Goal: Task Accomplishment & Management: Manage account settings

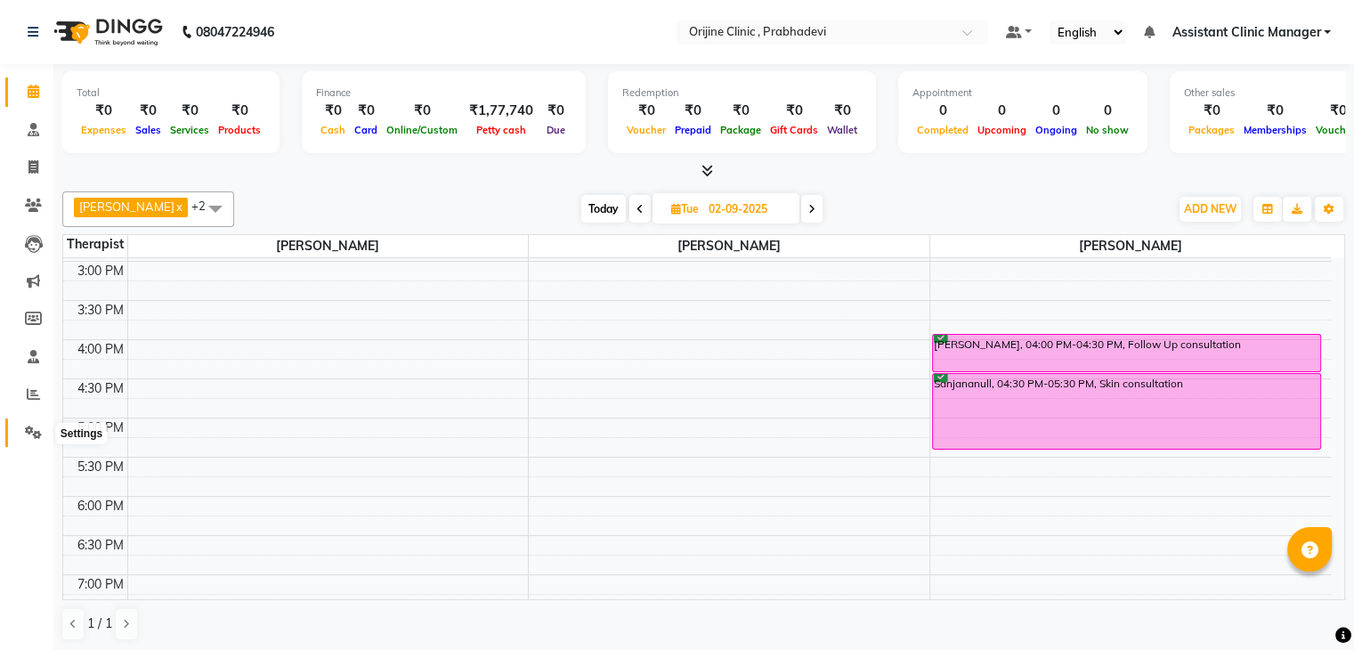
click at [28, 423] on span at bounding box center [33, 433] width 31 height 20
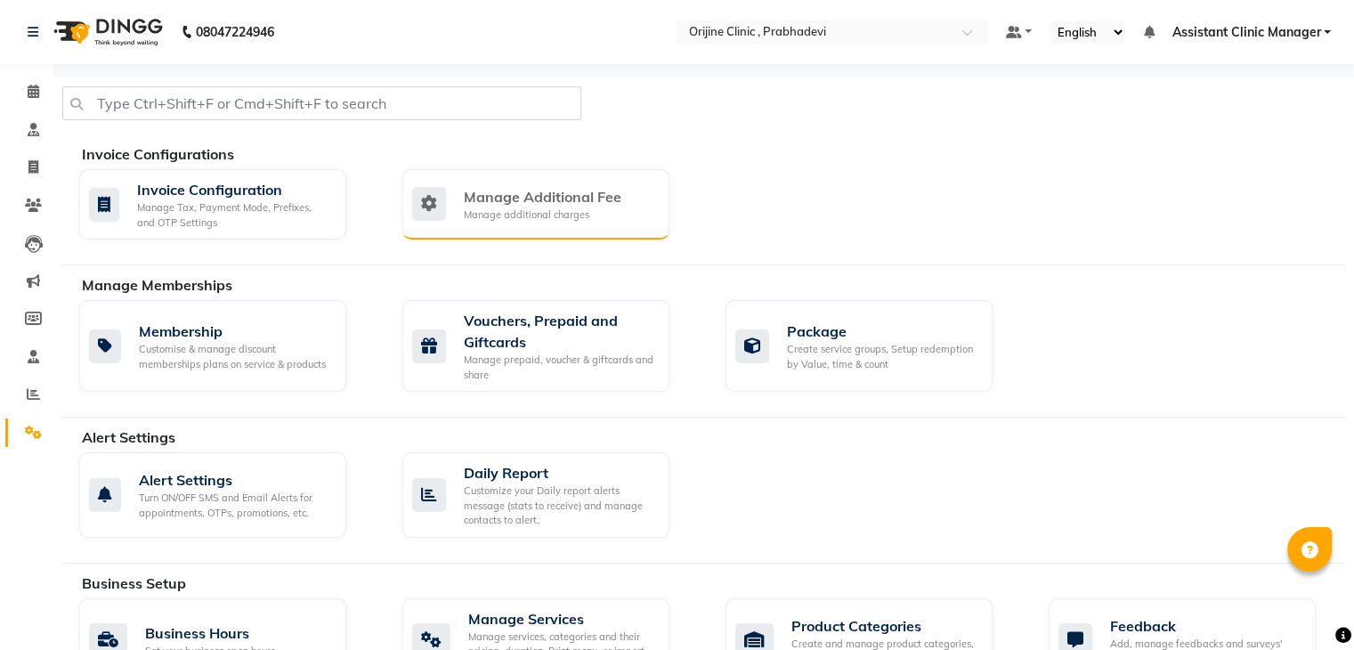
click at [527, 213] on div "Manage additional charges" at bounding box center [543, 214] width 158 height 15
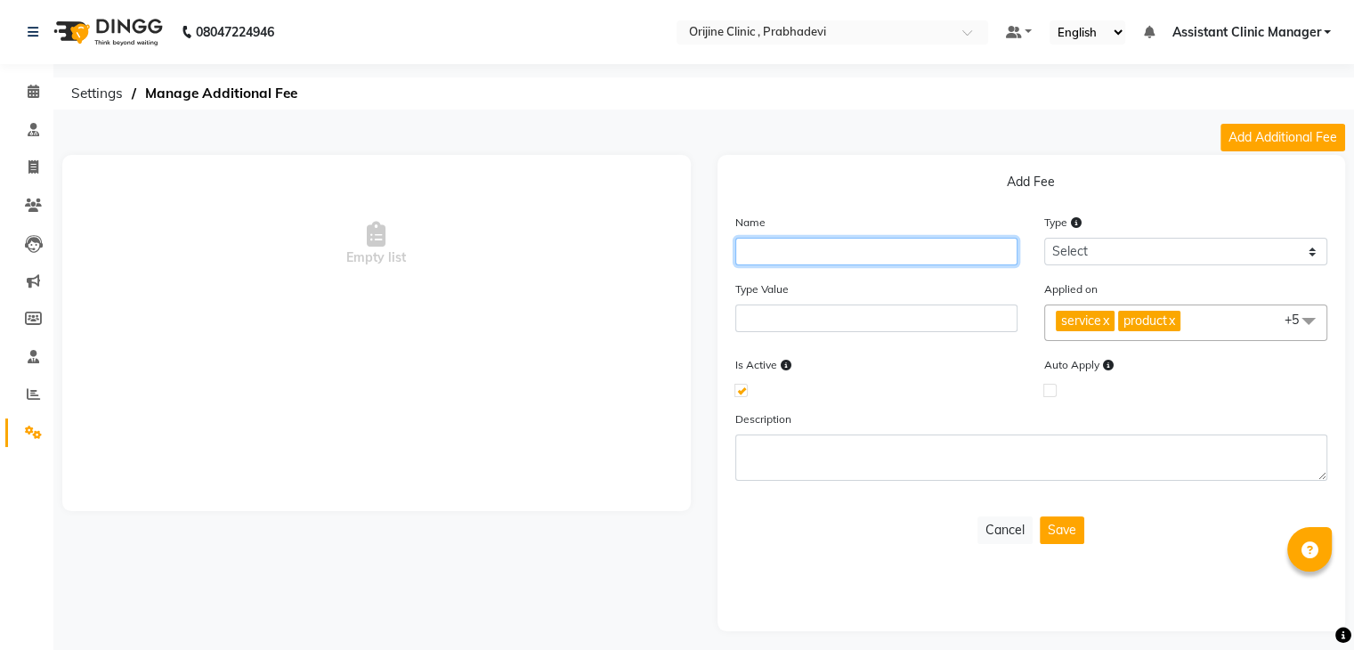
click at [792, 256] on input "text" at bounding box center [876, 252] width 283 height 28
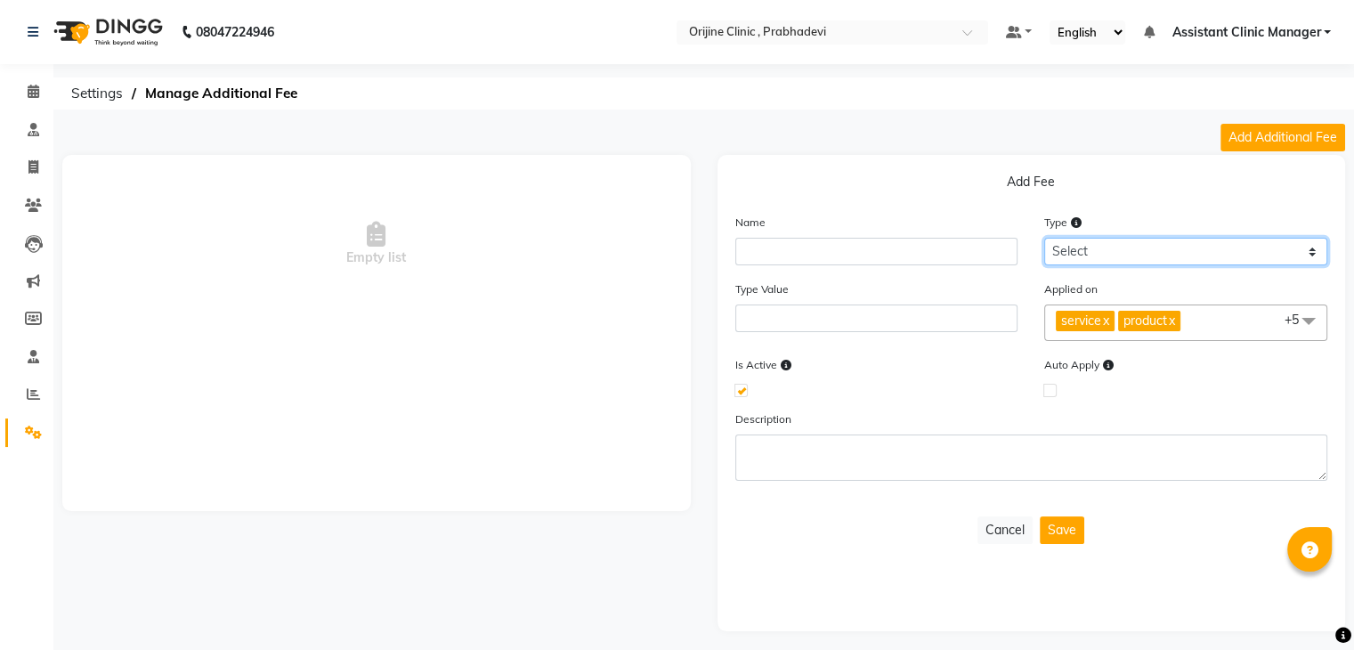
click at [1079, 262] on select "Select Flat Percentage" at bounding box center [1185, 252] width 283 height 28
click at [883, 364] on div "Is Active" at bounding box center [877, 375] width 310 height 40
click at [1302, 327] on span at bounding box center [1309, 322] width 36 height 34
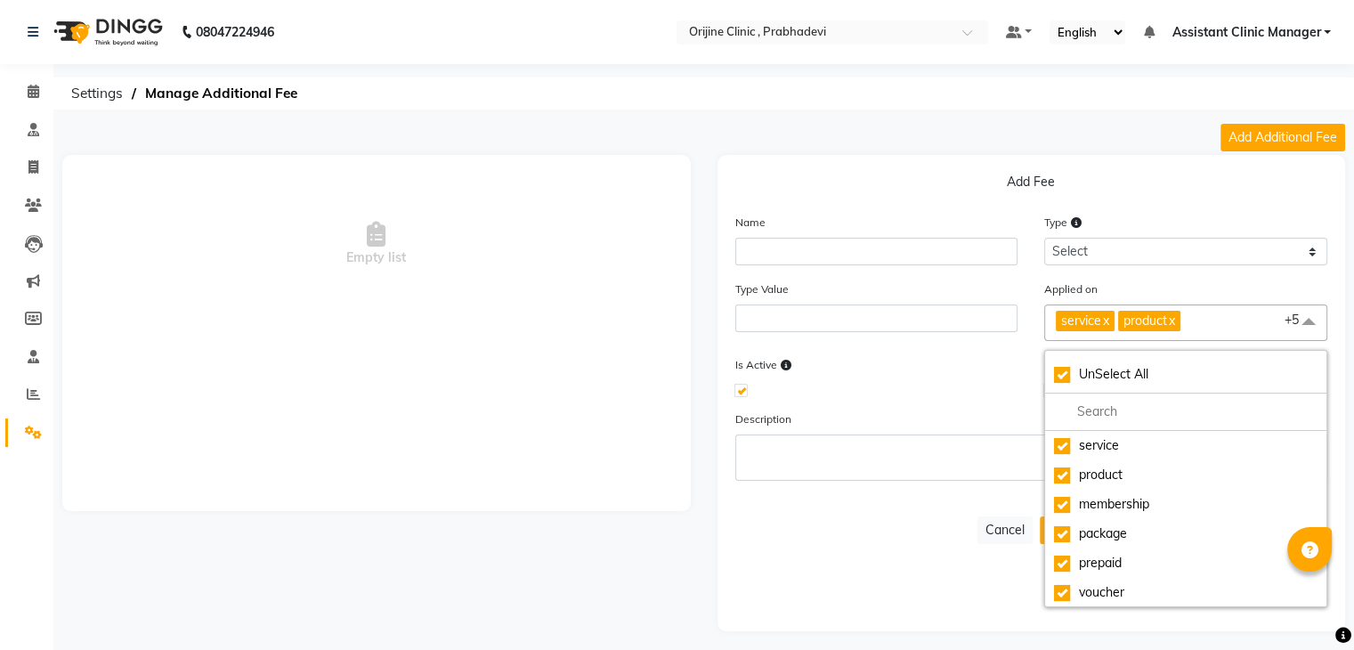
click at [976, 393] on div at bounding box center [876, 390] width 283 height 12
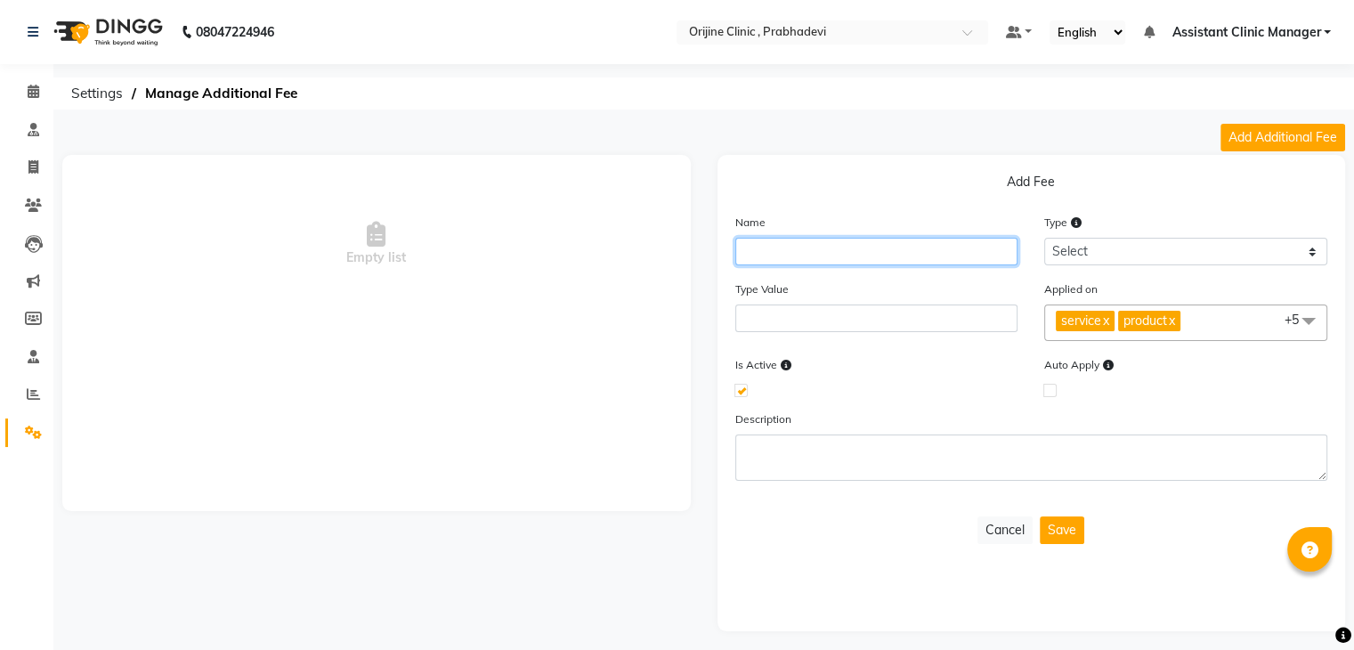
click at [796, 256] on input "text" at bounding box center [876, 252] width 283 height 28
type input "Credit Card"
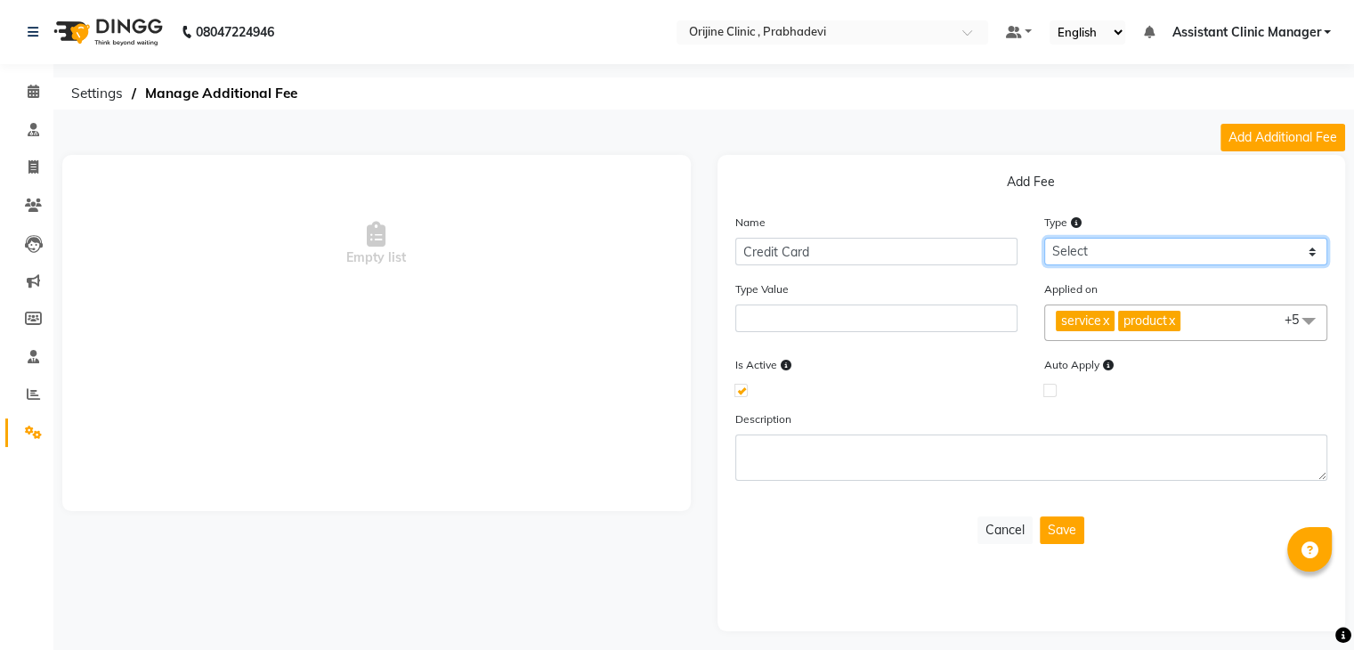
click at [1077, 246] on select "Select Flat Percentage" at bounding box center [1185, 252] width 283 height 28
select select "percentage"
click at [1044, 238] on select "Select Flat Percentage" at bounding box center [1185, 252] width 283 height 28
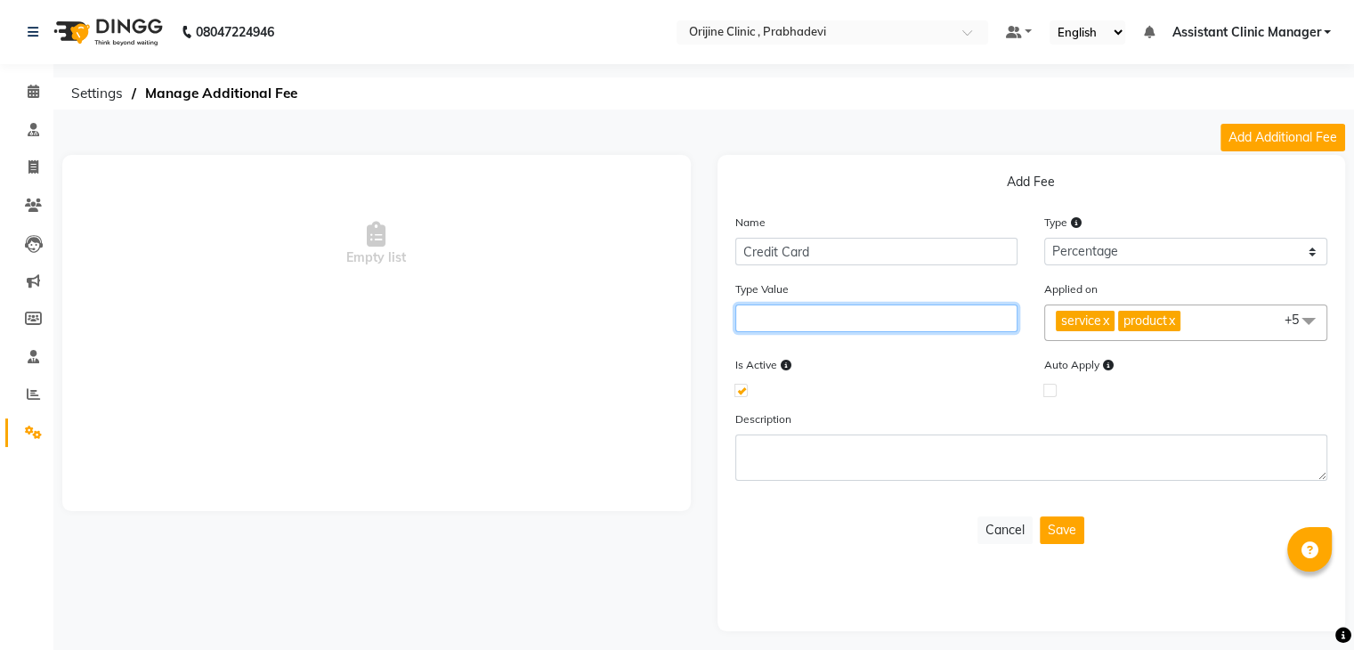
click at [973, 321] on input "number" at bounding box center [876, 319] width 283 height 28
type input "2"
click at [957, 361] on div "Is Active" at bounding box center [877, 375] width 310 height 40
click at [1062, 530] on button "Save" at bounding box center [1062, 530] width 45 height 28
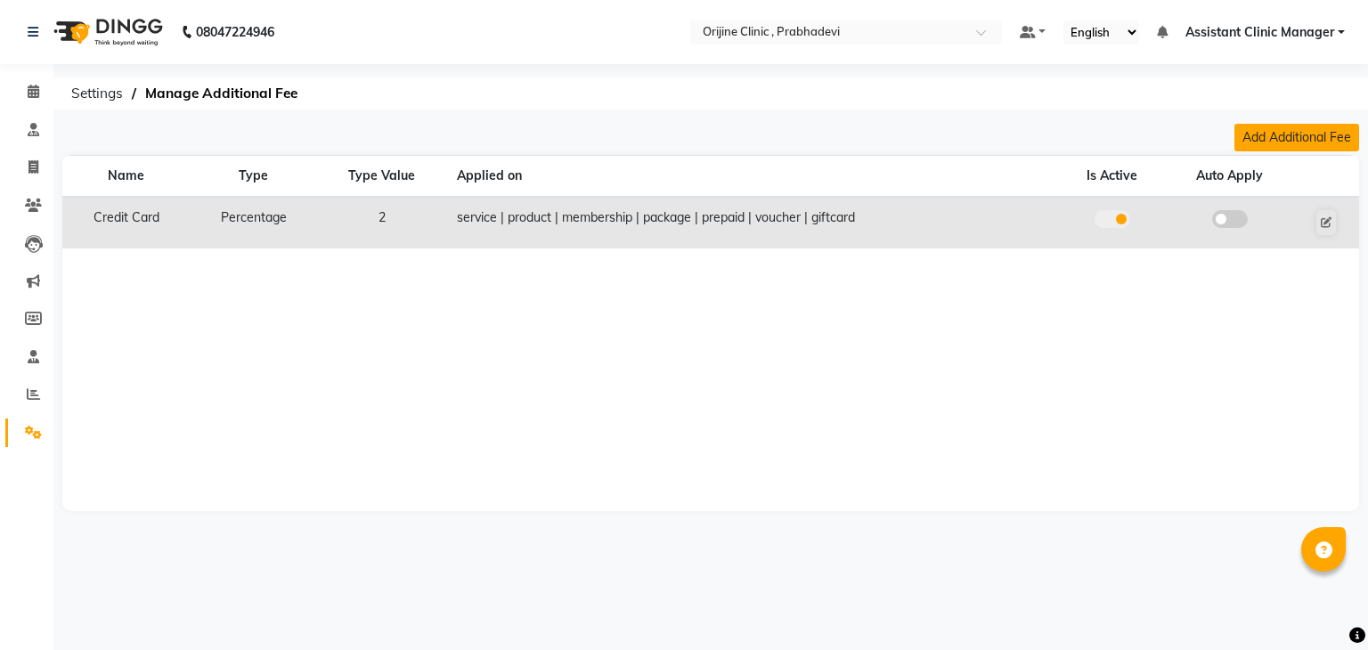
click at [1275, 136] on button "Add Additional Fee" at bounding box center [1296, 138] width 125 height 28
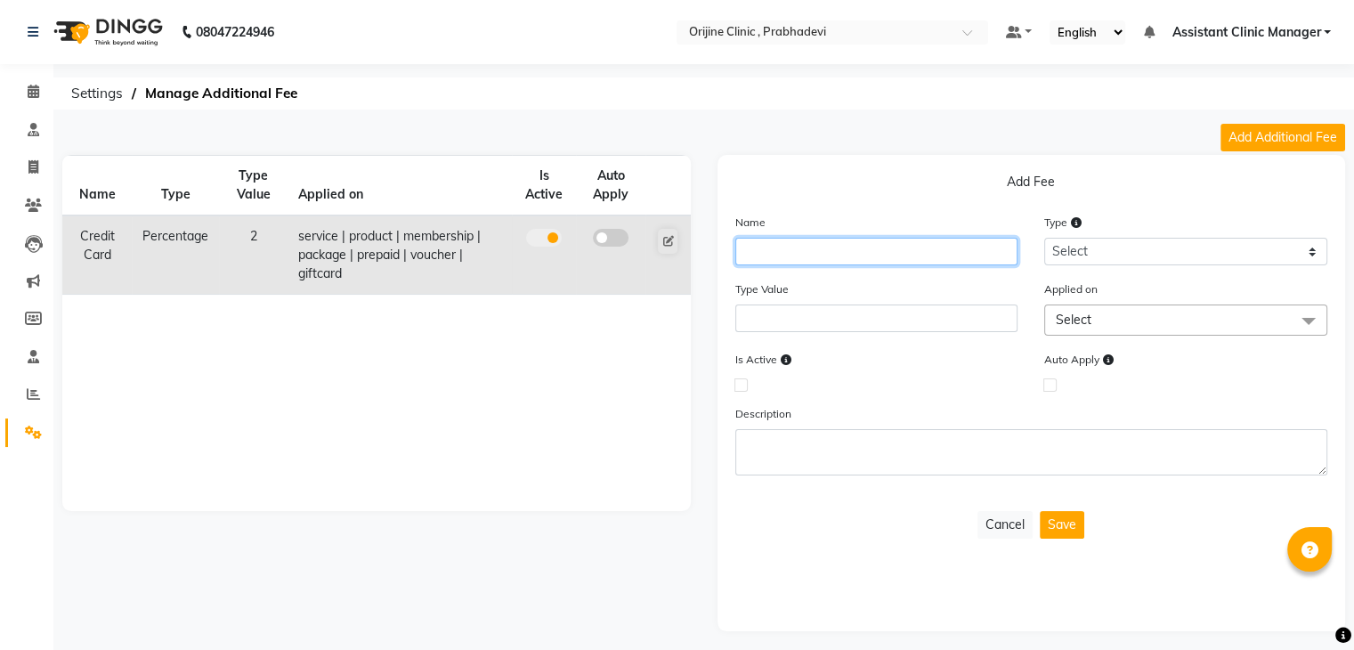
click at [916, 251] on input "text" at bounding box center [876, 252] width 283 height 28
type input "Debit Card"
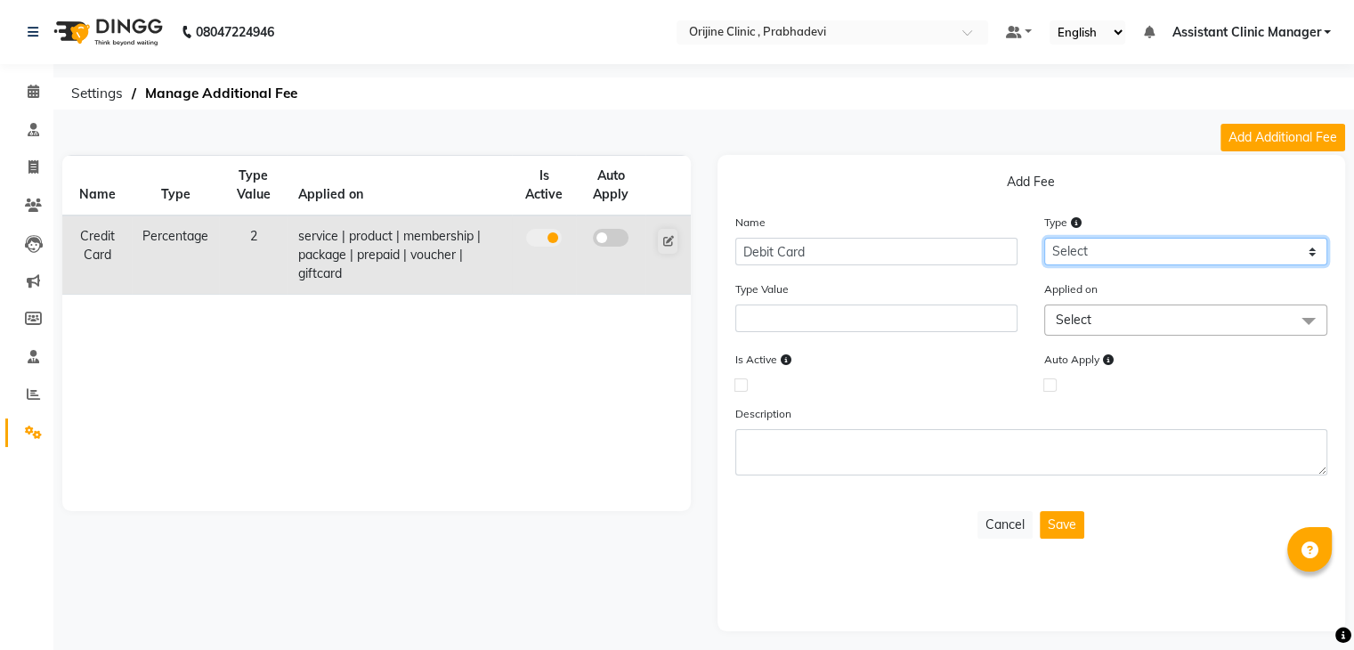
click at [1093, 252] on select "Select Flat Percentage" at bounding box center [1185, 252] width 283 height 28
select select "percentage"
click at [1044, 238] on select "Select Flat Percentage" at bounding box center [1185, 252] width 283 height 28
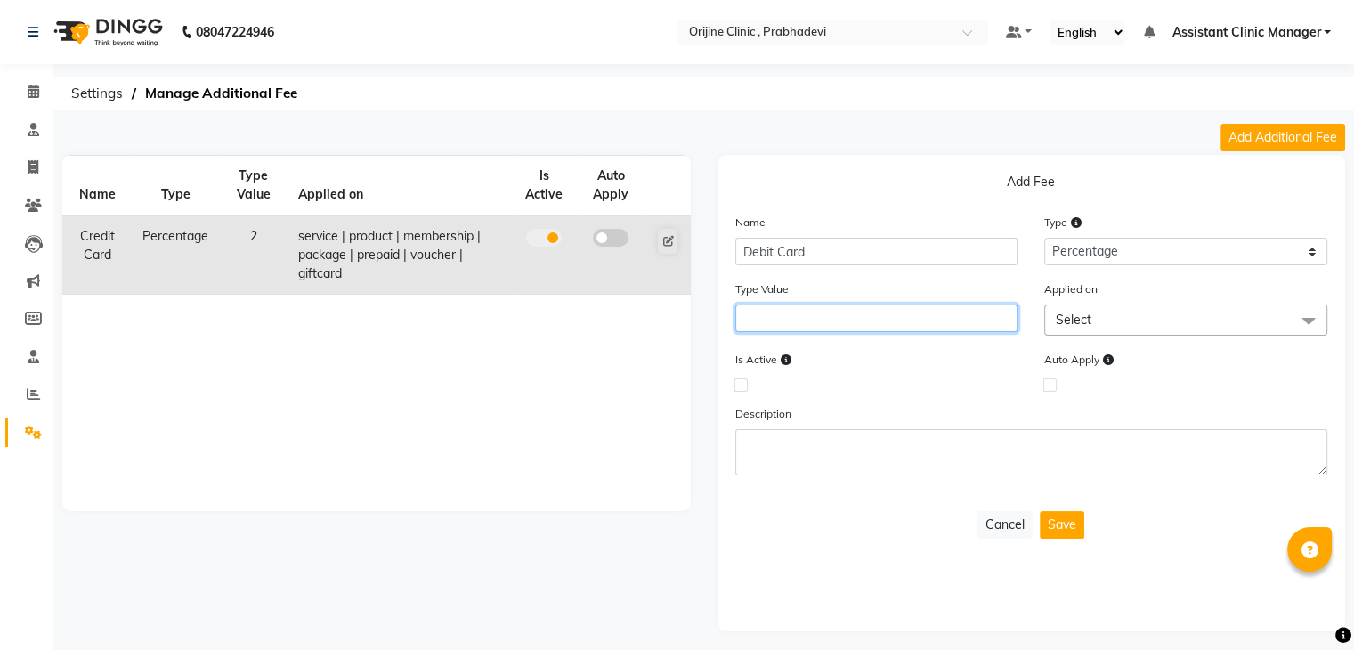
click at [914, 325] on input "number" at bounding box center [876, 319] width 283 height 28
type input "1"
click at [940, 368] on div "Is Active" at bounding box center [877, 370] width 310 height 40
click at [1102, 313] on span "Select" at bounding box center [1185, 320] width 283 height 31
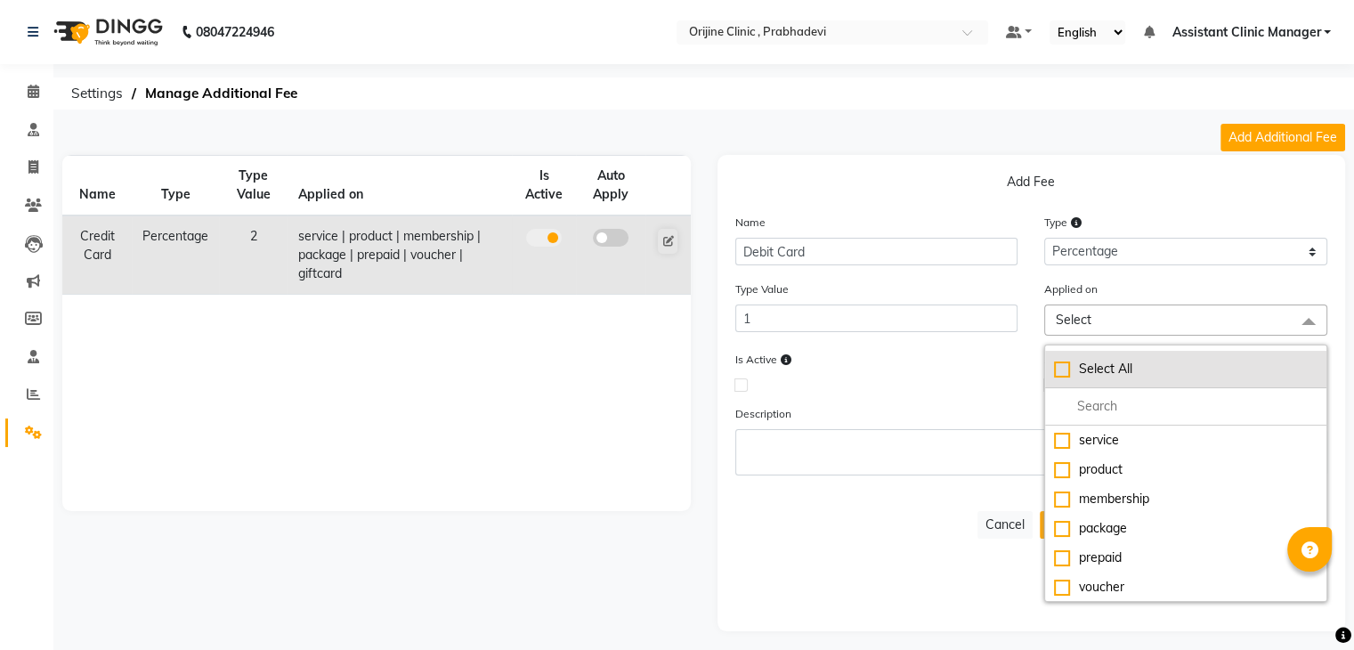
click at [1068, 371] on div "Select All" at bounding box center [1186, 369] width 264 height 19
checkbox input "true"
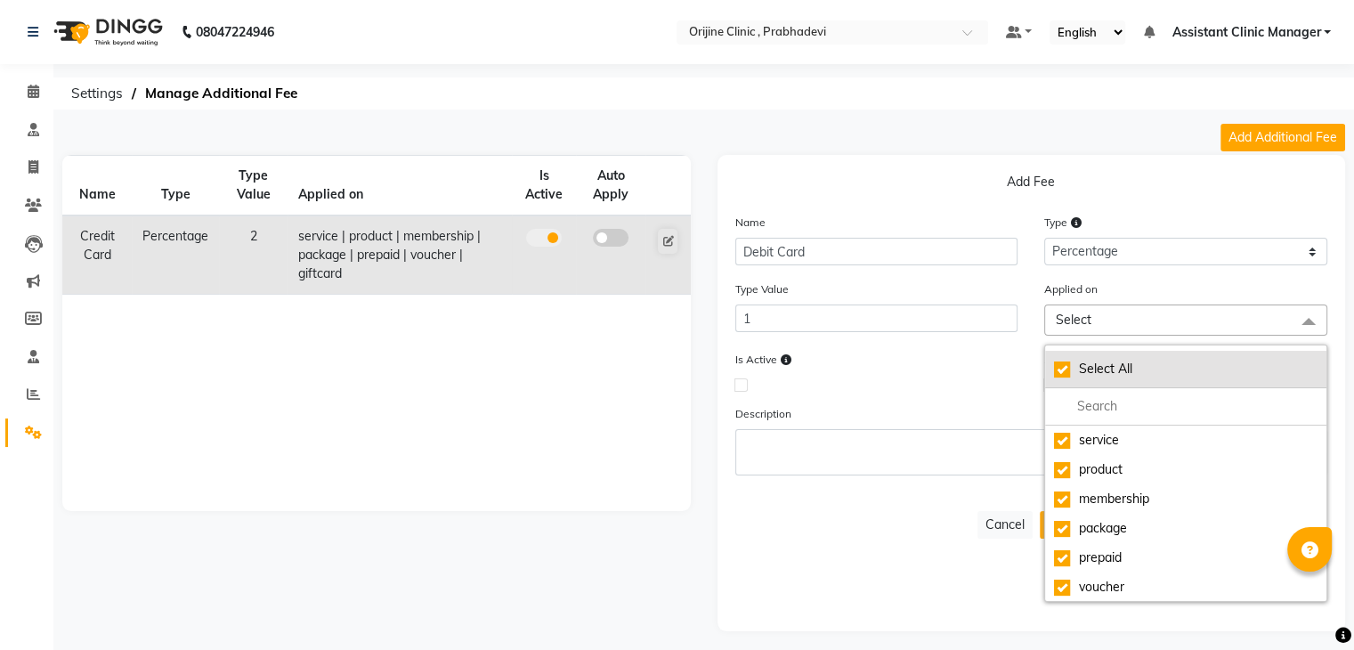
checkbox input "true"
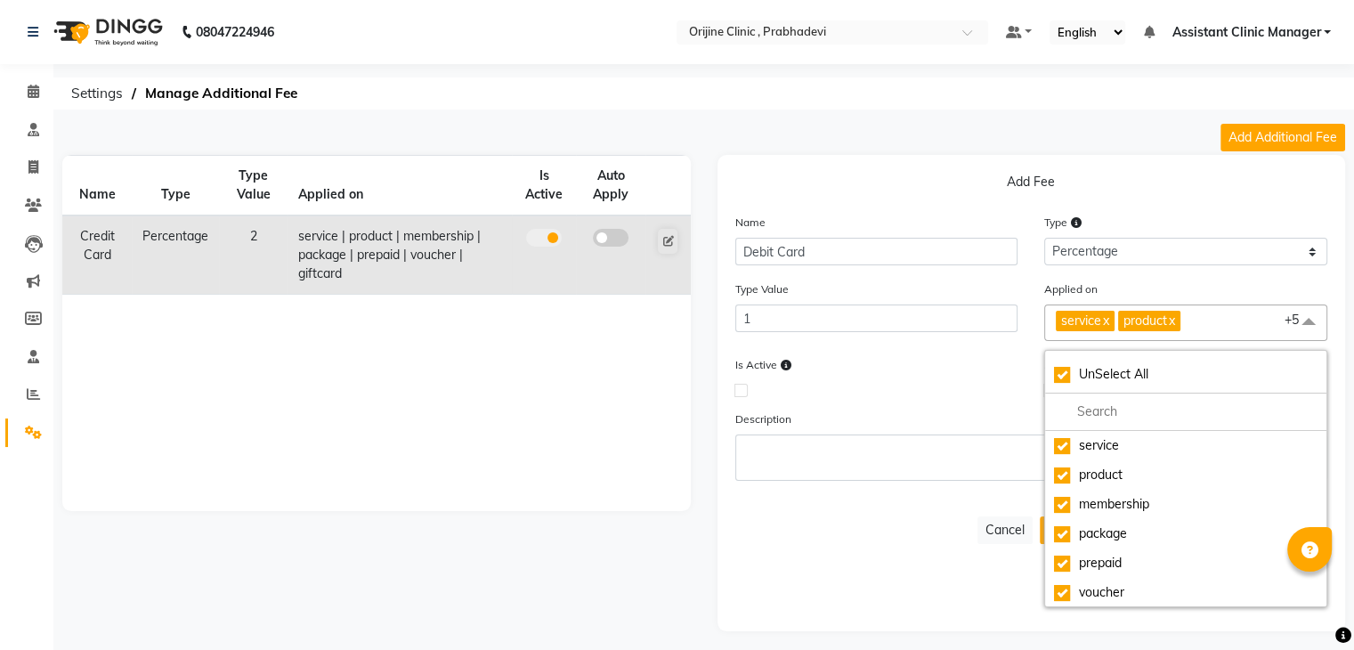
click at [966, 382] on div "Is Active" at bounding box center [877, 375] width 310 height 40
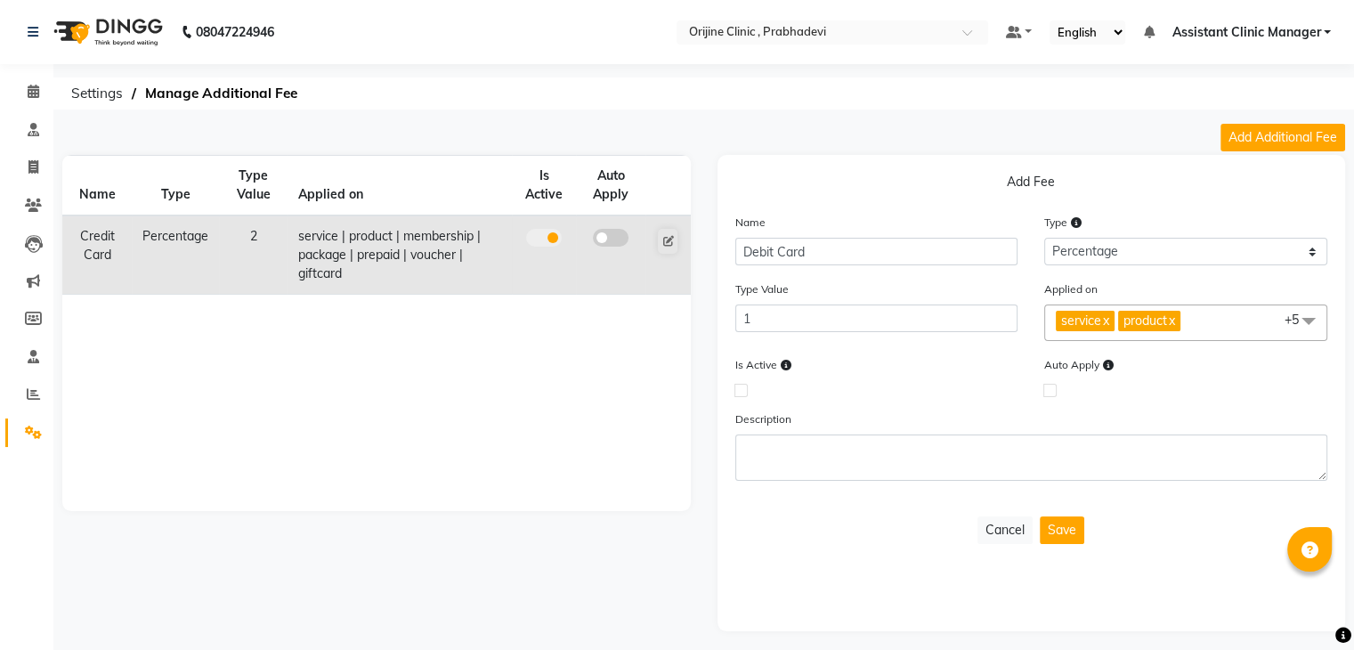
scroll to position [7, 0]
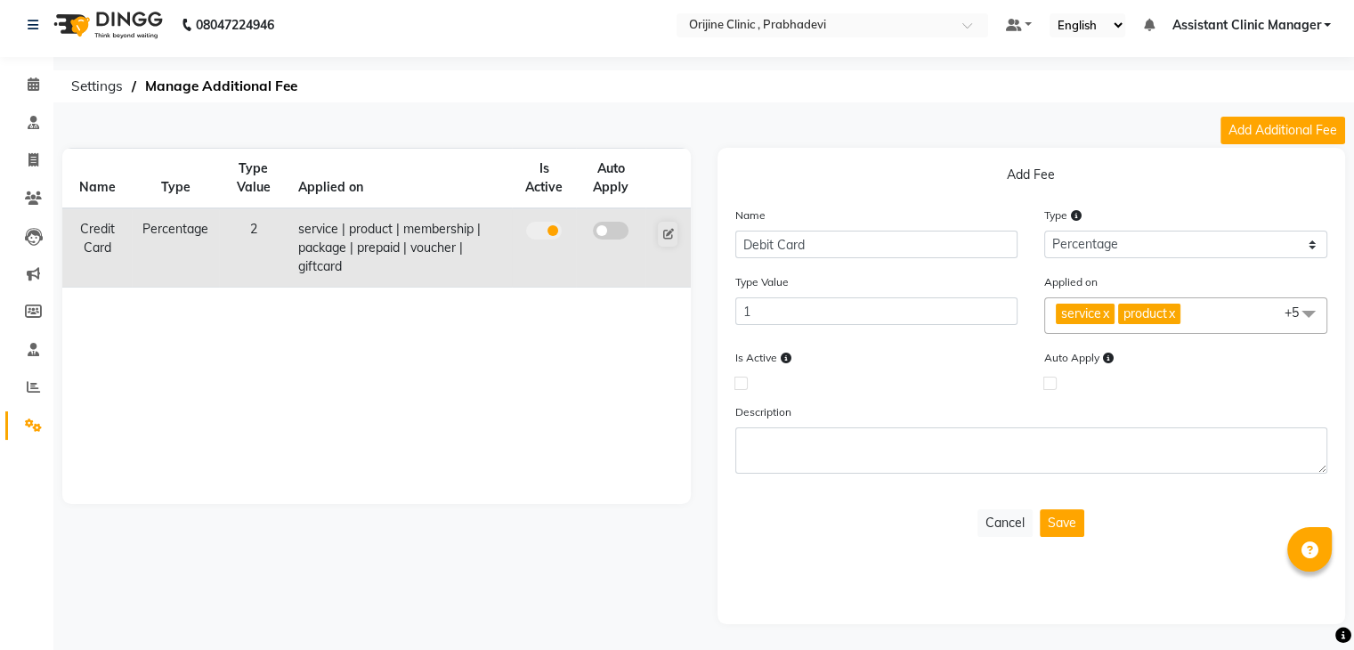
click at [741, 385] on label at bounding box center [741, 383] width 13 height 13
click at [741, 385] on input "checkbox" at bounding box center [741, 383] width 12 height 12
checkbox input "true"
click at [1063, 524] on button "Save" at bounding box center [1062, 523] width 45 height 28
click at [938, 394] on div "Name Debit Card Type Select Flat Percentage Type Value 1 Applied on service x p…" at bounding box center [1032, 347] width 620 height 282
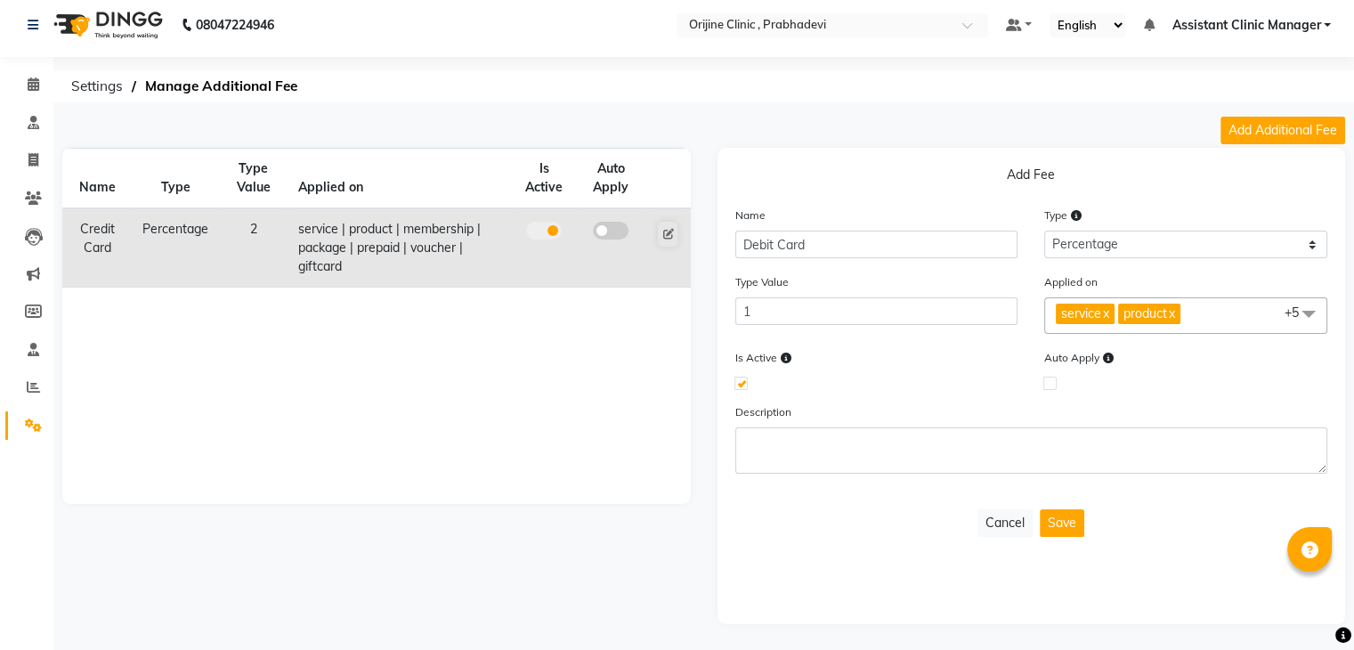
click at [1009, 358] on div "Is Active" at bounding box center [877, 368] width 310 height 40
click at [1068, 537] on button "Save" at bounding box center [1062, 523] width 45 height 28
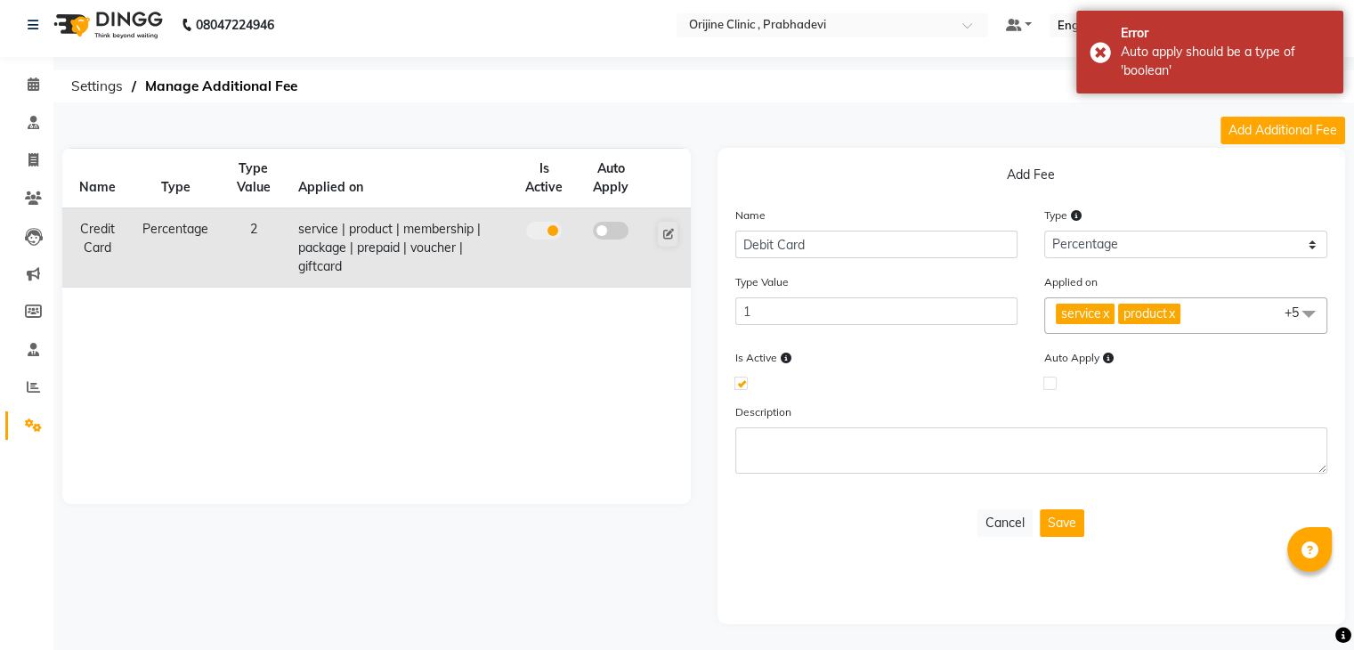
click at [933, 353] on div "Is Active" at bounding box center [877, 368] width 310 height 40
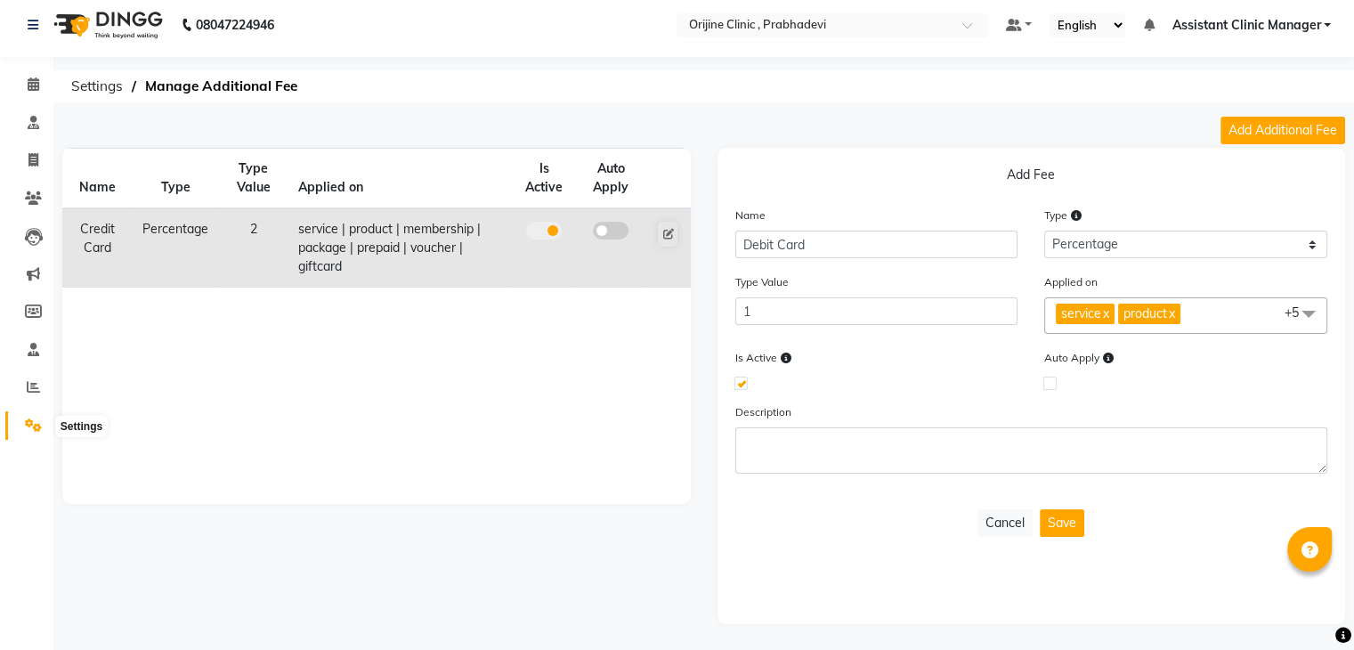
click at [28, 425] on icon at bounding box center [33, 424] width 17 height 13
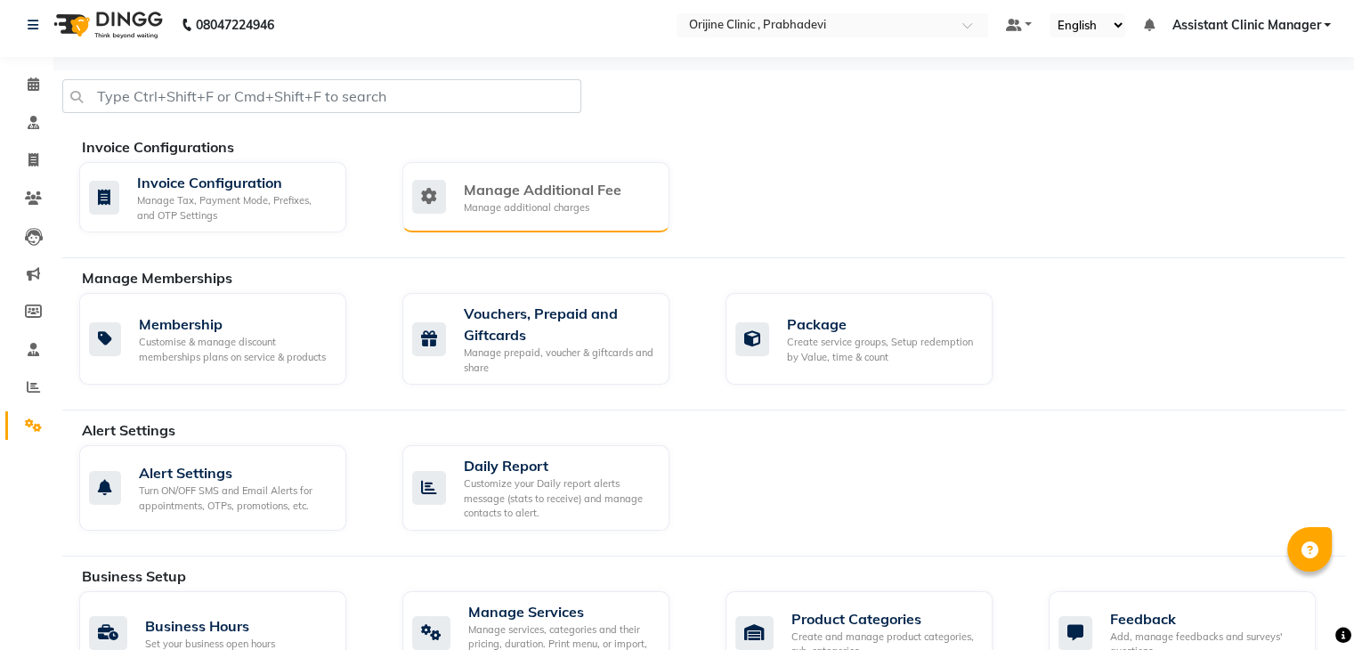
click at [537, 192] on div "Manage Additional Fee" at bounding box center [543, 189] width 158 height 21
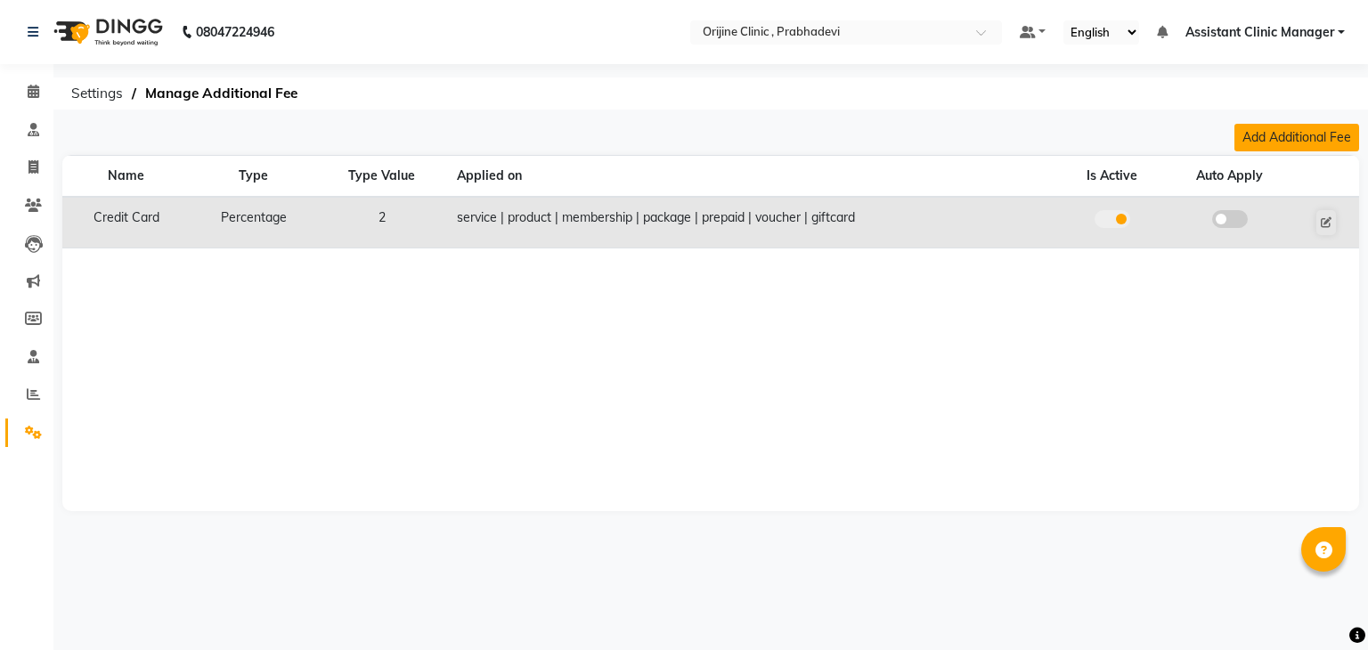
click at [1279, 138] on button "Add Additional Fee" at bounding box center [1296, 138] width 125 height 28
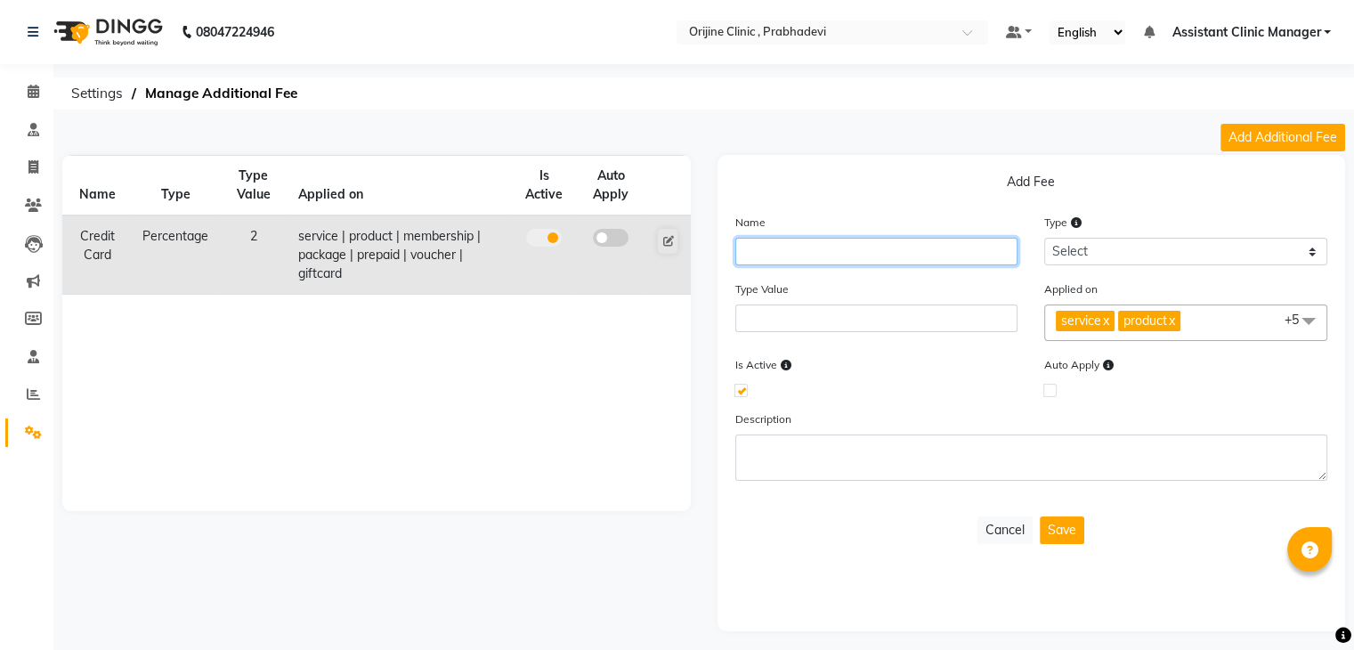
click at [928, 251] on input "text" at bounding box center [876, 252] width 283 height 28
type input "Debit"
click at [28, 437] on icon at bounding box center [33, 432] width 17 height 13
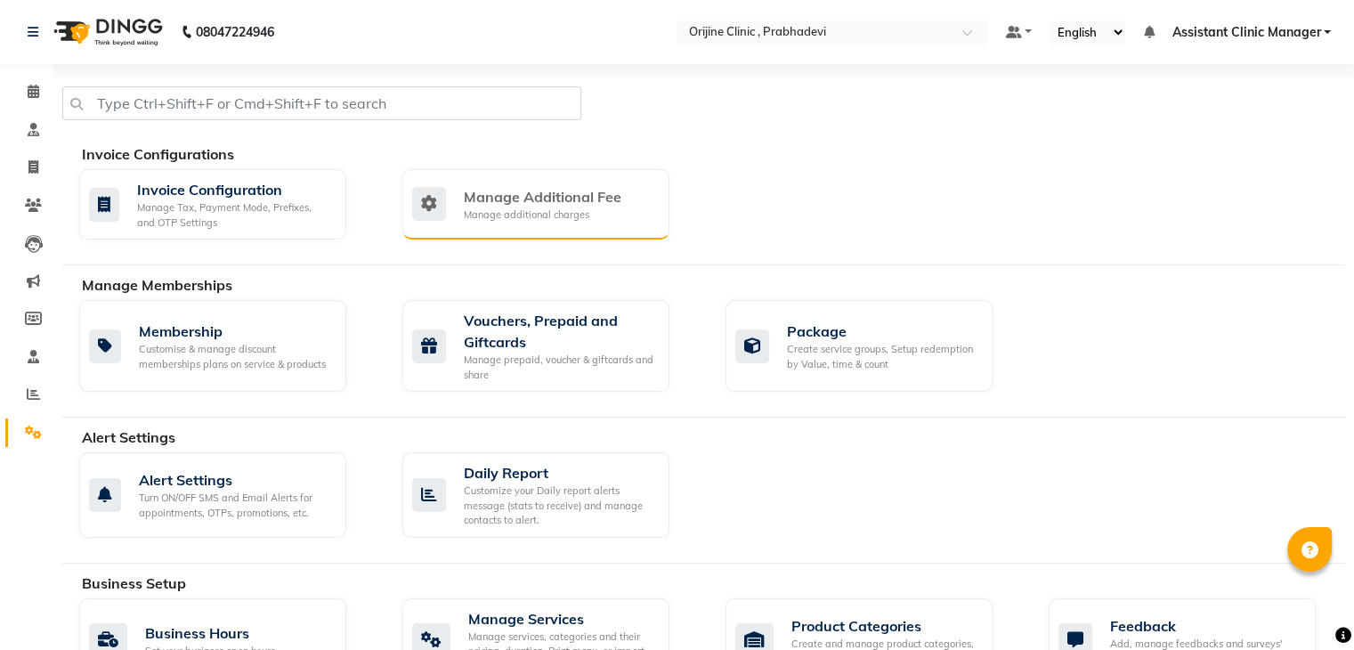
click at [522, 203] on div "Manage Additional Fee" at bounding box center [543, 196] width 158 height 21
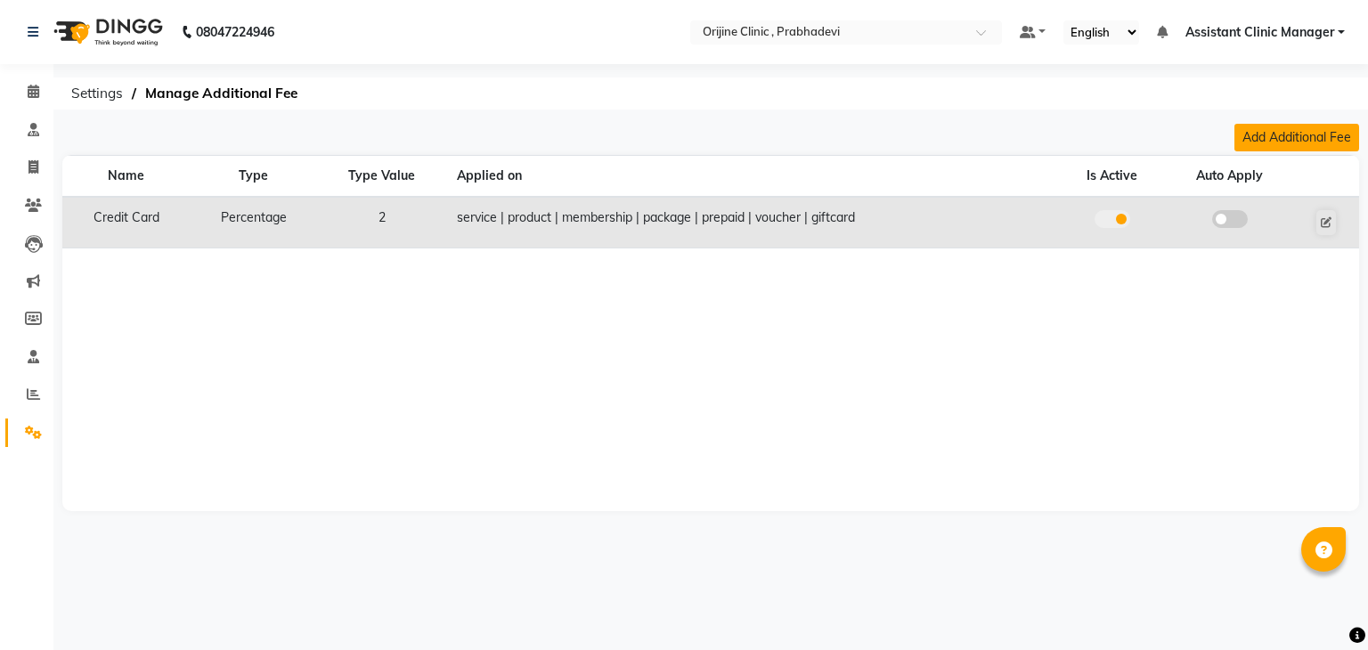
click at [1280, 142] on button "Add Additional Fee" at bounding box center [1296, 138] width 125 height 28
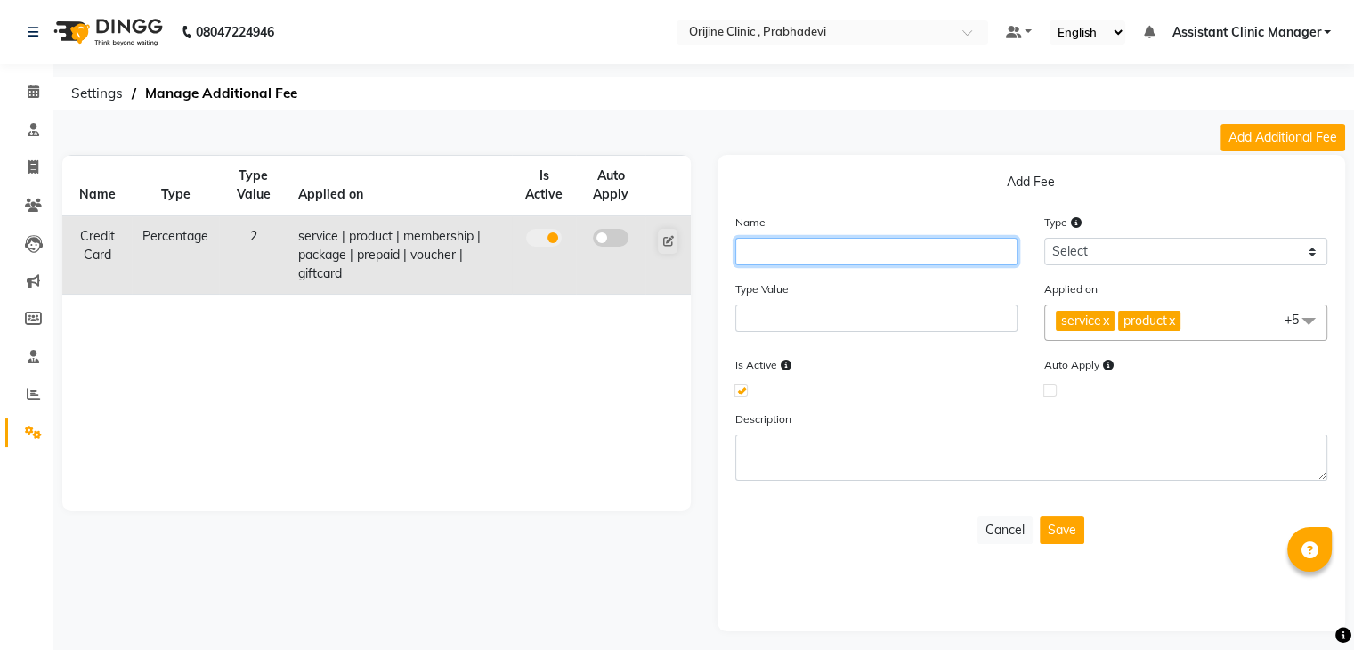
click at [812, 240] on input "text" at bounding box center [876, 252] width 283 height 28
type input "Debit Card"
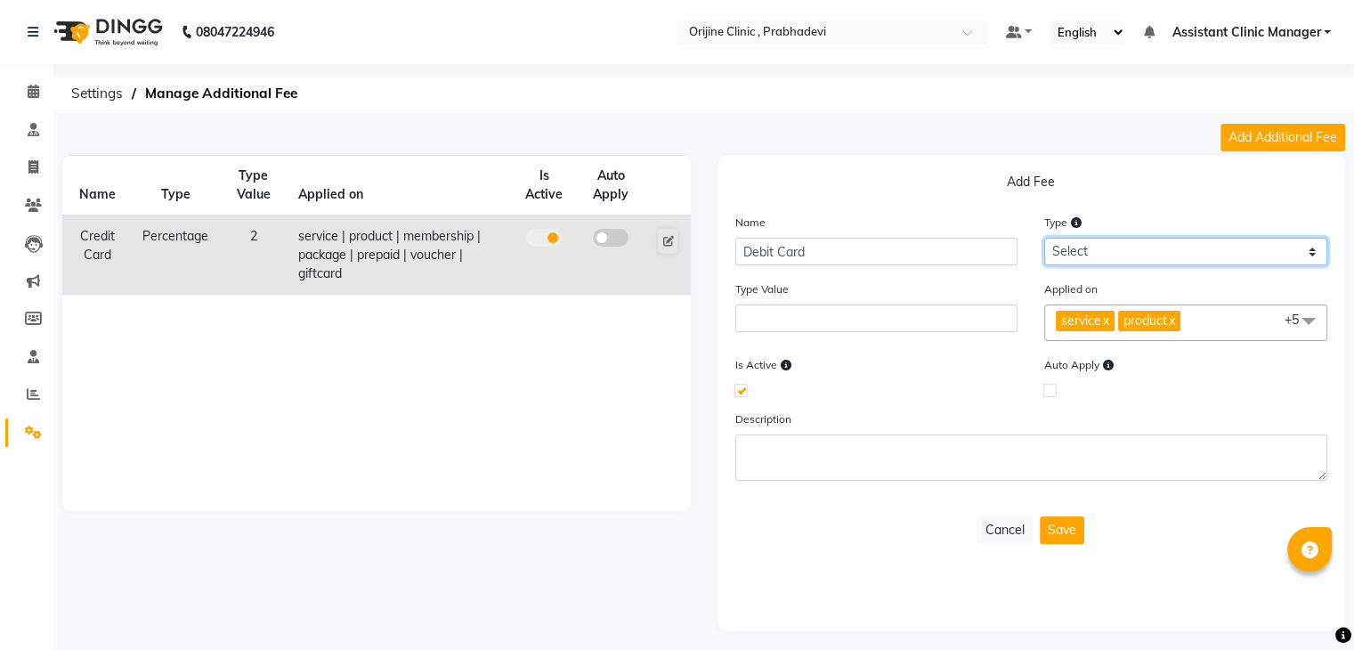
click at [1166, 252] on select "Select Flat Percentage" at bounding box center [1185, 252] width 283 height 28
select select "percentage"
click at [1044, 238] on select "Select Flat Percentage" at bounding box center [1185, 252] width 283 height 28
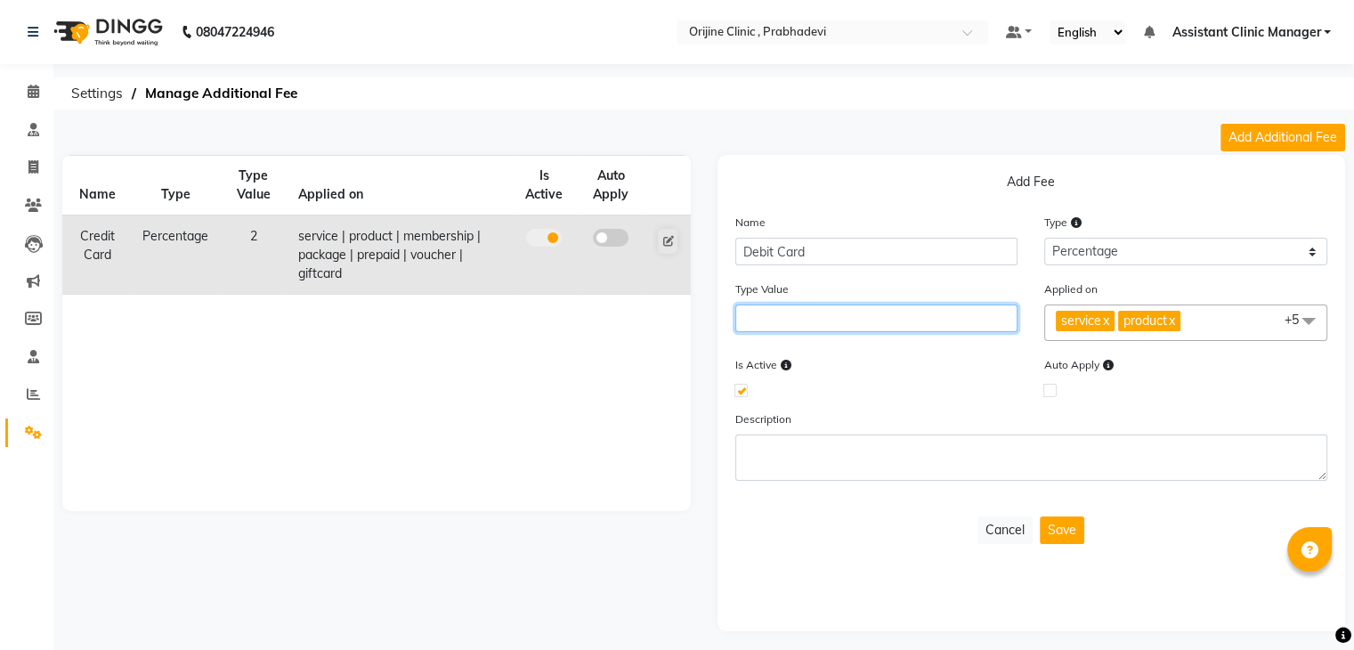
click at [972, 318] on input "number" at bounding box center [876, 319] width 283 height 28
type input "1"
click at [968, 393] on div at bounding box center [876, 390] width 283 height 12
click at [1060, 539] on button "Save" at bounding box center [1062, 530] width 45 height 28
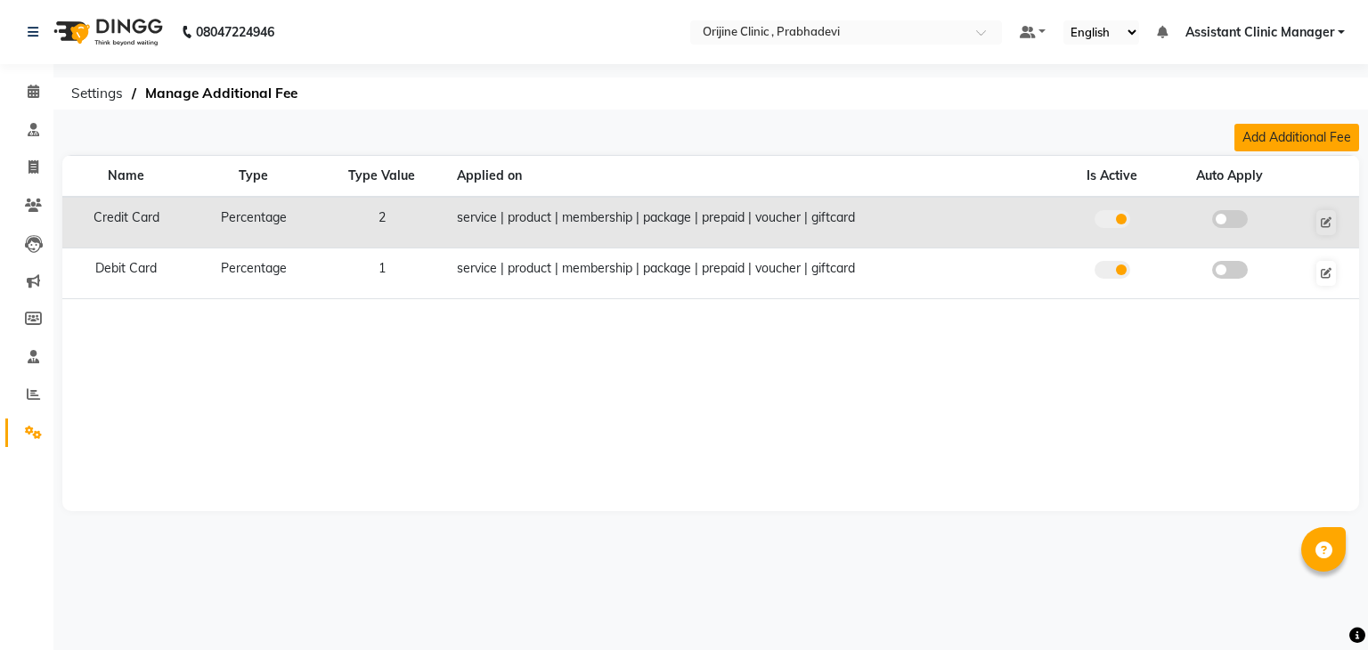
click at [1312, 142] on button "Add Additional Fee" at bounding box center [1296, 138] width 125 height 28
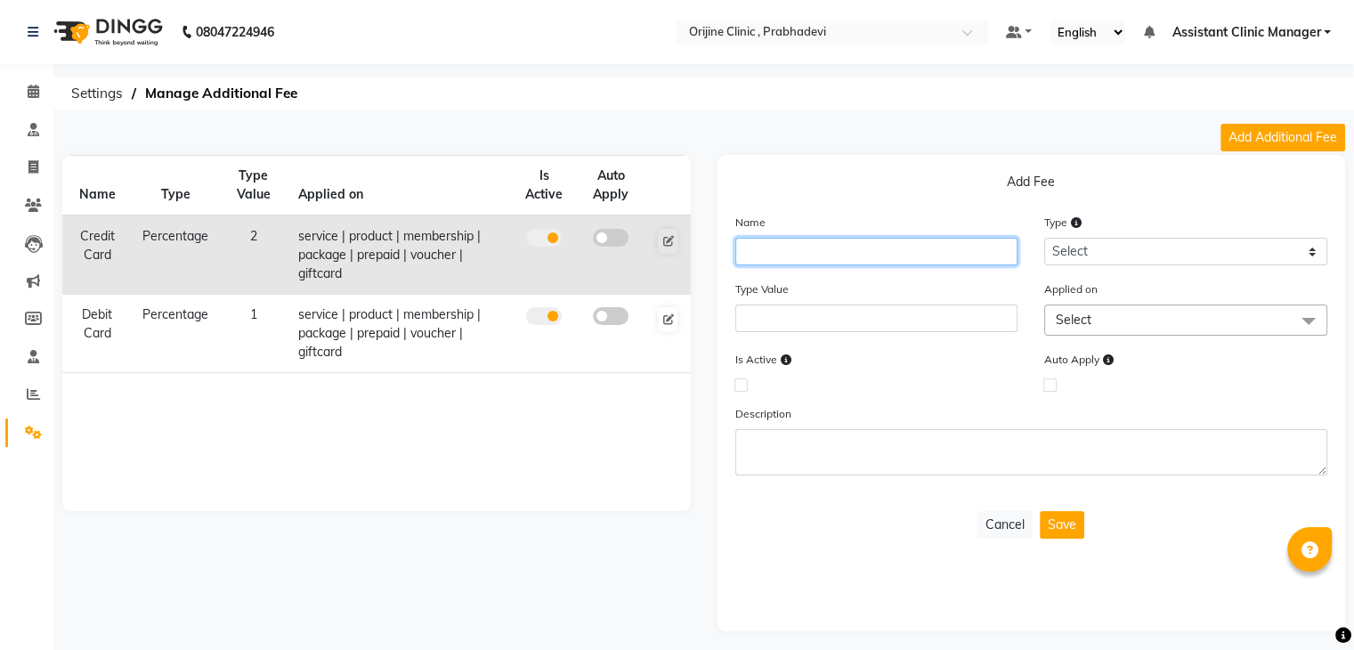
click at [872, 259] on input "text" at bounding box center [876, 252] width 283 height 28
type input "A"
type input "Amex (International) Card"
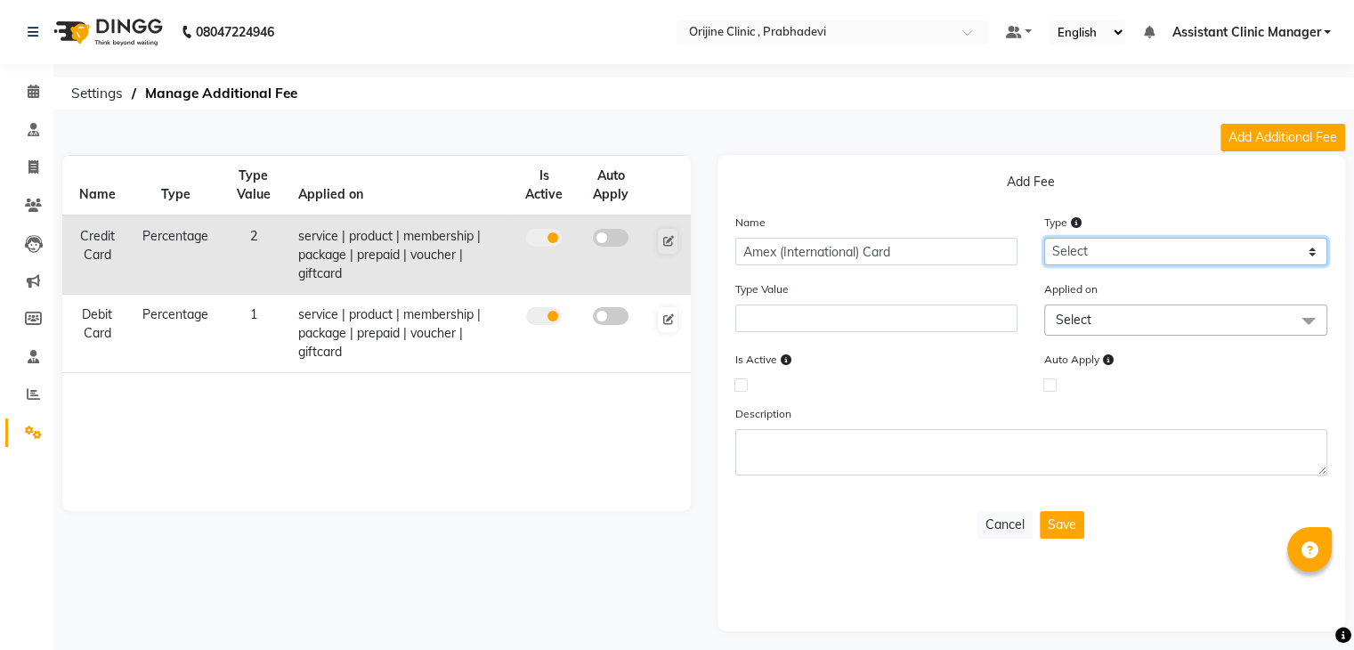
click at [1058, 254] on select "Select Flat Percentage" at bounding box center [1185, 252] width 283 height 28
select select "percentage"
click at [1044, 238] on select "Select Flat Percentage" at bounding box center [1185, 252] width 283 height 28
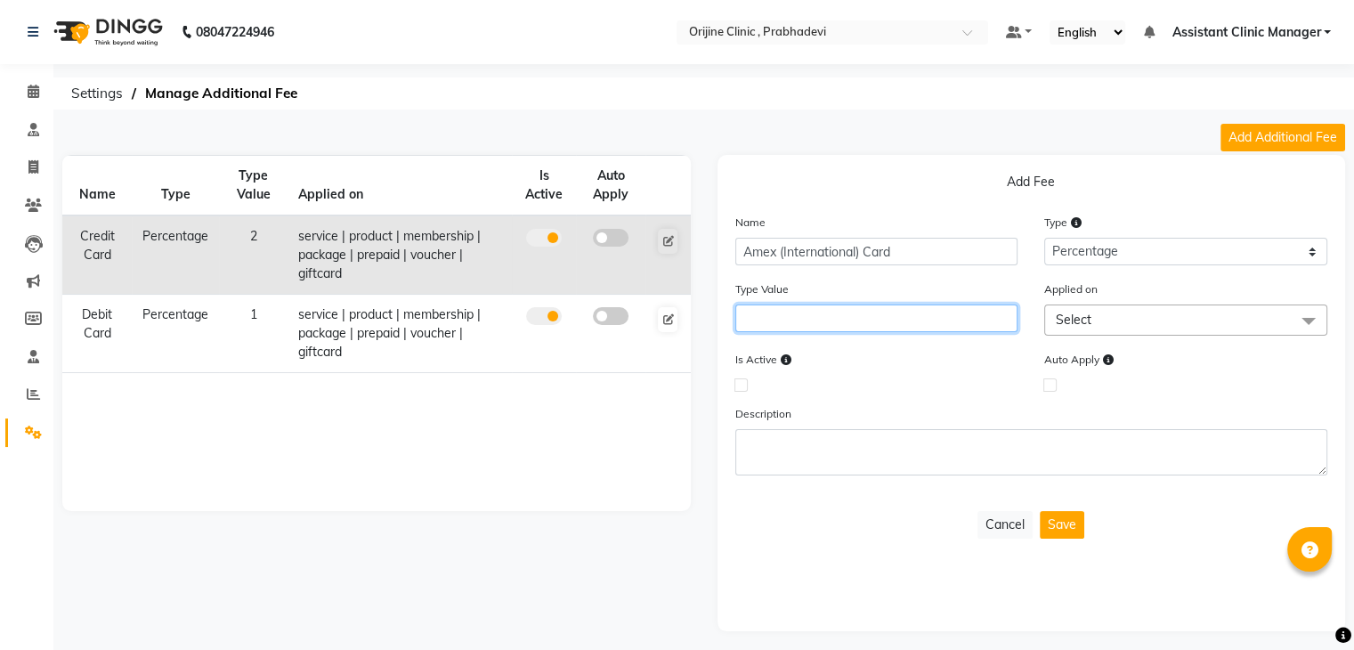
click at [945, 324] on input "number" at bounding box center [876, 319] width 283 height 28
type input "3"
click at [905, 390] on div at bounding box center [876, 384] width 283 height 12
click at [740, 384] on label at bounding box center [741, 384] width 13 height 13
click at [740, 384] on input "checkbox" at bounding box center [741, 384] width 12 height 12
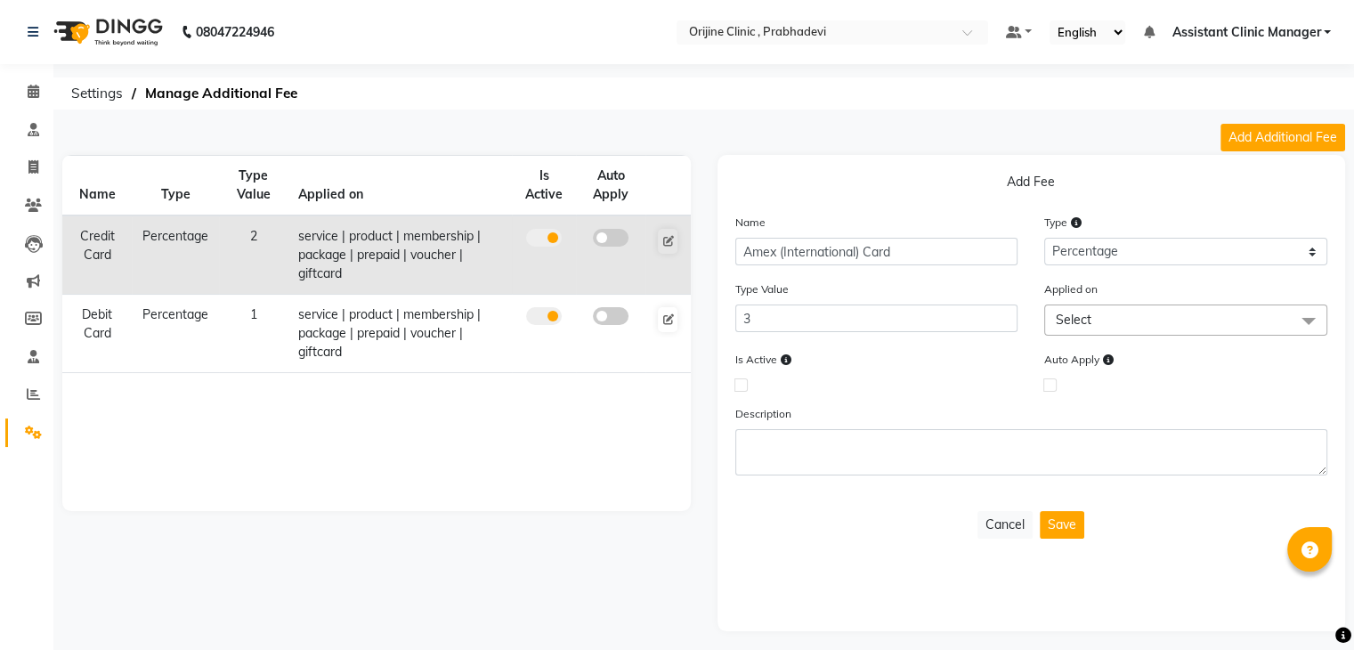
checkbox input "true"
click at [1058, 527] on button "Save" at bounding box center [1062, 525] width 45 height 28
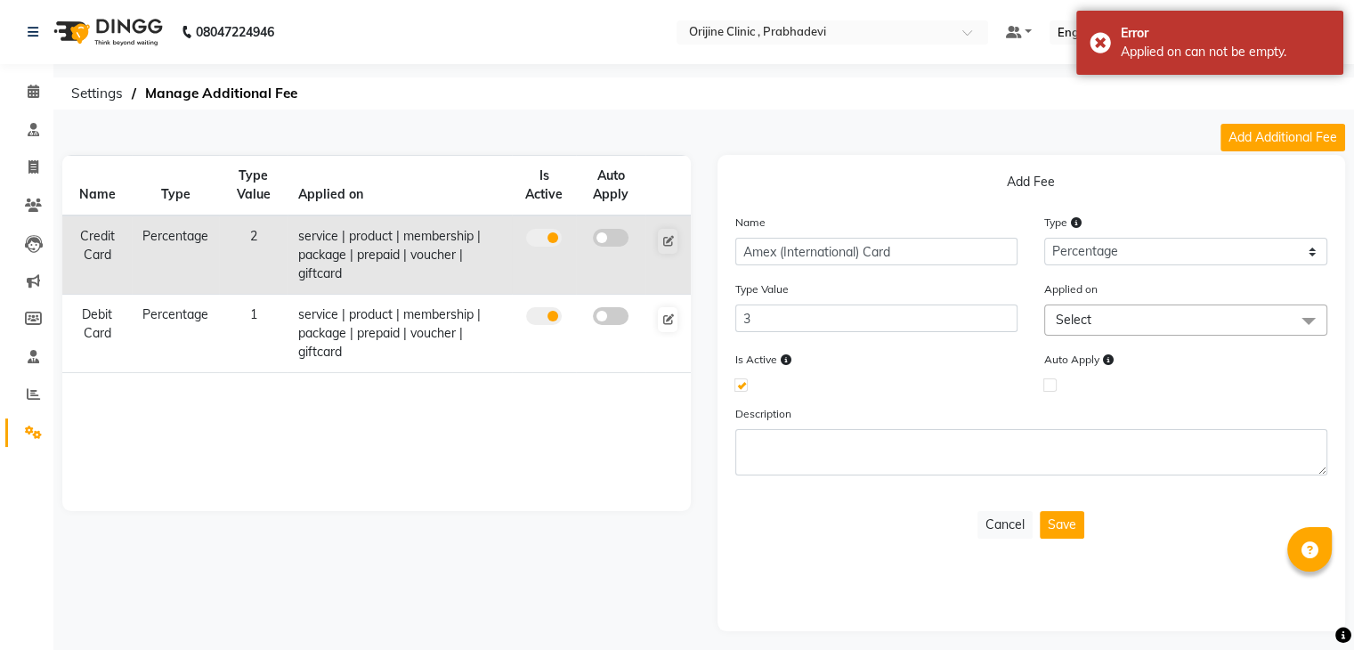
click at [1103, 313] on span "Select" at bounding box center [1185, 320] width 283 height 31
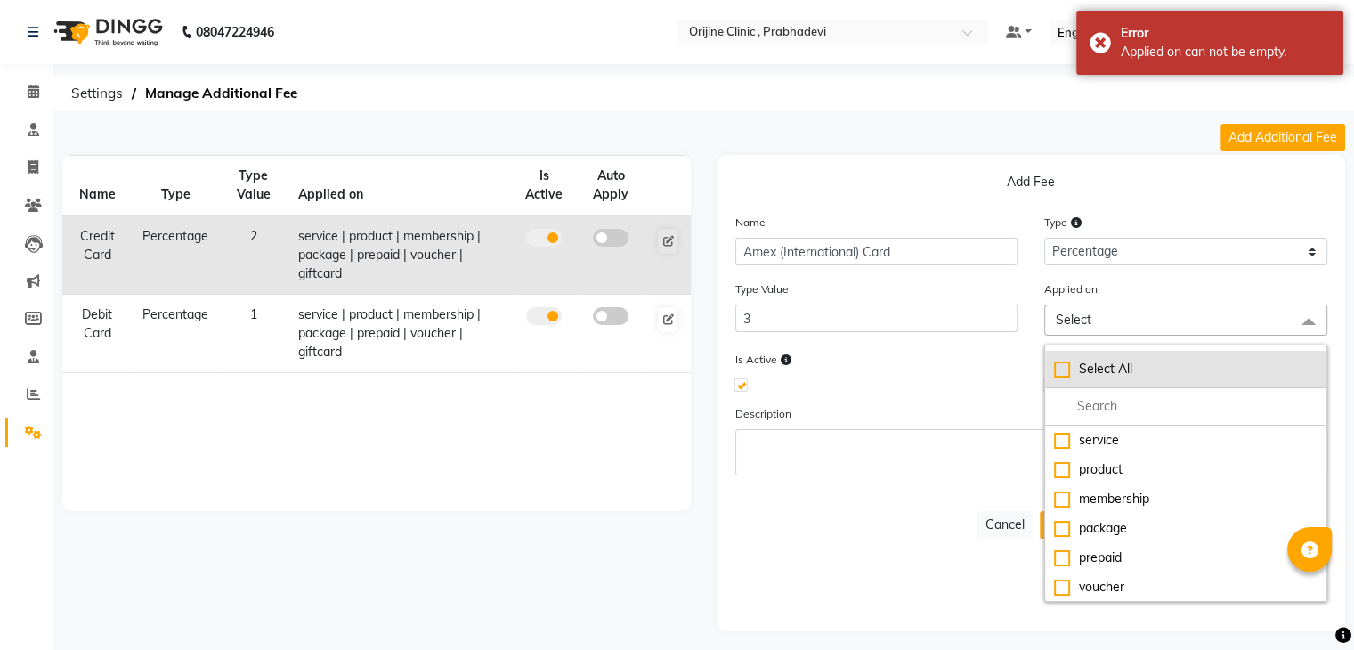
click at [1061, 374] on div "Select All" at bounding box center [1186, 369] width 264 height 19
checkbox input "true"
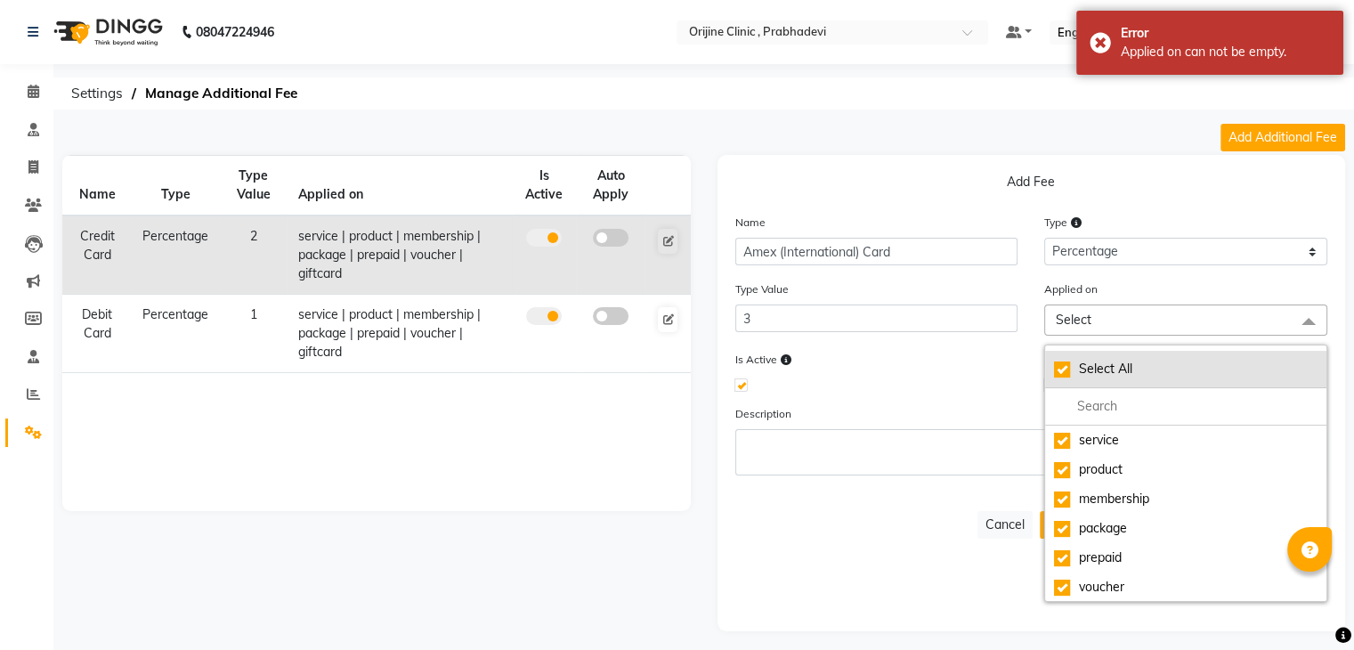
checkbox input "true"
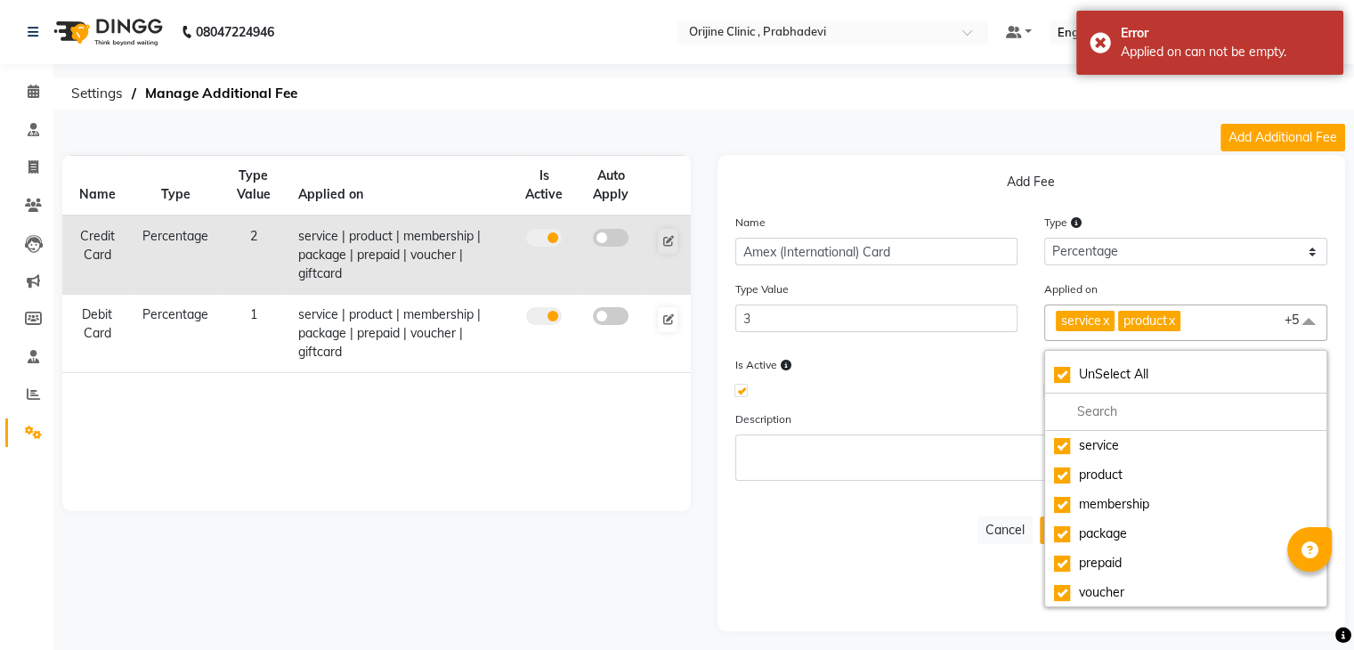
click at [938, 400] on div "Name Amex (International) Card Type Select Flat Percentage Type Value 3 Applied…" at bounding box center [1032, 354] width 620 height 282
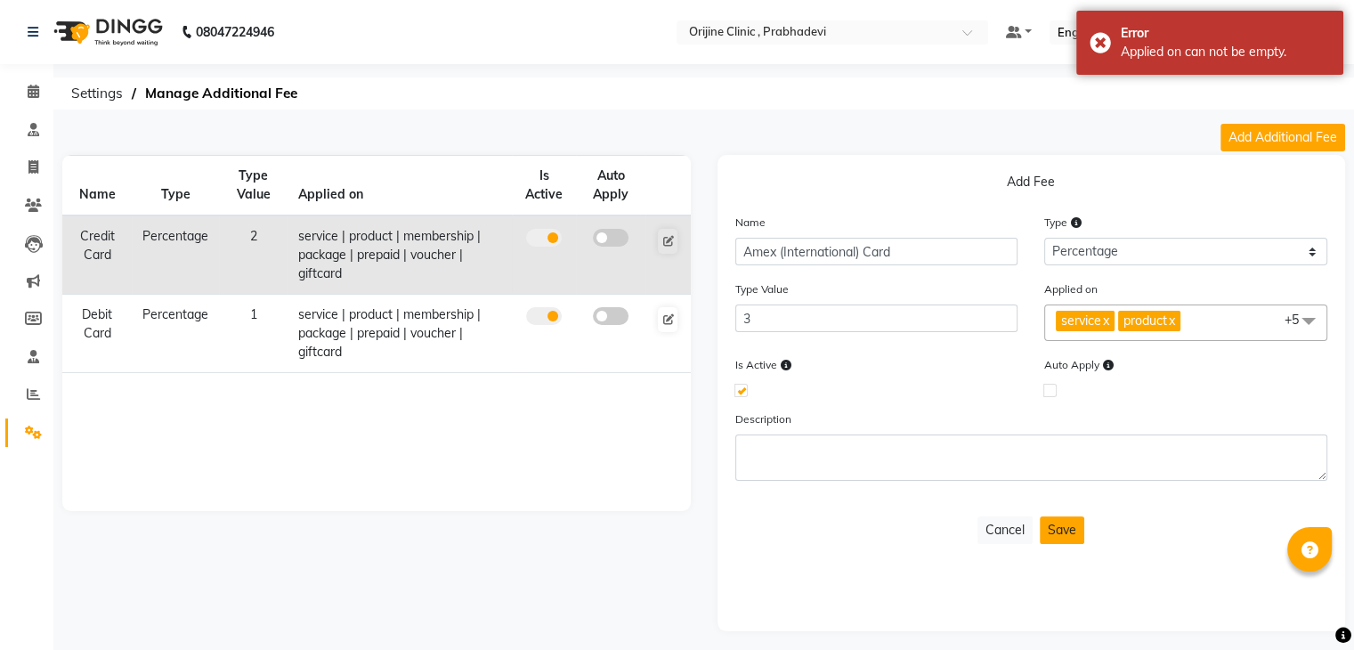
click at [1057, 534] on button "Save" at bounding box center [1062, 530] width 45 height 28
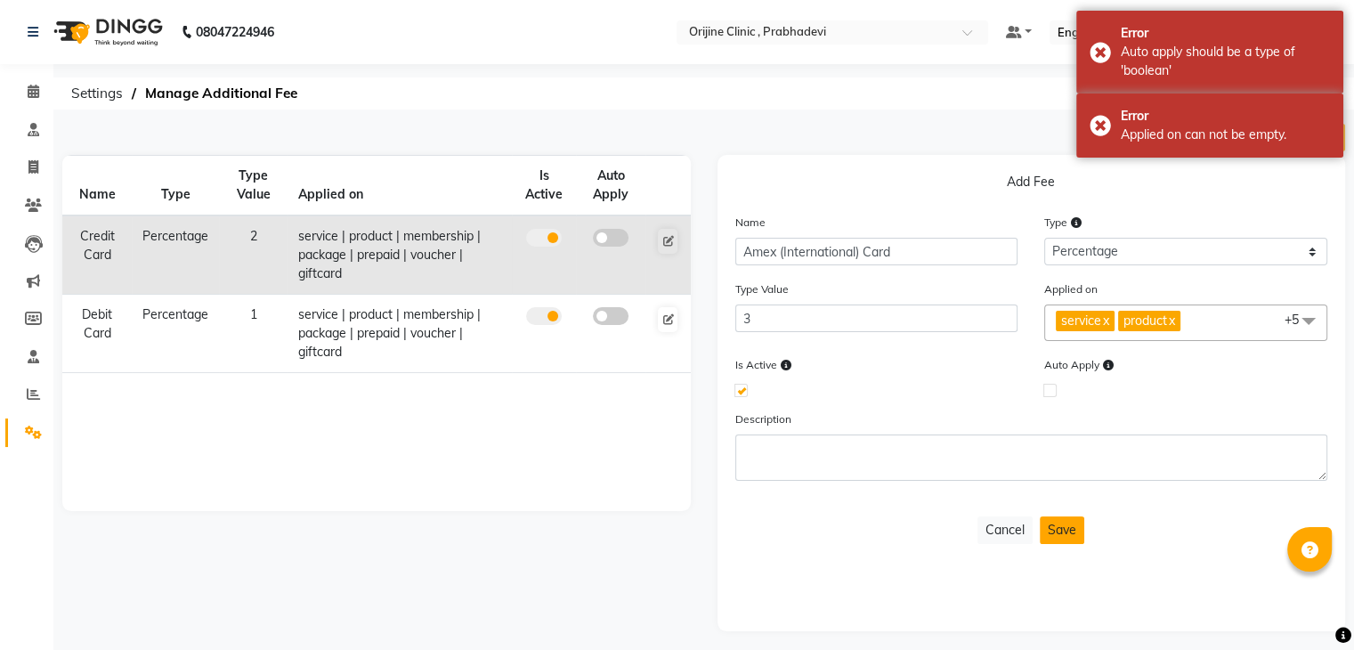
click at [1058, 534] on button "Save" at bounding box center [1062, 530] width 45 height 28
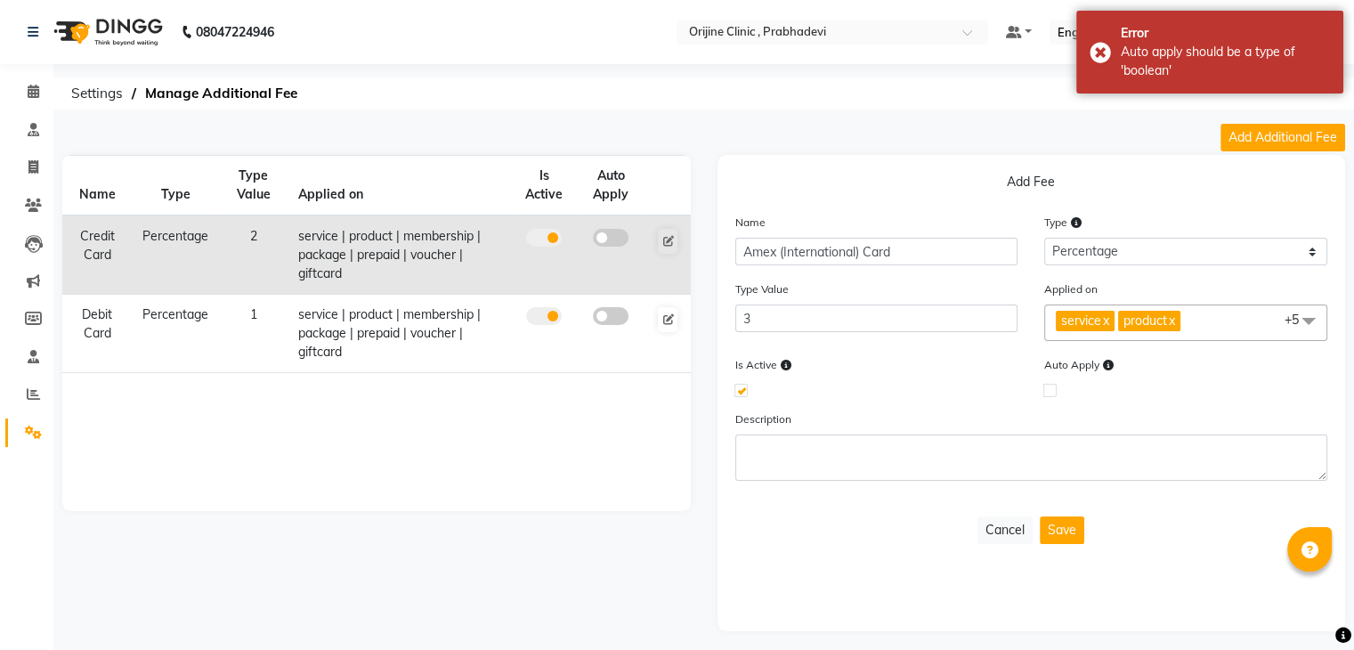
click at [484, 580] on div "Name Type Type Value Applied on Is Active Auto Apply Credit Card Percentage 2 s…" at bounding box center [376, 393] width 655 height 476
click at [28, 435] on icon at bounding box center [33, 432] width 17 height 13
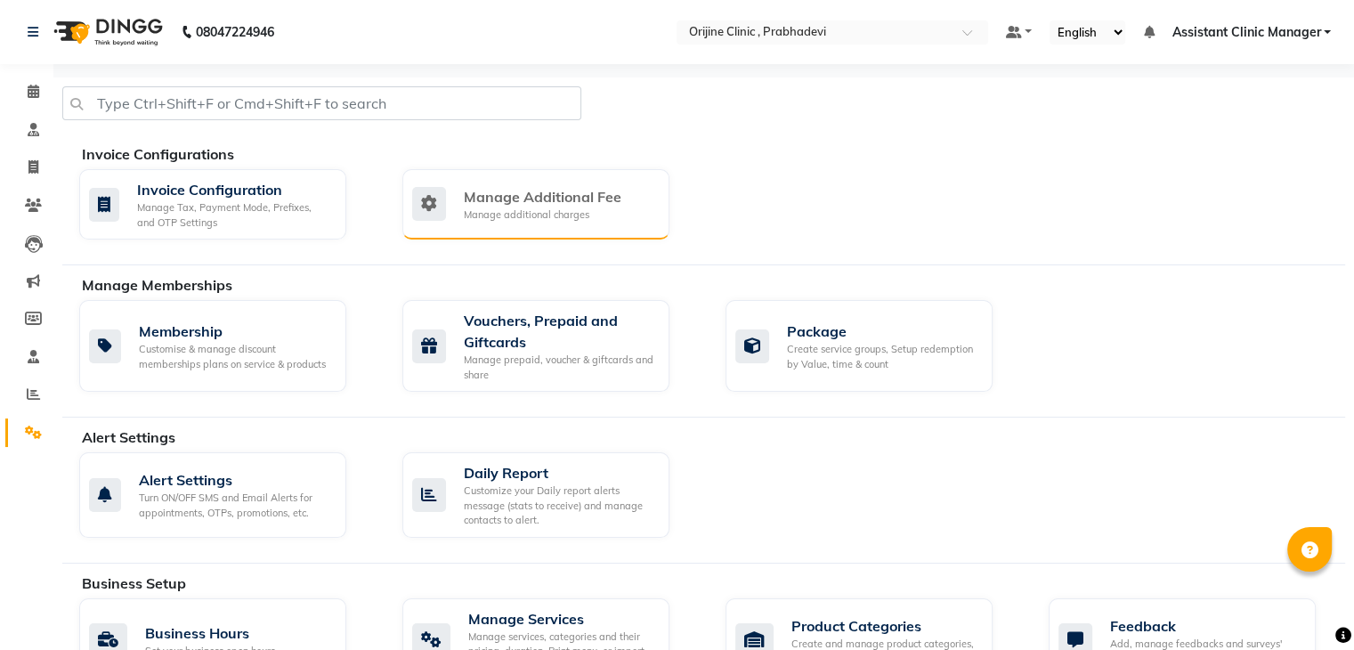
click at [601, 229] on div "Manage Additional Fee Manage additional charges" at bounding box center [535, 204] width 267 height 70
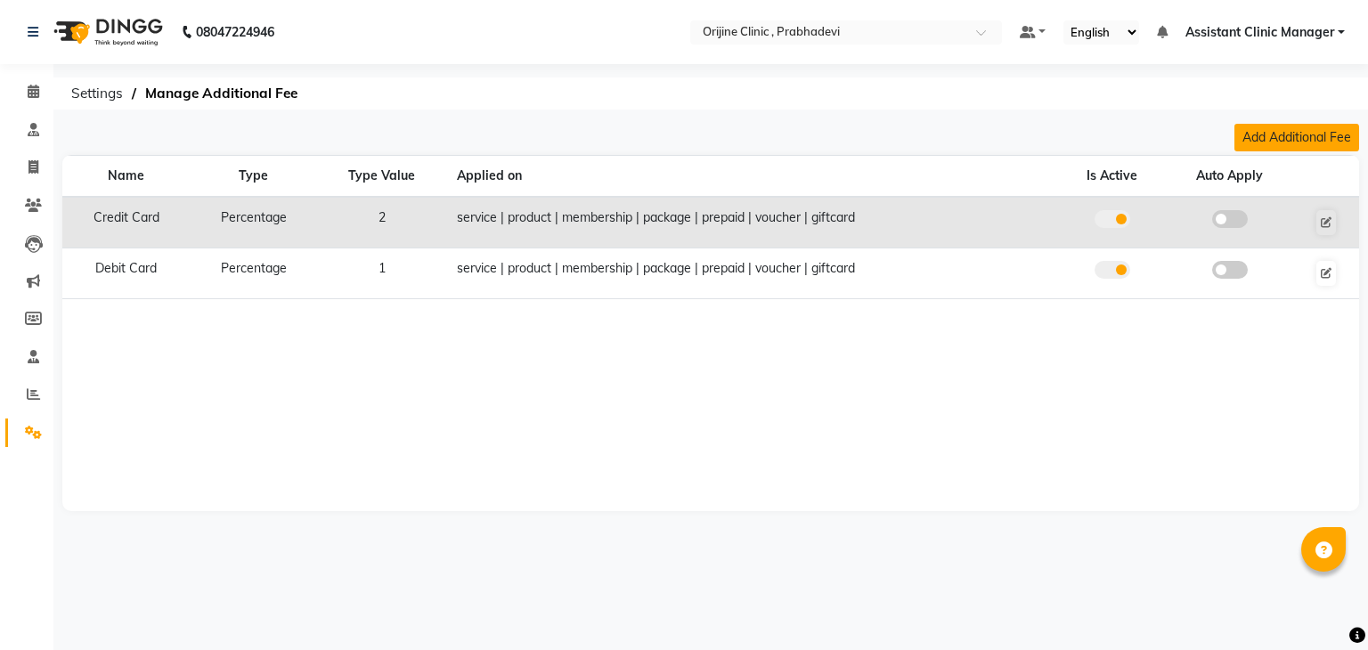
click at [1314, 130] on button "Add Additional Fee" at bounding box center [1296, 138] width 125 height 28
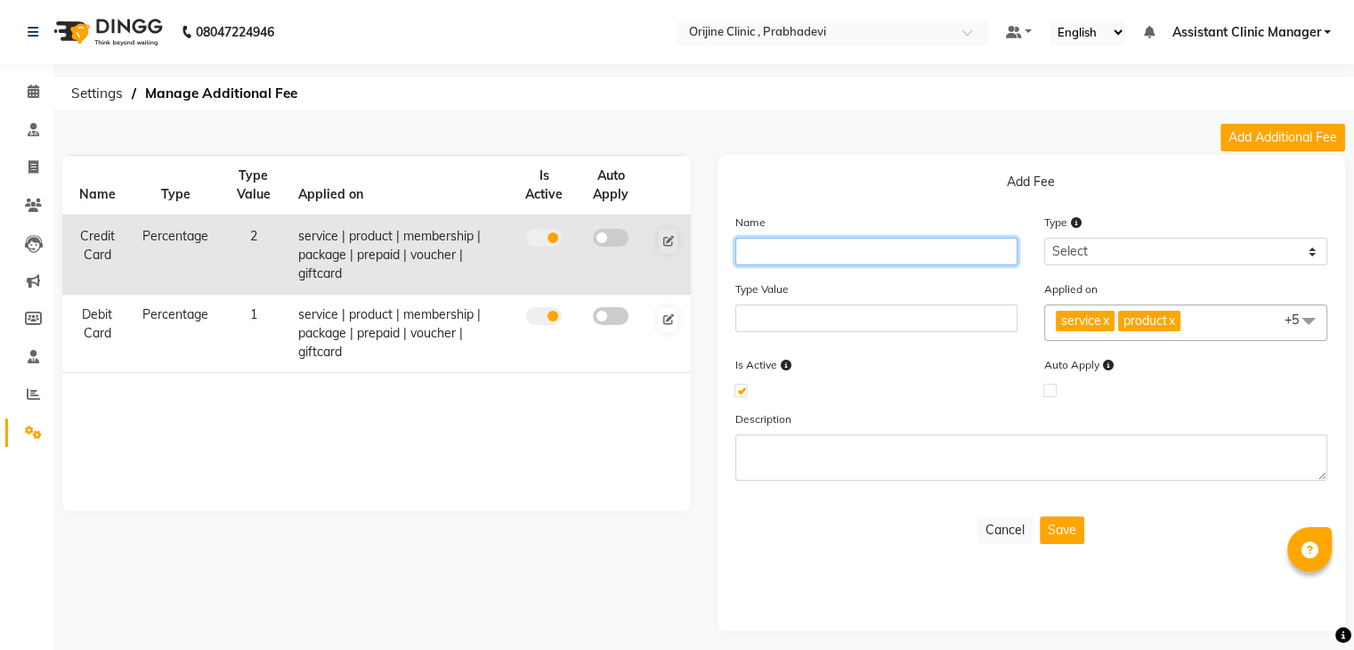
click at [930, 243] on input "text" at bounding box center [876, 252] width 283 height 28
type input "Amex (international) Card"
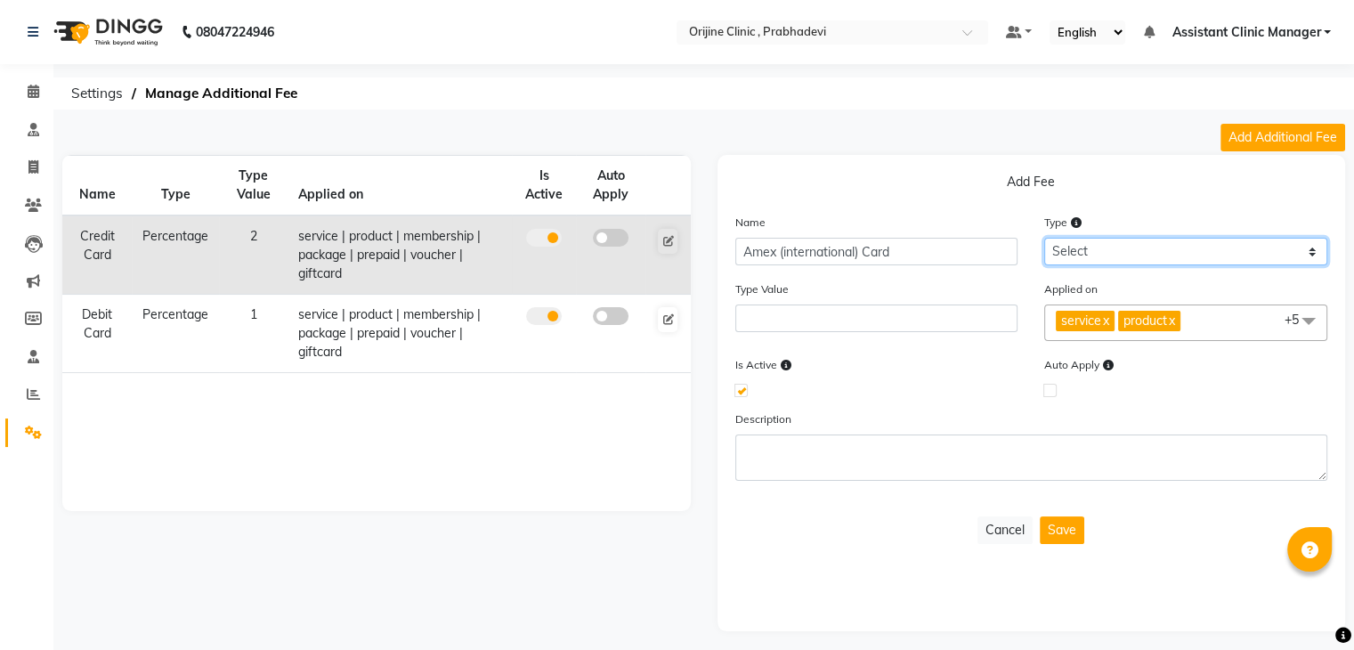
click at [1062, 253] on select "Select Flat Percentage" at bounding box center [1185, 252] width 283 height 28
select select "percentage"
click at [1044, 238] on select "Select Flat Percentage" at bounding box center [1185, 252] width 283 height 28
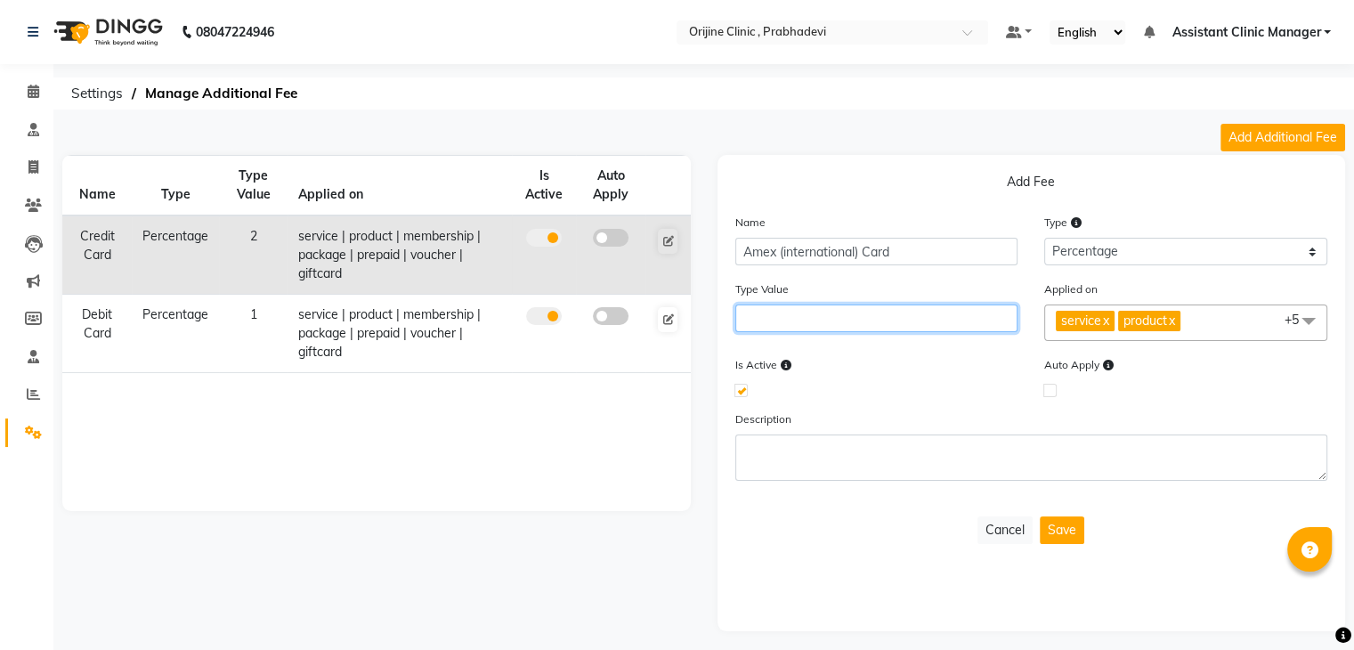
click at [919, 330] on input "number" at bounding box center [876, 319] width 283 height 28
type input "3"
click at [916, 377] on div "Is Active" at bounding box center [877, 375] width 310 height 40
click at [1057, 544] on button "Save" at bounding box center [1062, 530] width 45 height 28
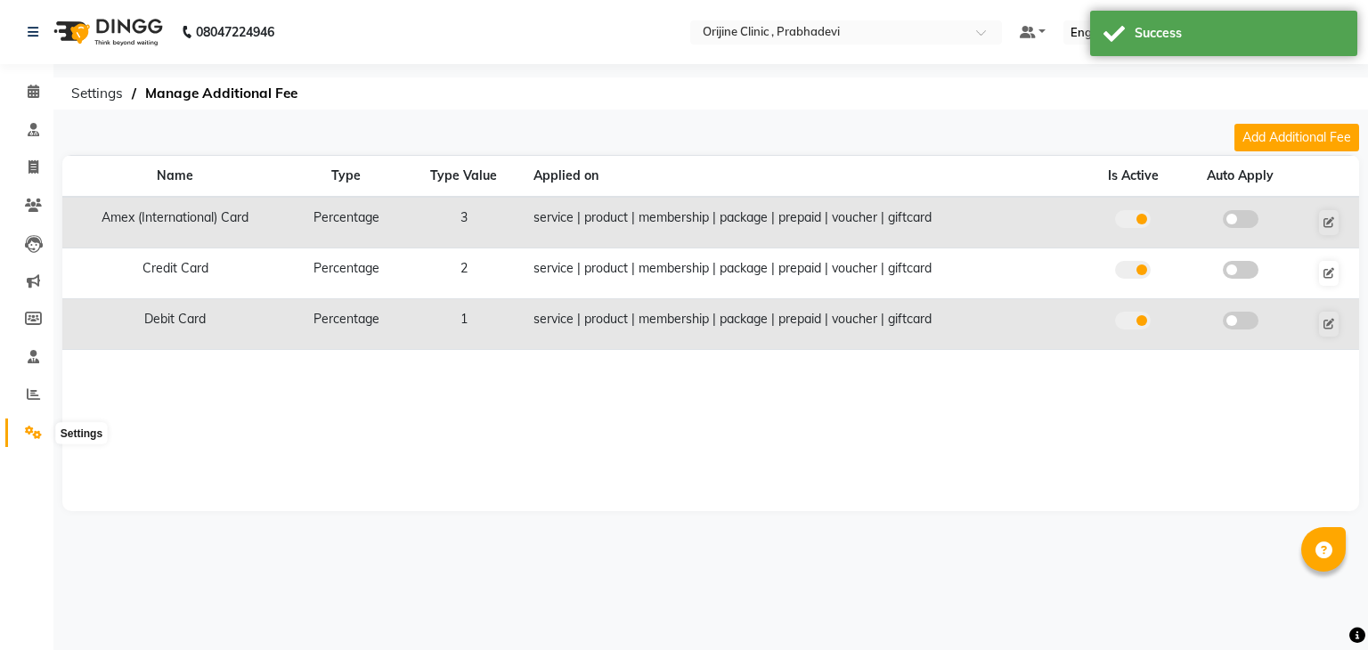
click at [25, 435] on icon at bounding box center [33, 432] width 17 height 13
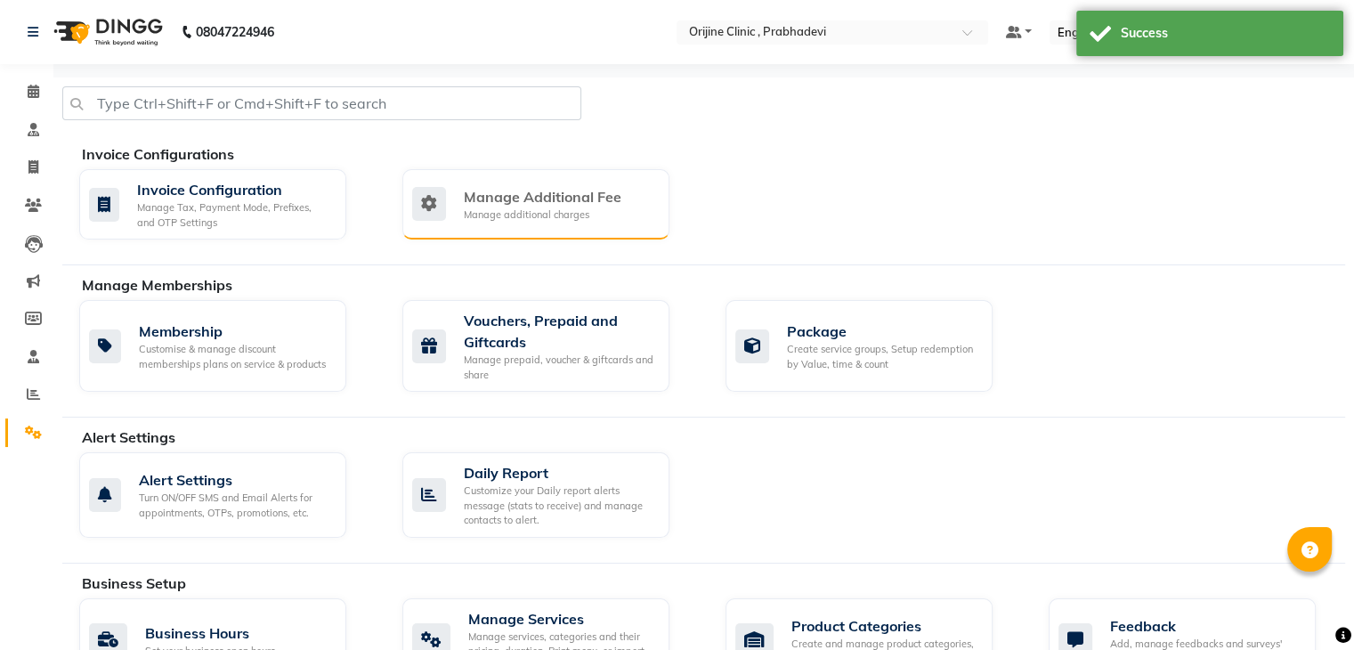
click at [516, 216] on div "Manage additional charges" at bounding box center [543, 214] width 158 height 15
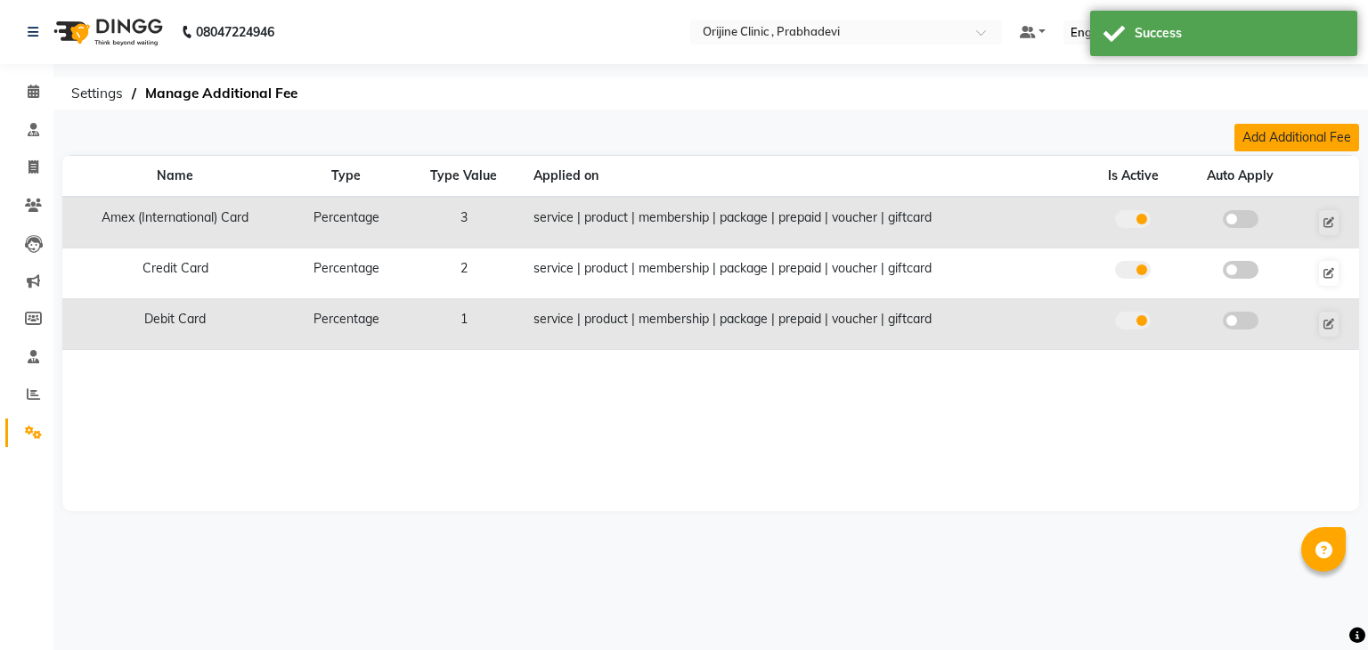
click at [1255, 130] on button "Add Additional Fee" at bounding box center [1296, 138] width 125 height 28
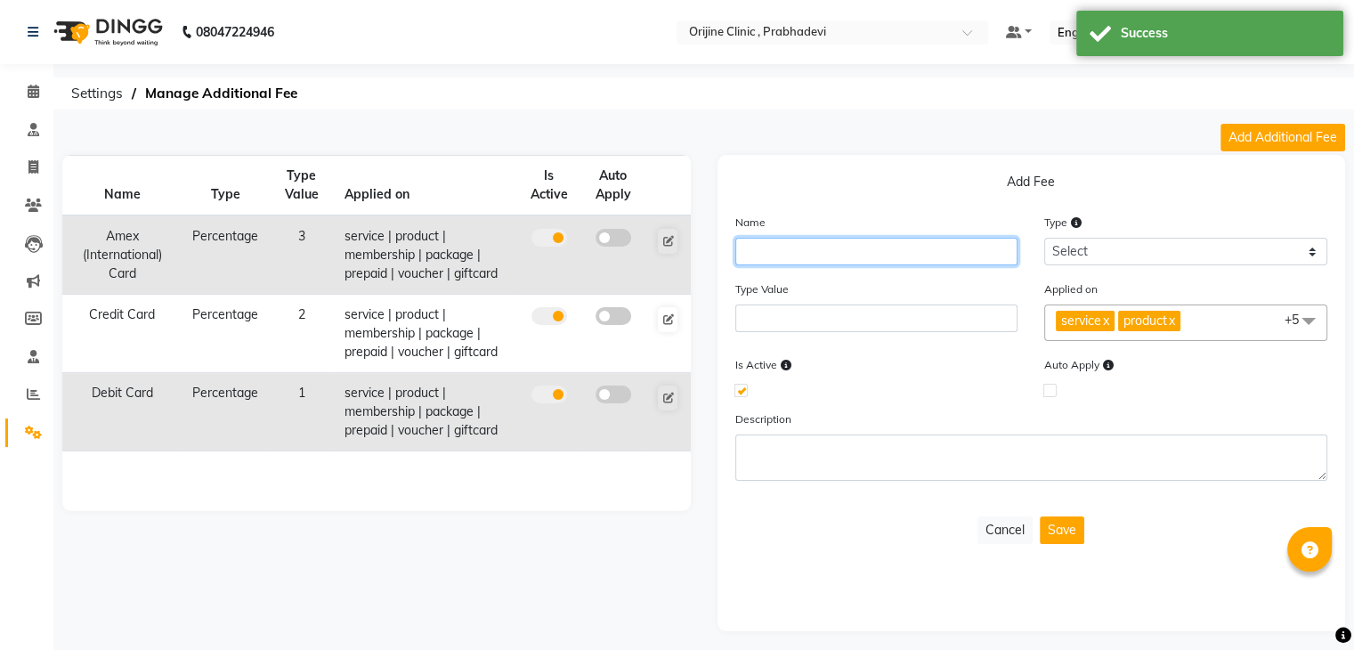
click at [831, 258] on input "text" at bounding box center [876, 252] width 283 height 28
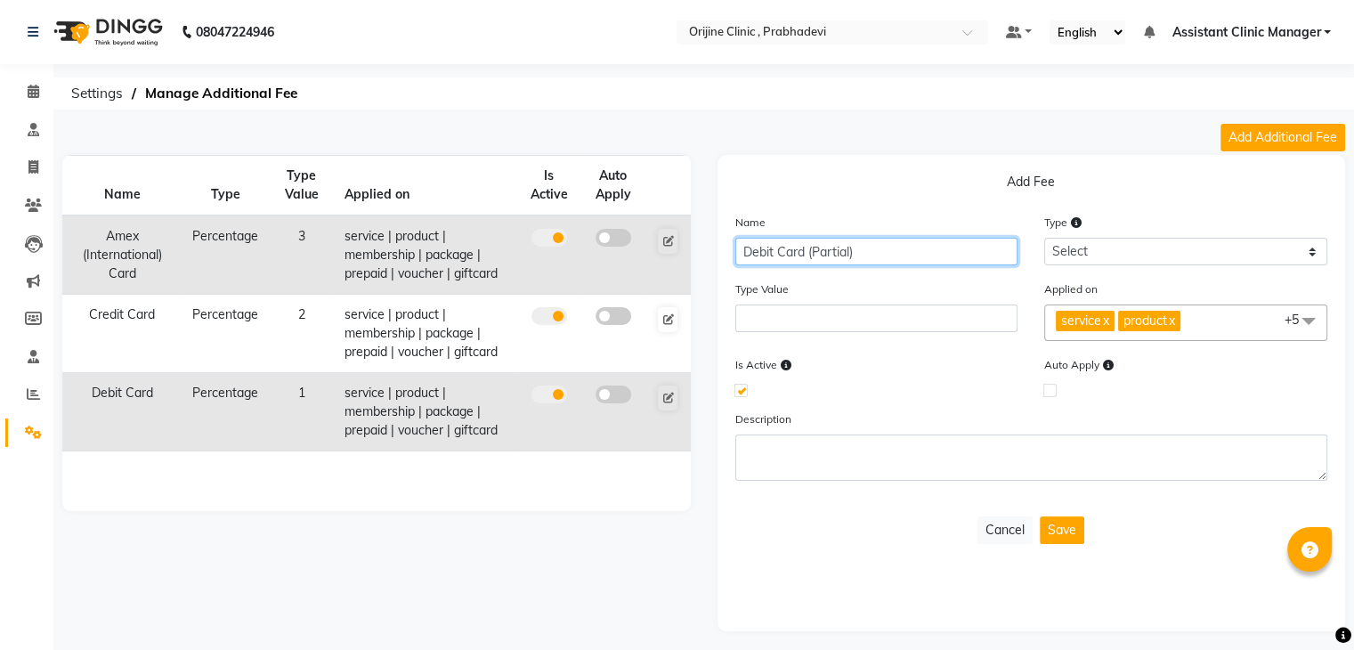
type input "Debit Card (Partial)"
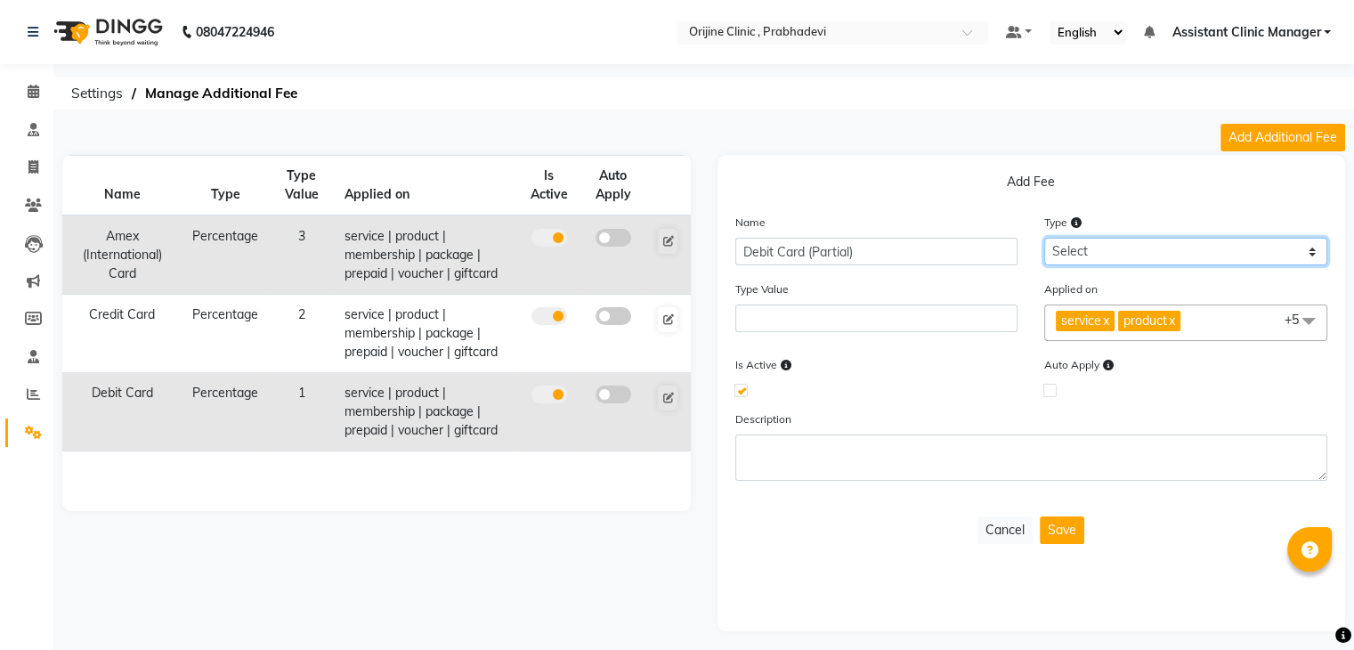
click at [1113, 244] on select "Select Flat Percentage" at bounding box center [1185, 252] width 283 height 28
click at [1044, 238] on select "Select Flat Percentage" at bounding box center [1185, 252] width 283 height 28
click at [1089, 250] on select "Select Flat Percentage" at bounding box center [1185, 252] width 283 height 28
select select "percentage"
click at [1044, 238] on select "Select Flat Percentage" at bounding box center [1185, 252] width 283 height 28
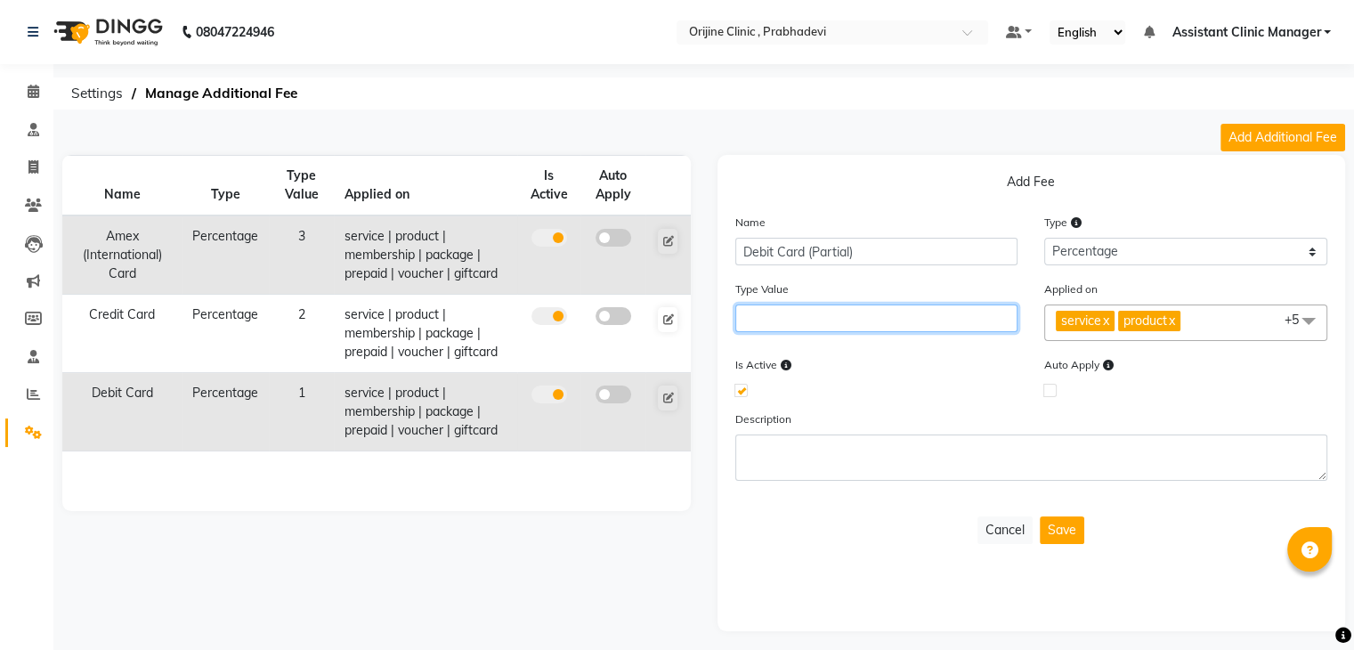
click at [903, 320] on input "number" at bounding box center [876, 319] width 283 height 28
type input "0.5"
click at [899, 403] on div "Name Debit Card (Partial) Type Select Flat Percentage Type Value 0.5 Applied on…" at bounding box center [1032, 354] width 620 height 282
click at [1061, 529] on button "Save" at bounding box center [1062, 530] width 45 height 28
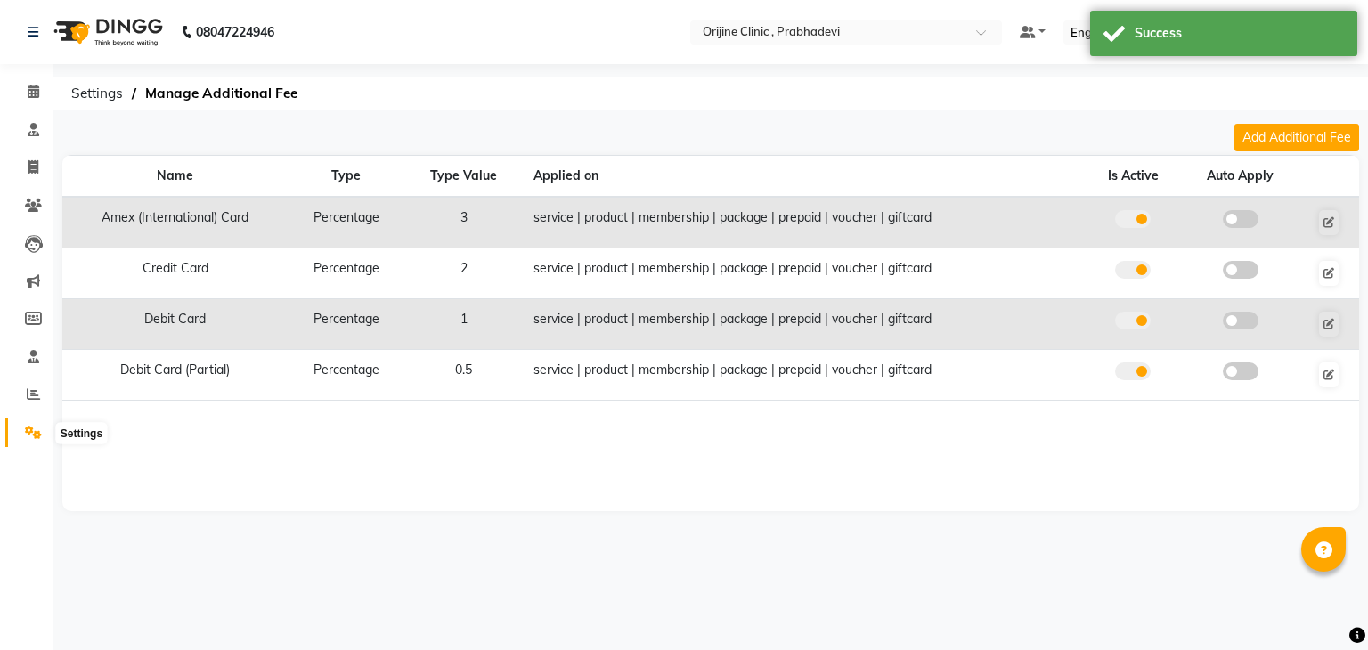
click at [31, 435] on icon at bounding box center [33, 432] width 17 height 13
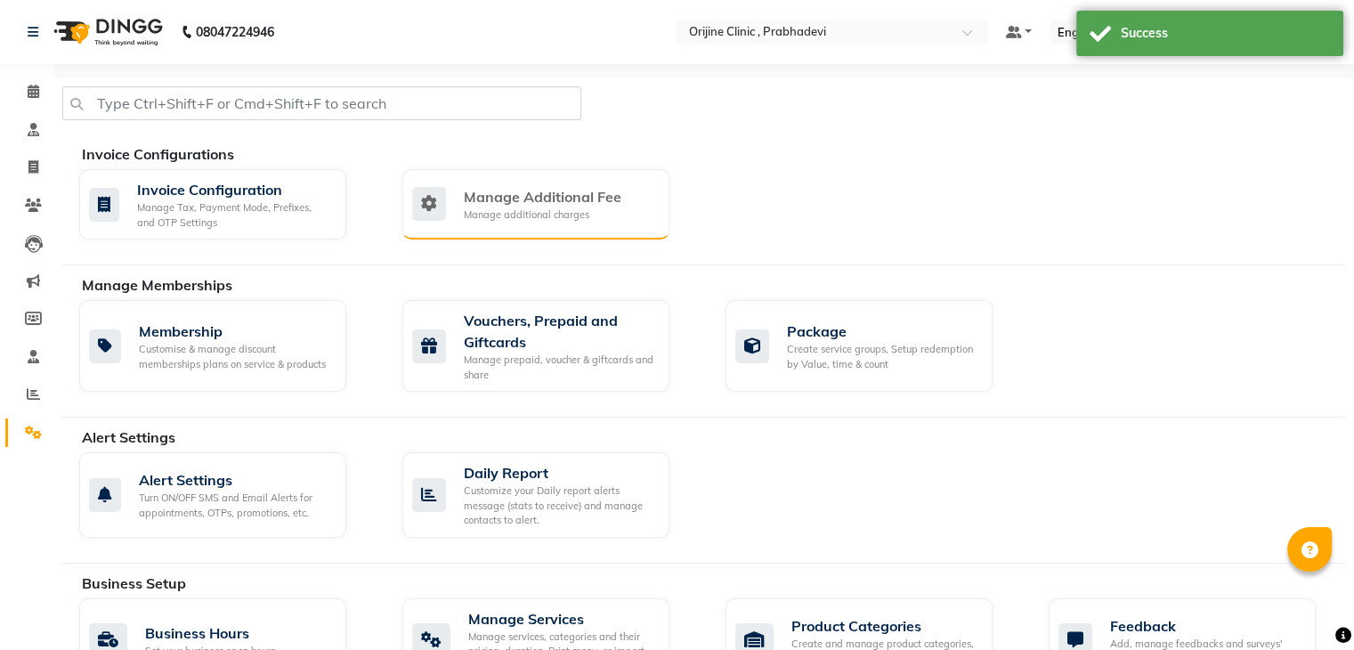
click at [512, 206] on div "Manage Additional Fee" at bounding box center [543, 196] width 158 height 21
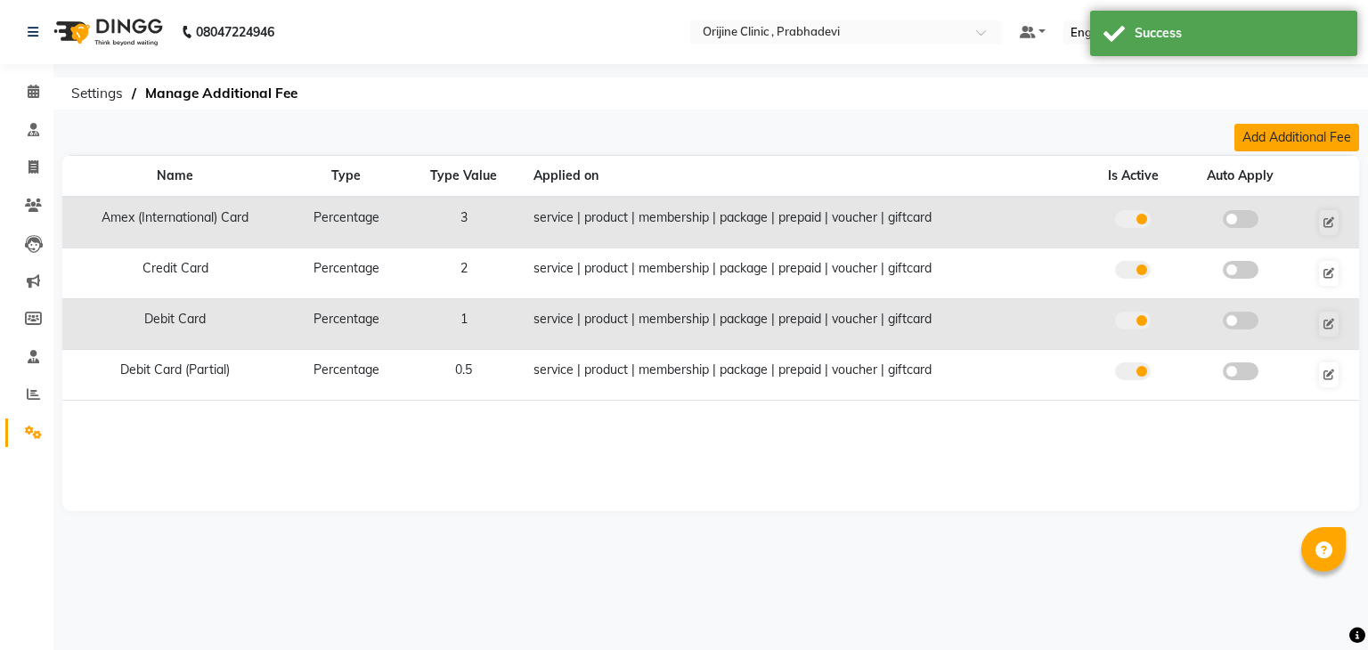
click at [1284, 142] on button "Add Additional Fee" at bounding box center [1296, 138] width 125 height 28
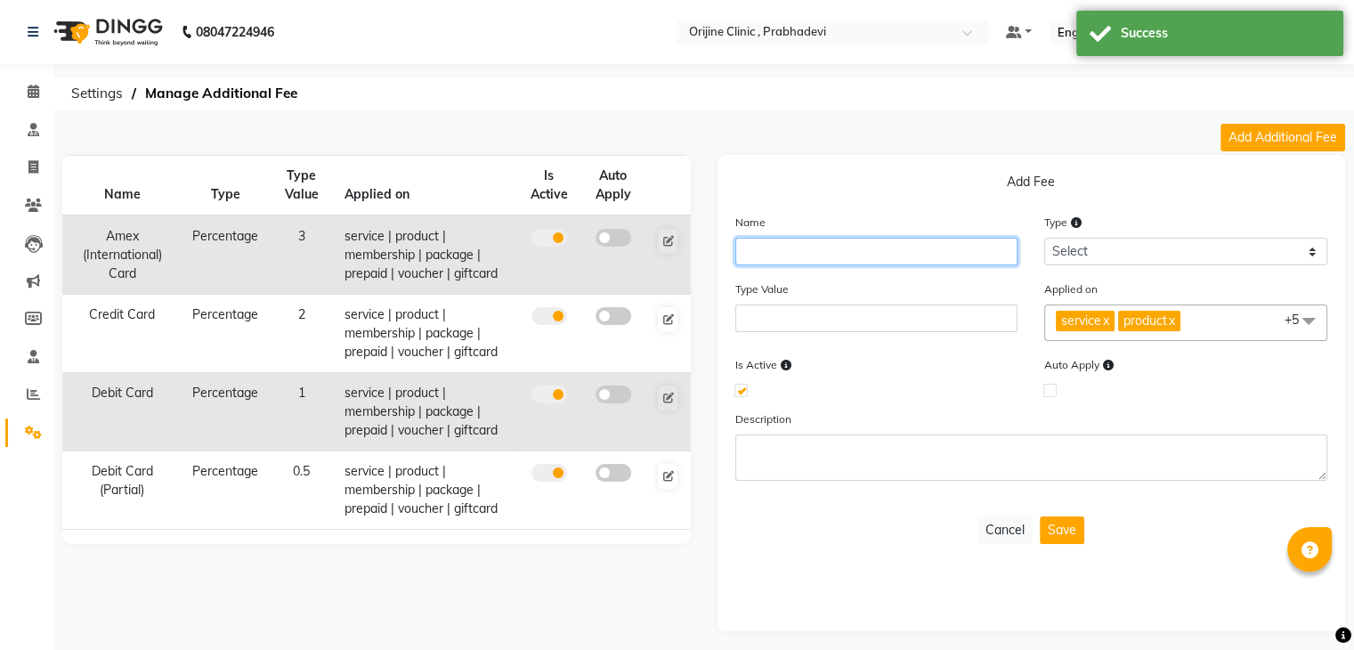
click at [906, 251] on input "text" at bounding box center [876, 252] width 283 height 28
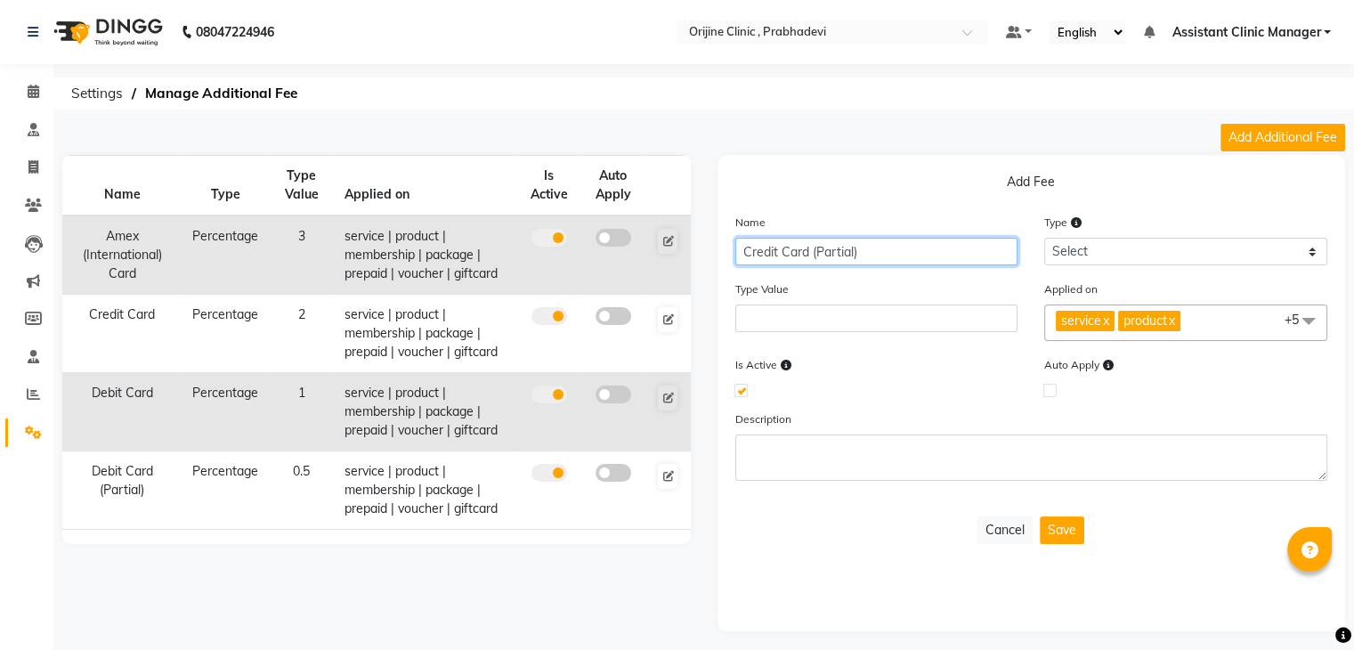
type input "Credit Card (Partial)"
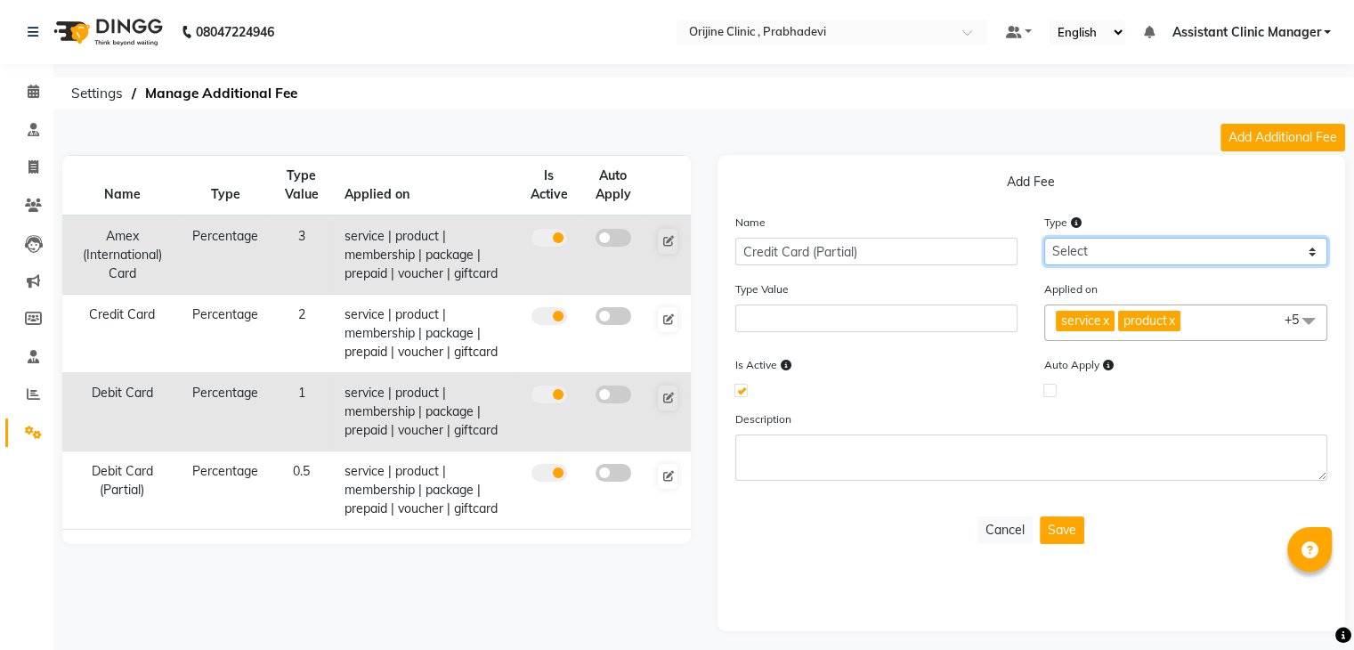
click at [1112, 250] on select "Select Flat Percentage" at bounding box center [1185, 252] width 283 height 28
select select "percentage"
click at [1044, 238] on select "Select Flat Percentage" at bounding box center [1185, 252] width 283 height 28
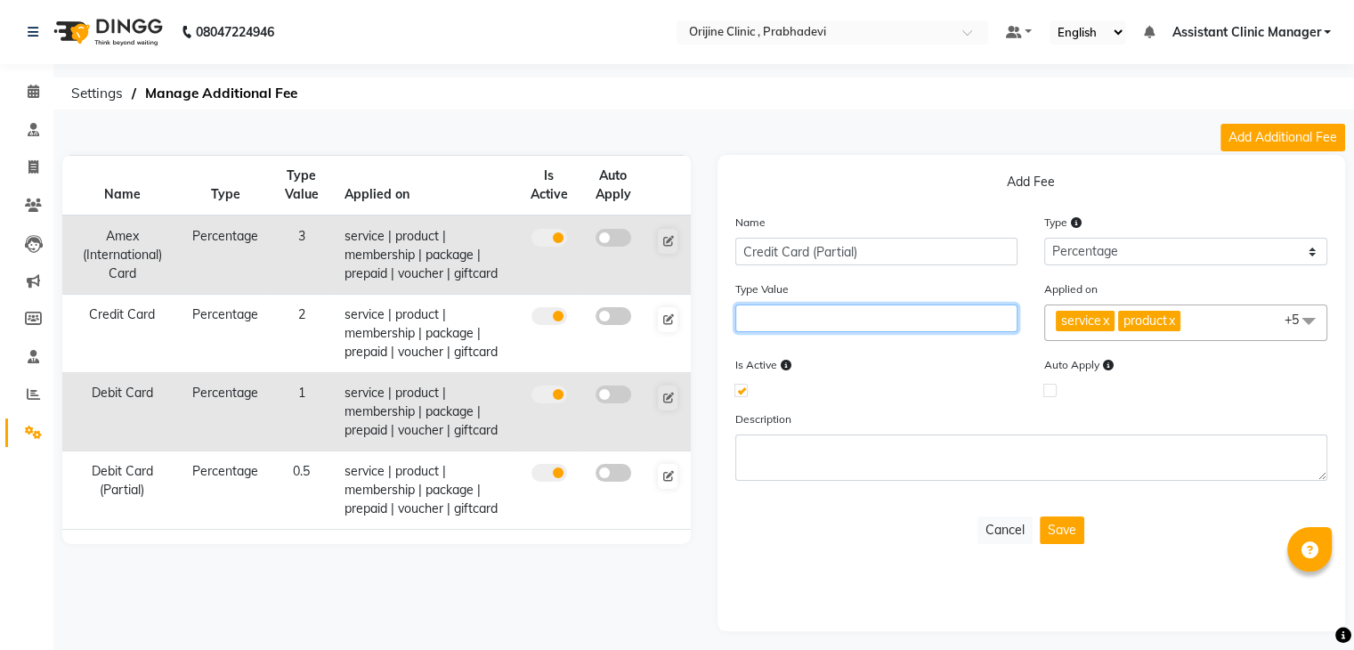
click at [970, 315] on input "number" at bounding box center [876, 319] width 283 height 28
type input "1"
click at [905, 378] on div "Is Active" at bounding box center [877, 375] width 310 height 40
click at [1063, 540] on button "Save" at bounding box center [1062, 530] width 45 height 28
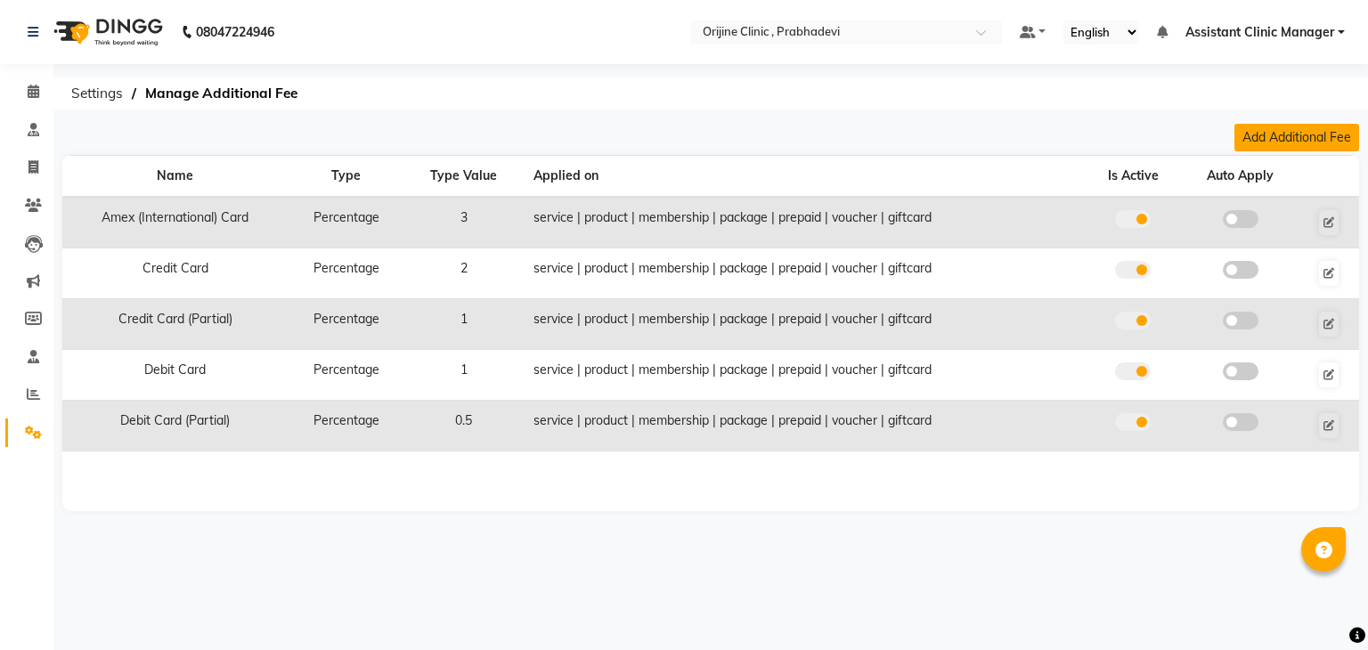
click at [1265, 129] on button "Add Additional Fee" at bounding box center [1296, 138] width 125 height 28
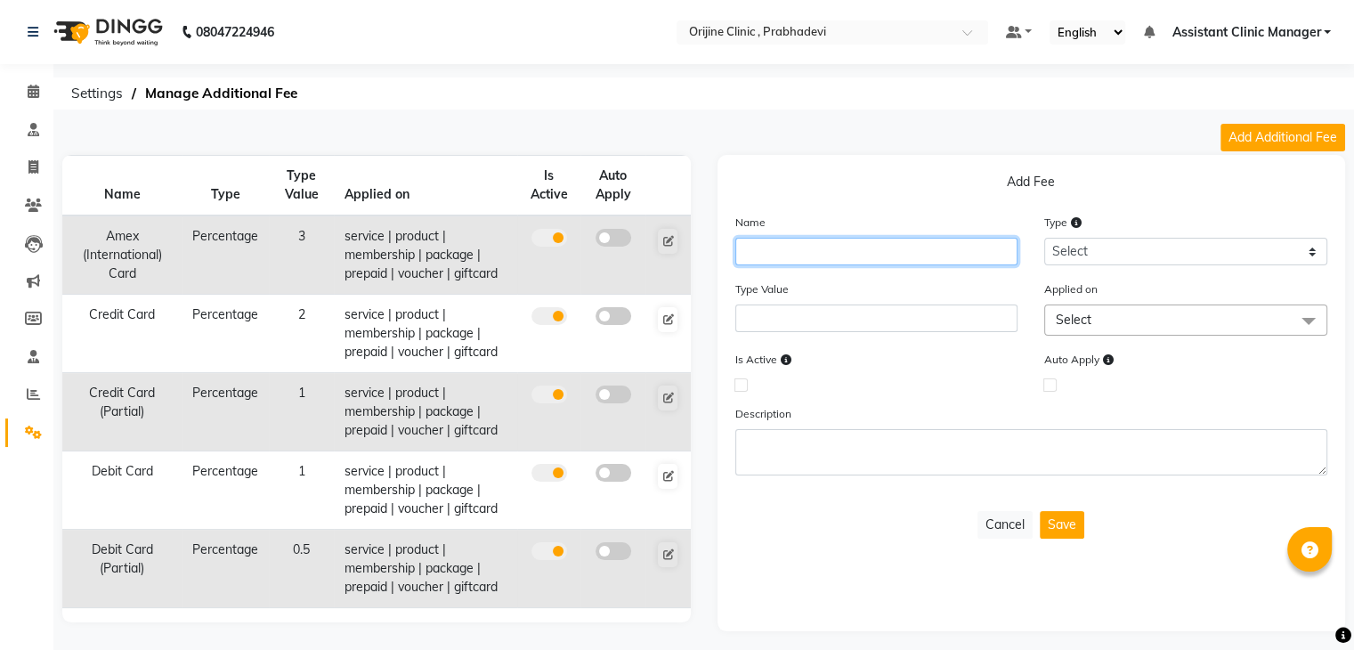
click at [918, 247] on input "text" at bounding box center [876, 252] width 283 height 28
type input "Amex (Internatial) Partial"
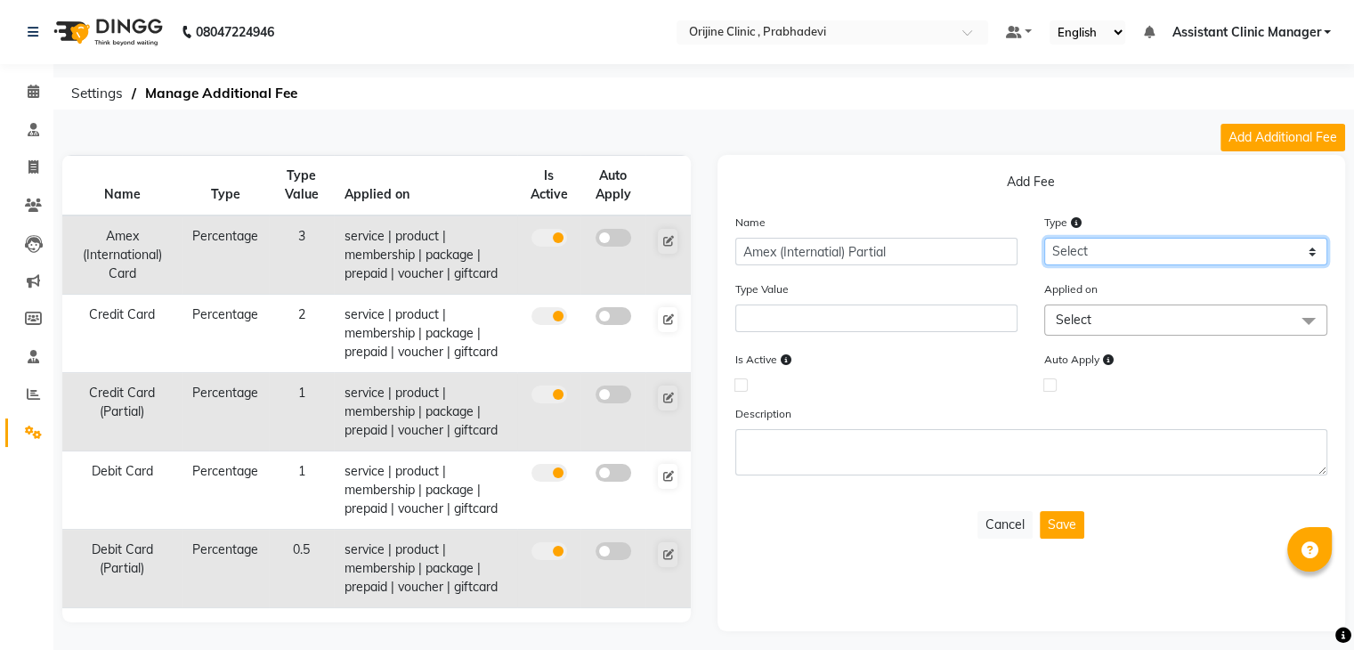
click at [1065, 253] on select "Select Flat Percentage" at bounding box center [1185, 252] width 283 height 28
select select "percentage"
click at [1044, 238] on select "Select Flat Percentage" at bounding box center [1185, 252] width 283 height 28
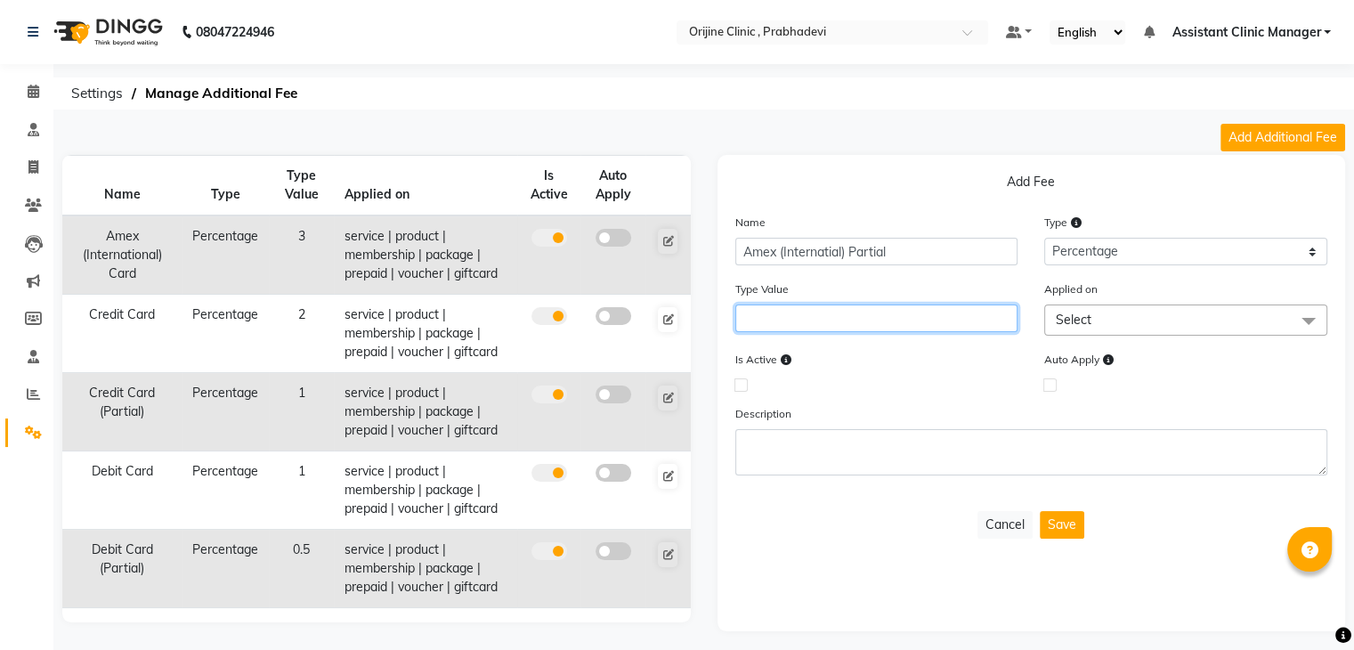
click at [958, 327] on input "number" at bounding box center [876, 319] width 283 height 28
type input "1.5"
click at [1099, 322] on span "Select" at bounding box center [1185, 320] width 283 height 31
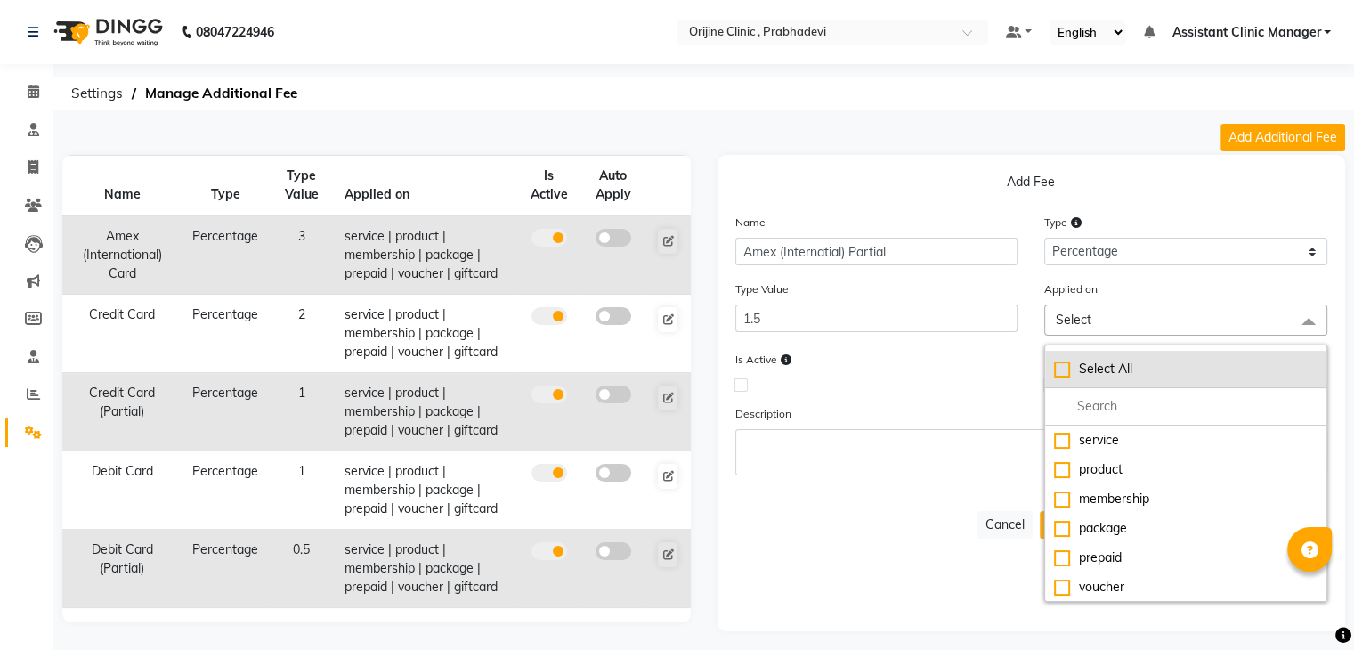
click at [1061, 370] on div "Select All" at bounding box center [1186, 369] width 264 height 19
checkbox input "true"
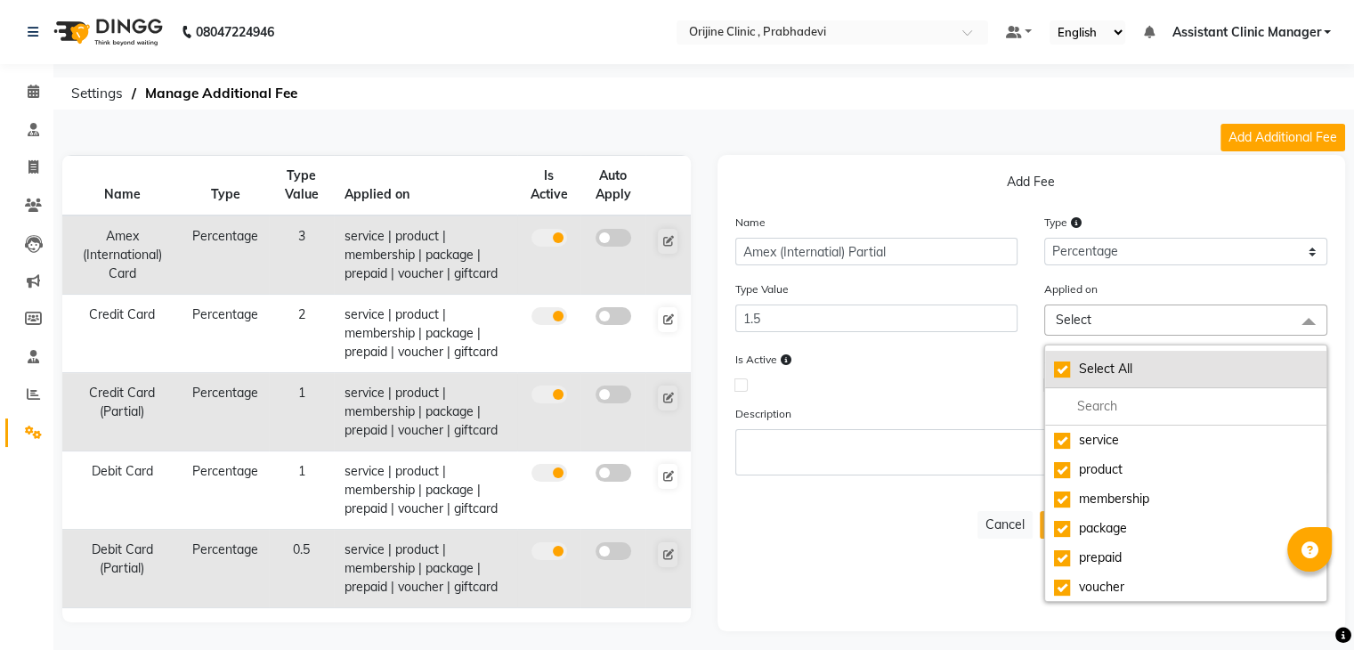
checkbox input "true"
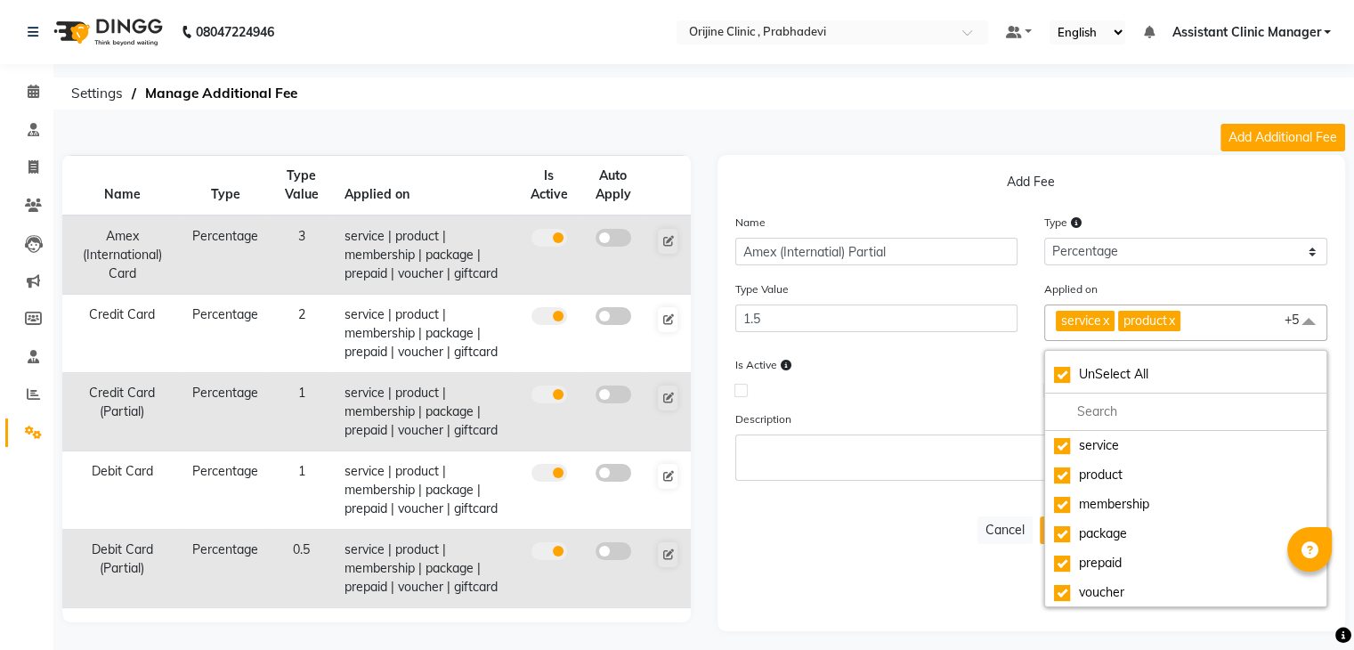
click at [928, 389] on div at bounding box center [876, 390] width 283 height 12
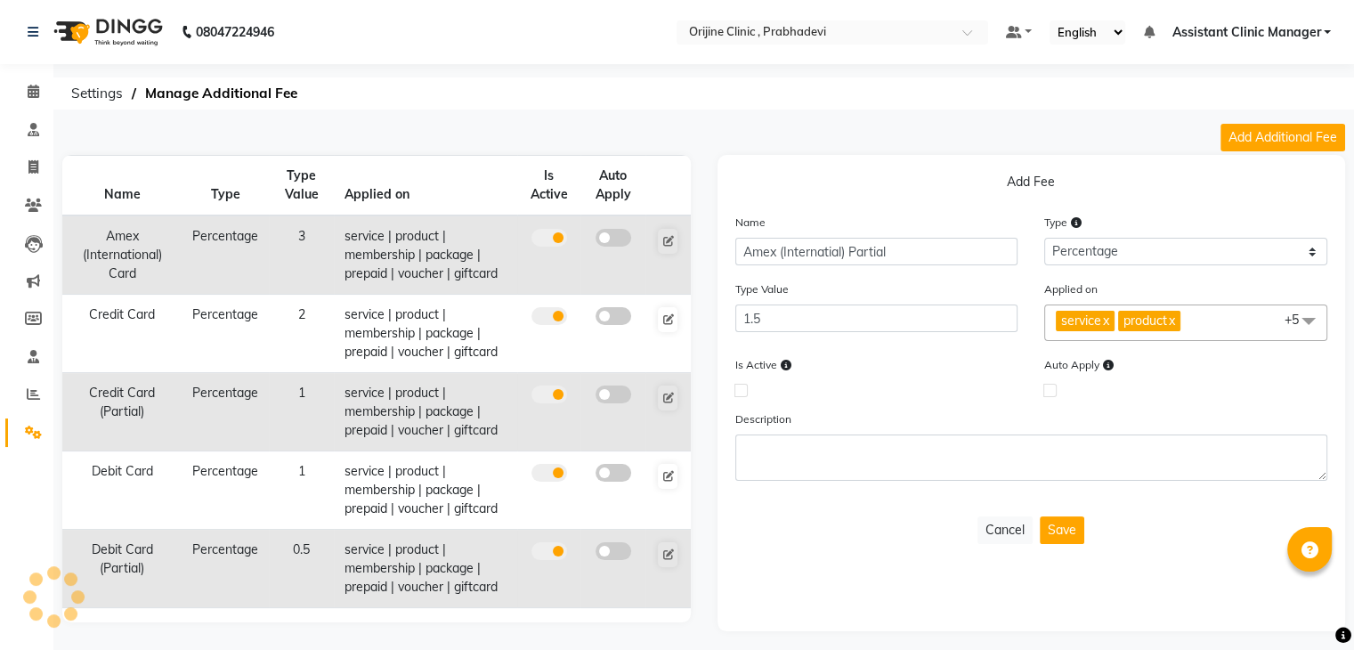
click at [735, 393] on label at bounding box center [741, 390] width 13 height 13
click at [735, 393] on input "checkbox" at bounding box center [741, 390] width 12 height 12
checkbox input "true"
click at [1076, 535] on button "Save" at bounding box center [1062, 530] width 45 height 28
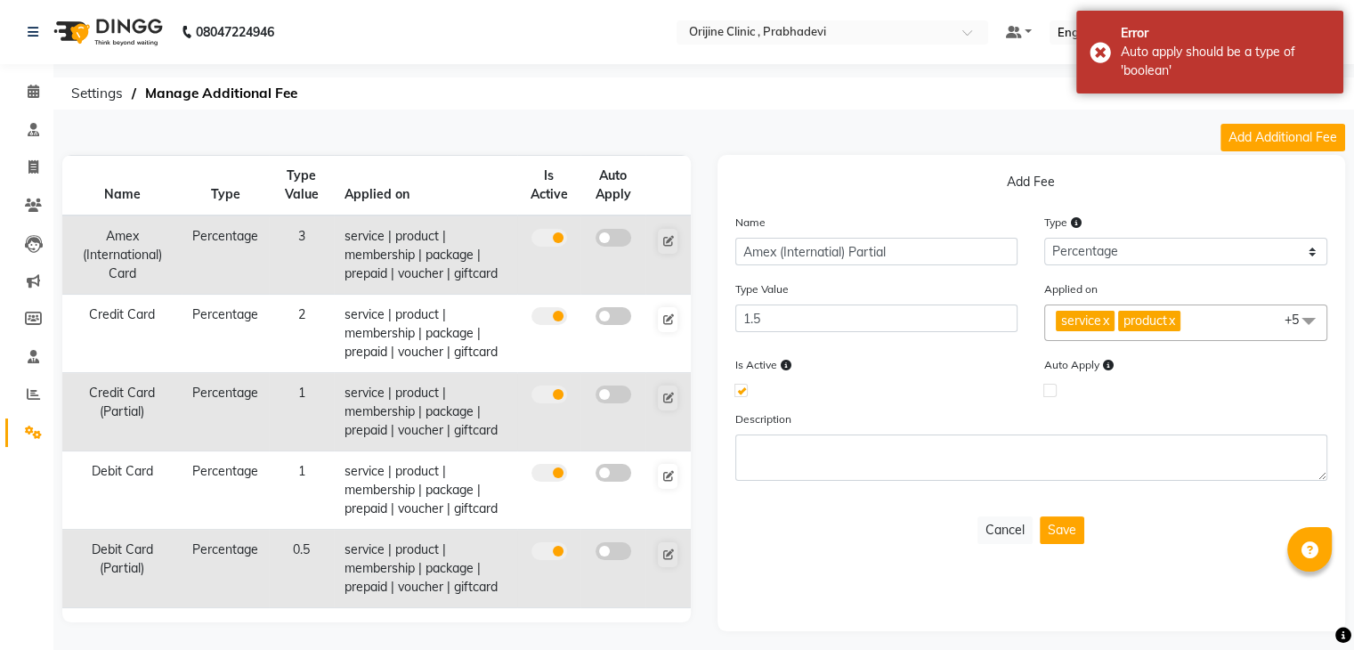
click at [926, 358] on div "Is Active" at bounding box center [877, 375] width 310 height 40
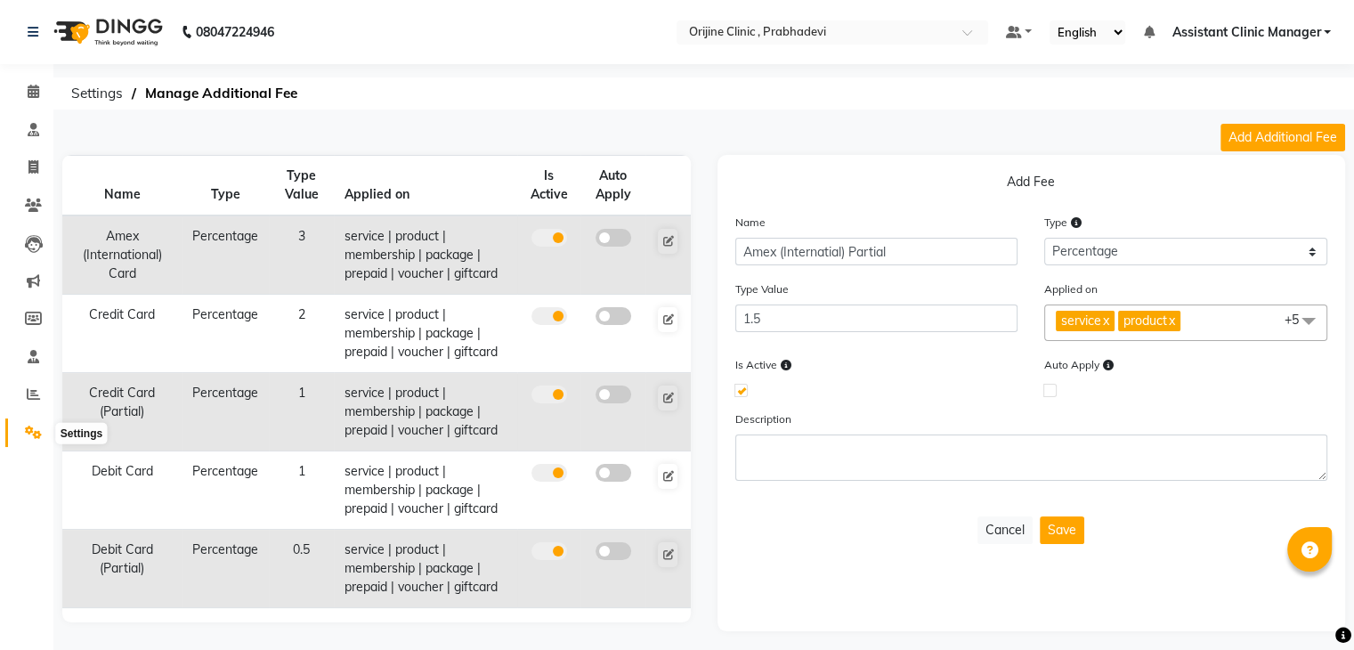
click at [29, 435] on icon at bounding box center [33, 432] width 17 height 13
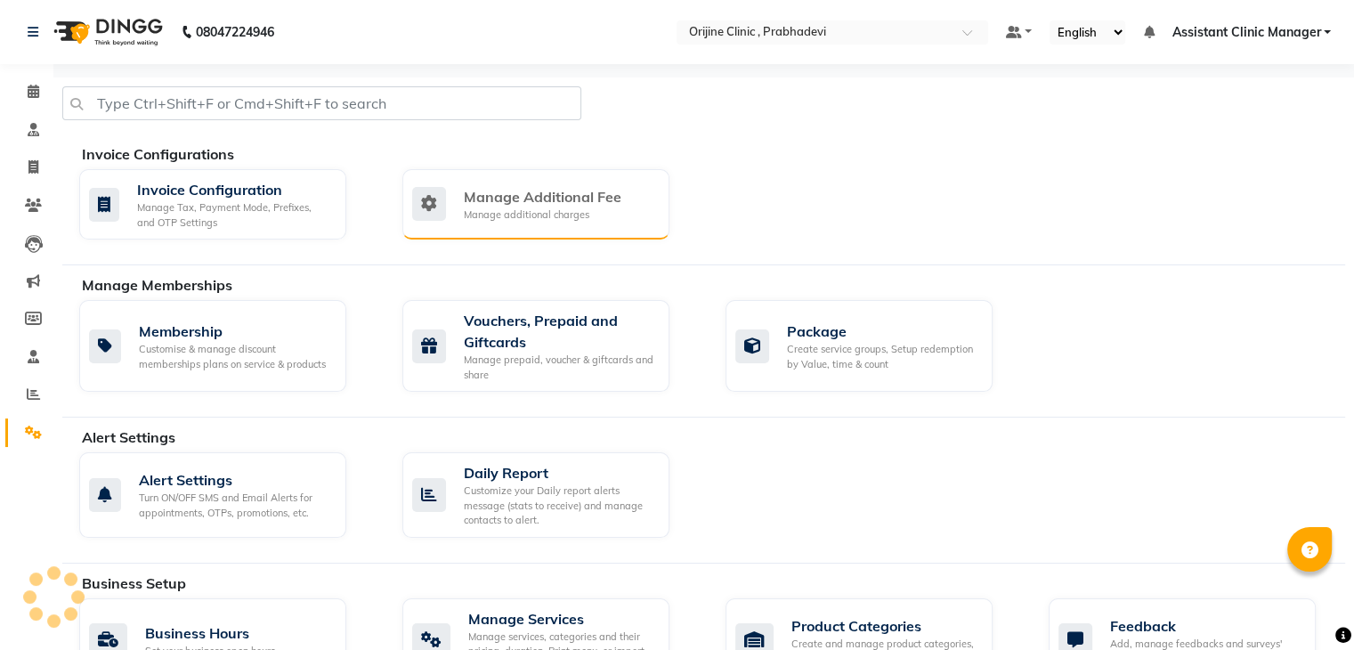
click at [489, 223] on div "Manage Additional Fee Manage additional charges" at bounding box center [535, 204] width 267 height 70
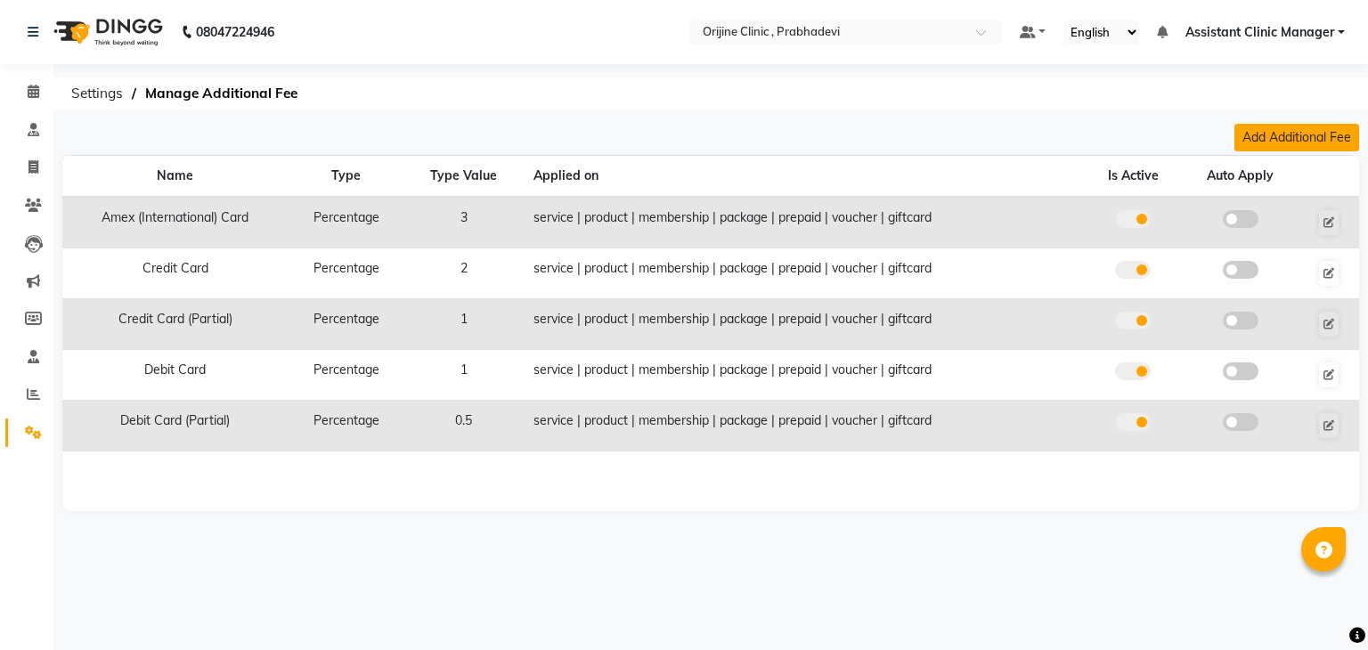
click at [1282, 126] on button "Add Additional Fee" at bounding box center [1296, 138] width 125 height 28
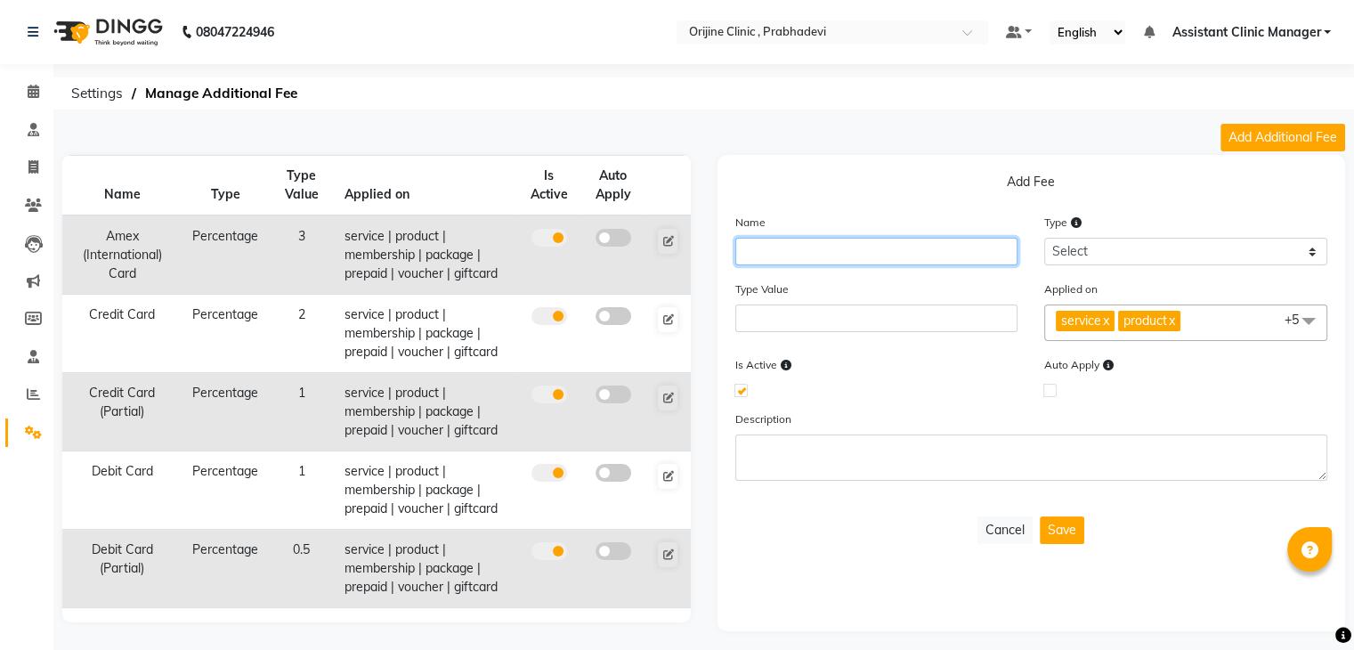
click at [878, 254] on input "text" at bounding box center [876, 252] width 283 height 28
type input "Amex / Internatinal Card (Partial)"
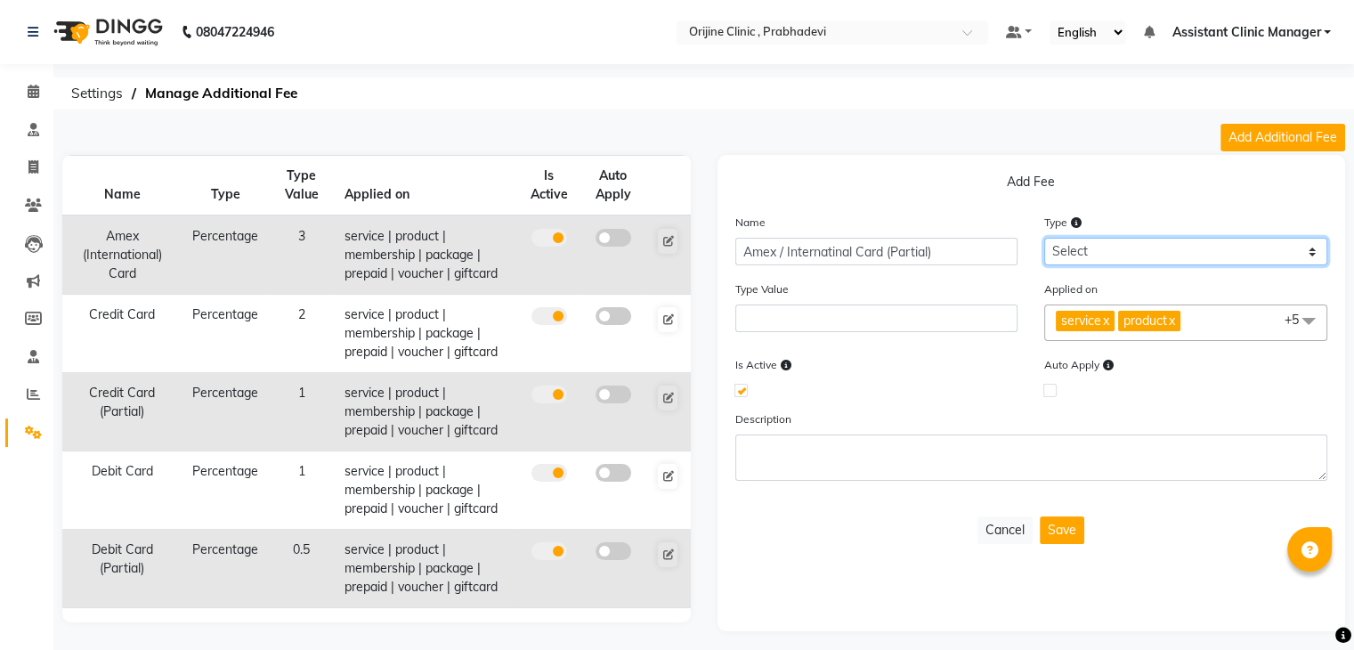
click at [1101, 257] on select "Select Flat Percentage" at bounding box center [1185, 252] width 283 height 28
select select "percentage"
click at [1044, 238] on select "Select Flat Percentage" at bounding box center [1185, 252] width 283 height 28
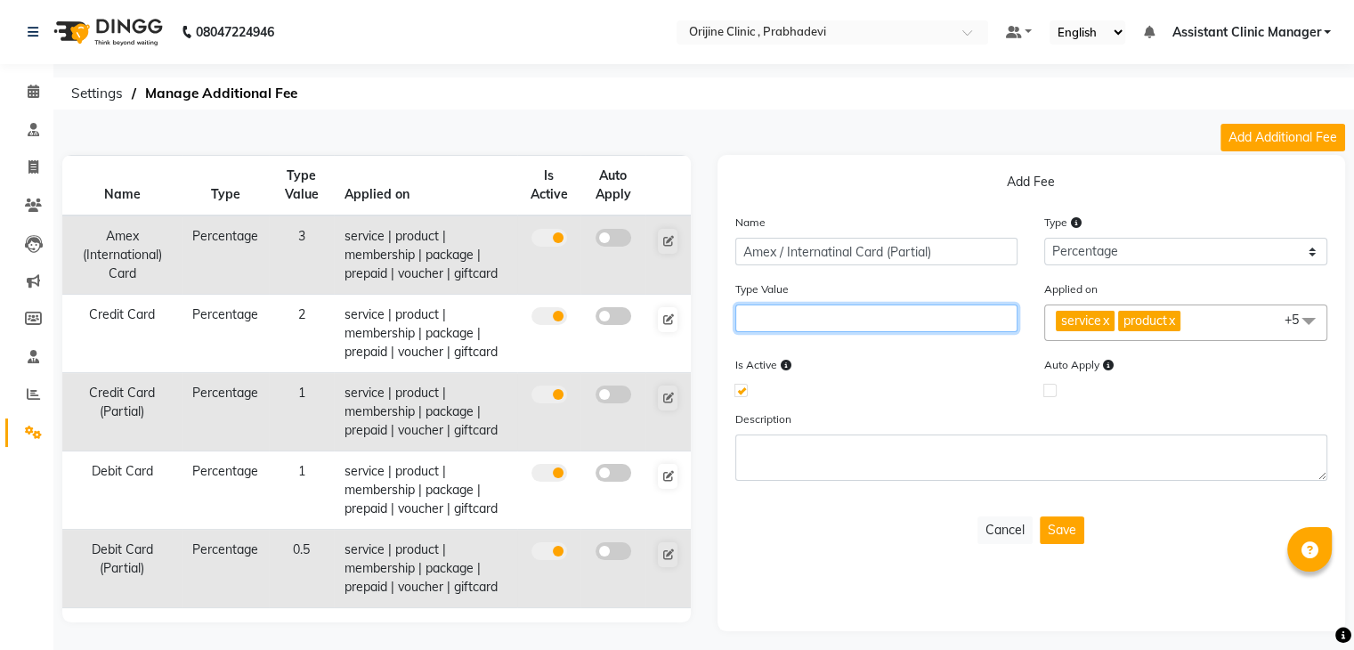
click at [979, 320] on input "number" at bounding box center [876, 319] width 283 height 28
type input "1.5"
click at [1058, 534] on button "Save" at bounding box center [1062, 530] width 45 height 28
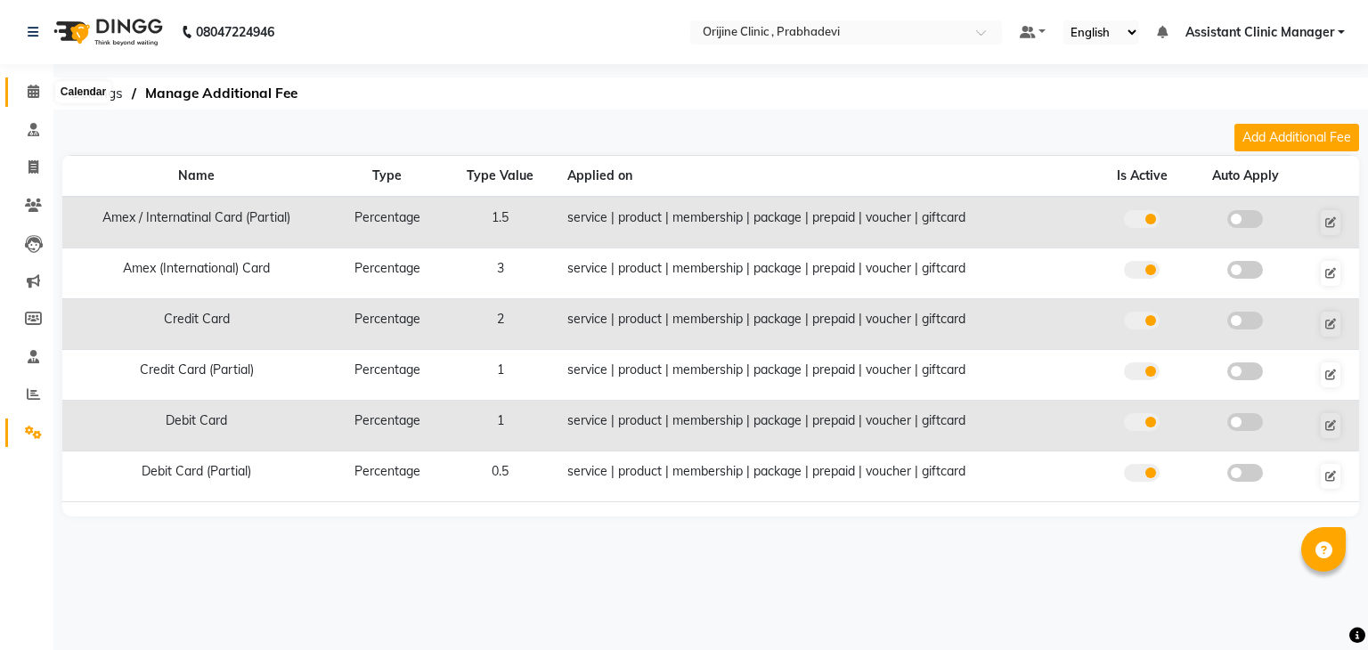
click at [28, 94] on icon at bounding box center [34, 91] width 12 height 13
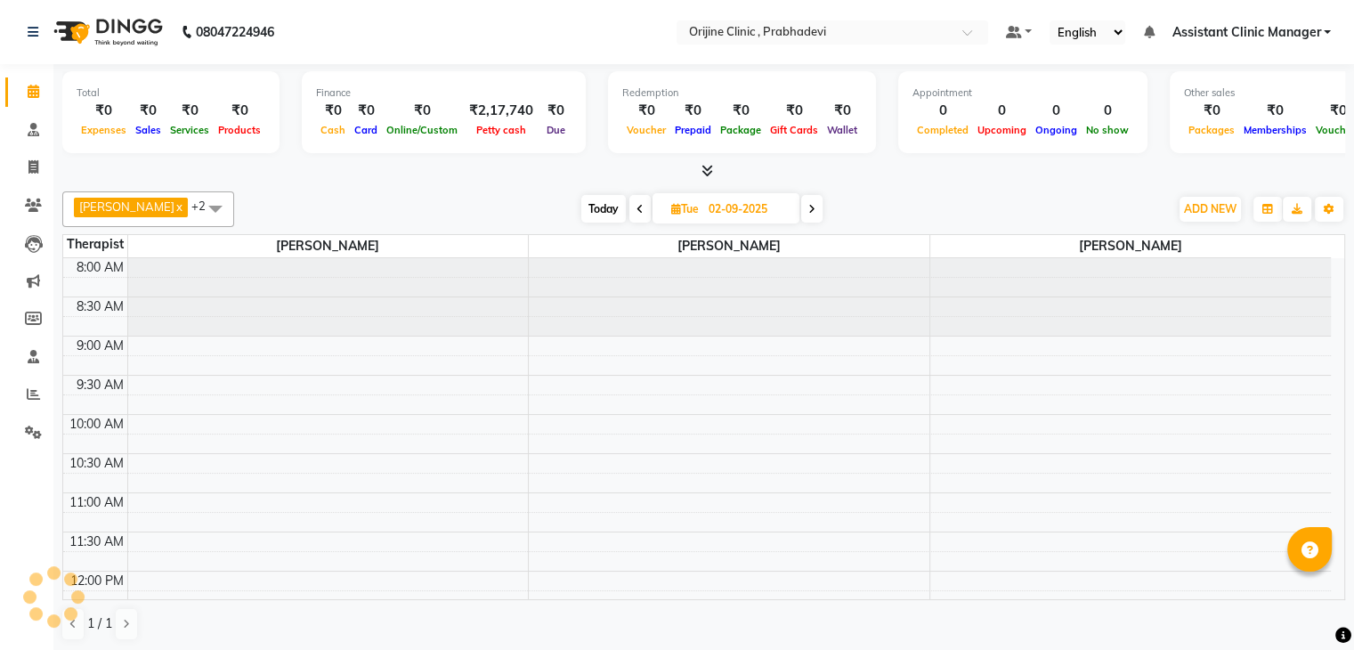
scroll to position [288, 0]
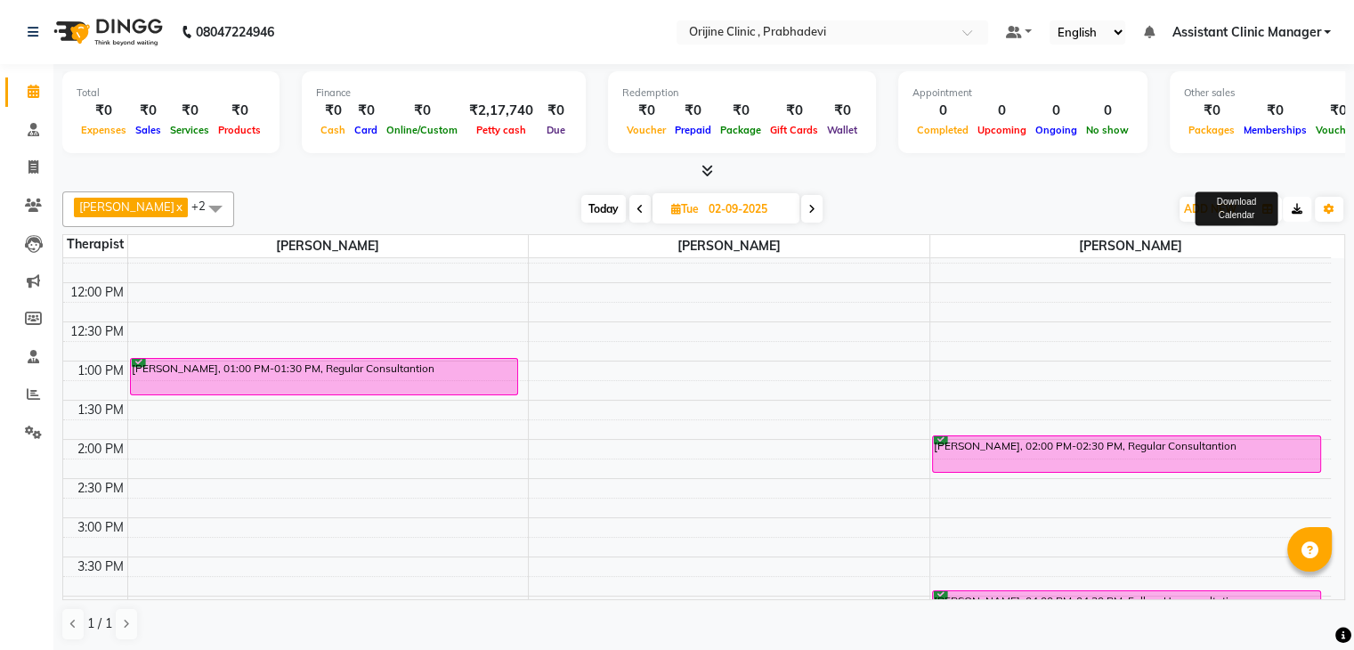
click at [1288, 211] on button "button" at bounding box center [1297, 209] width 28 height 25
